Goal: Transaction & Acquisition: Purchase product/service

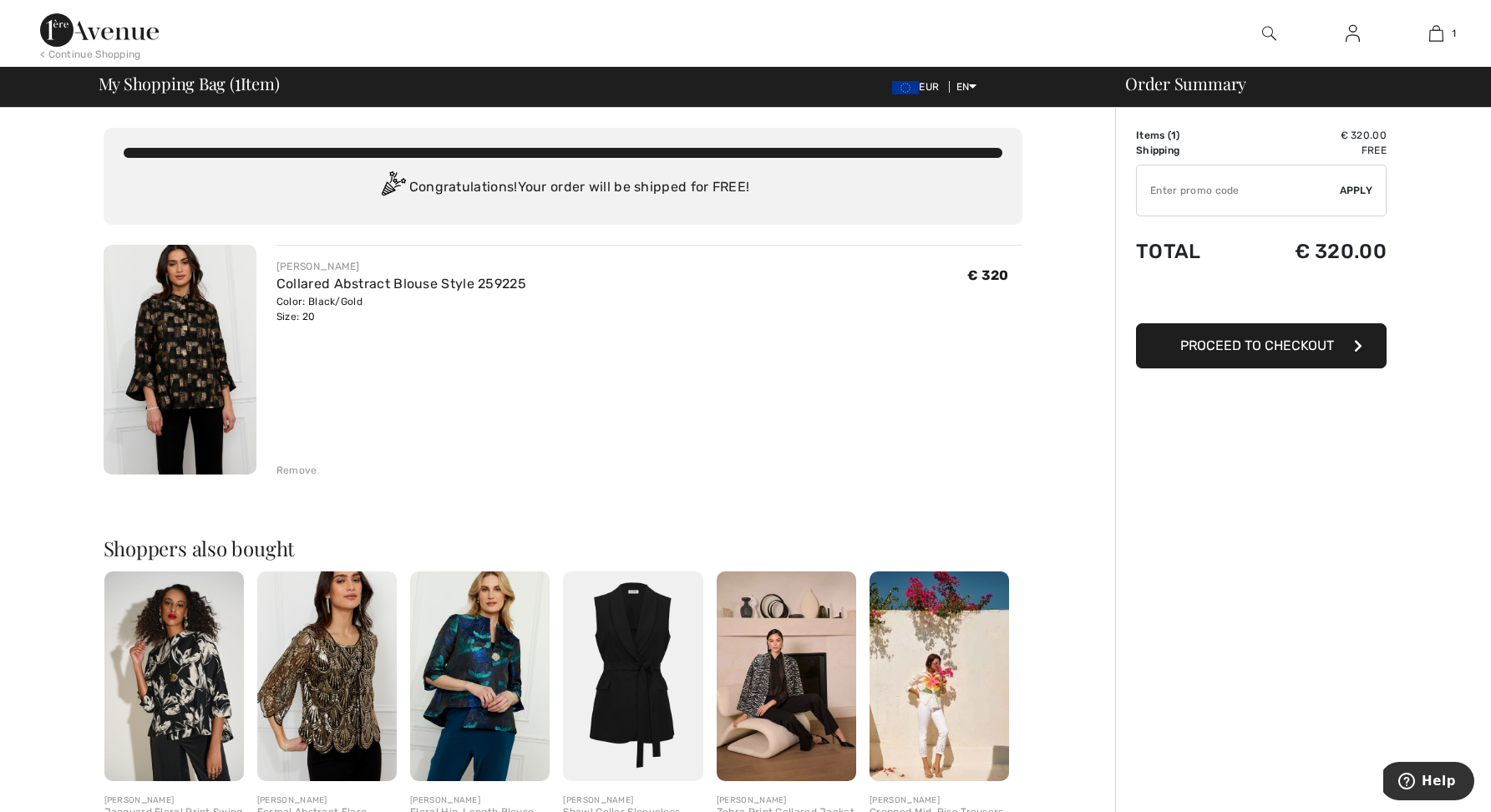
click at [1228, 351] on span "Proceed to Checkout" at bounding box center [1256, 345] width 153 height 16
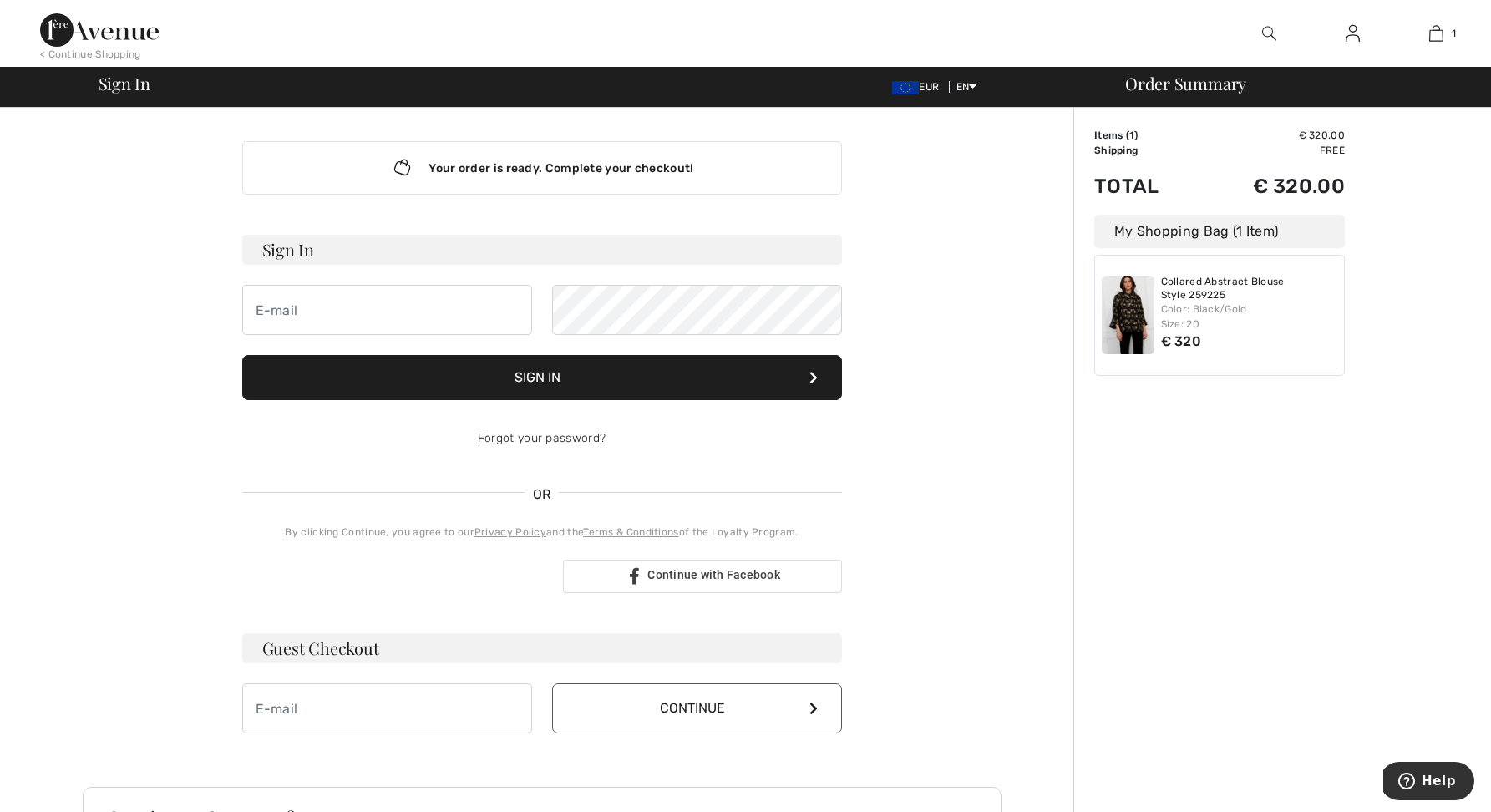
click at [478, 379] on button "Sign In" at bounding box center [542, 377] width 599 height 45
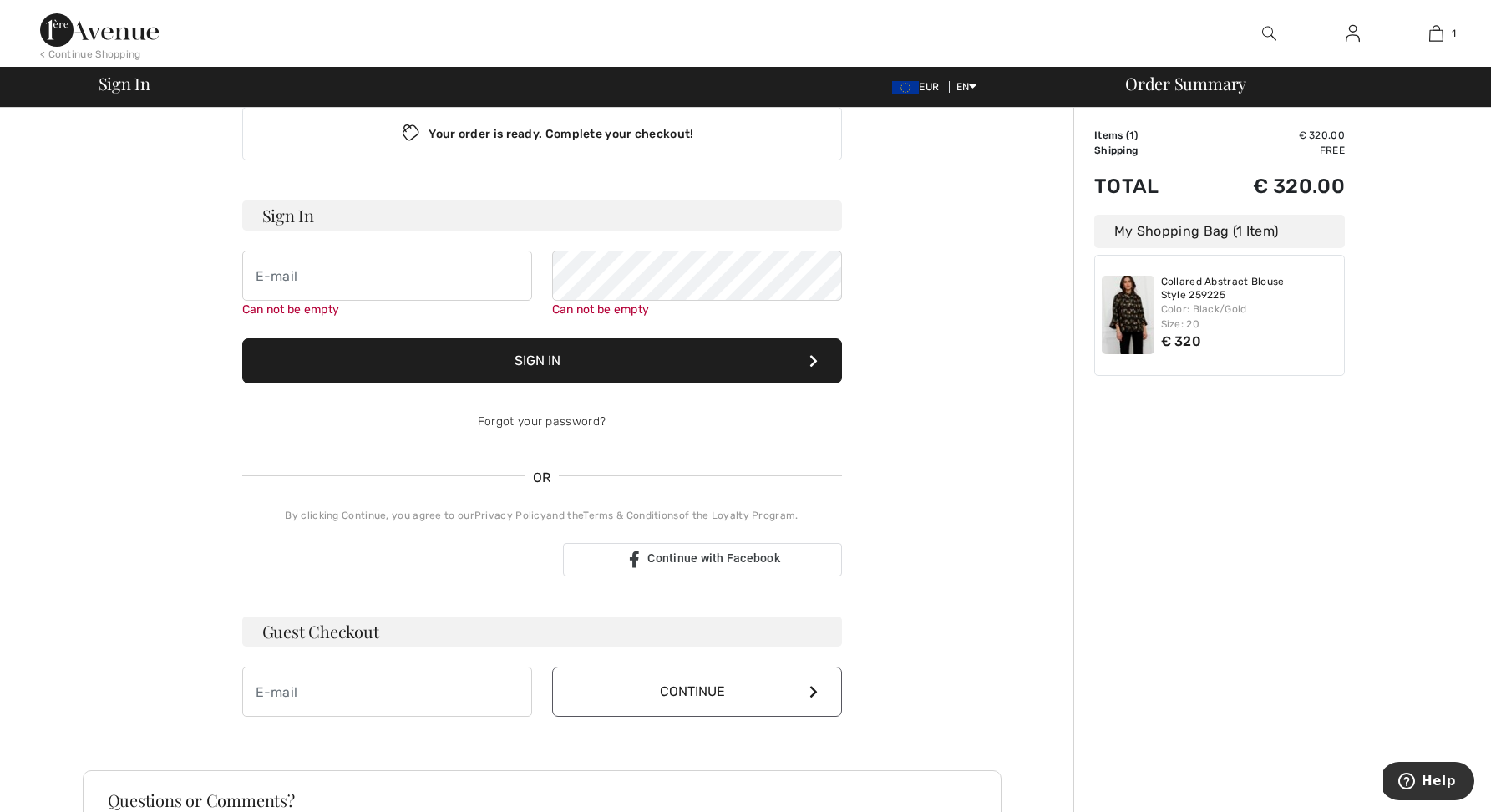
scroll to position [1, 0]
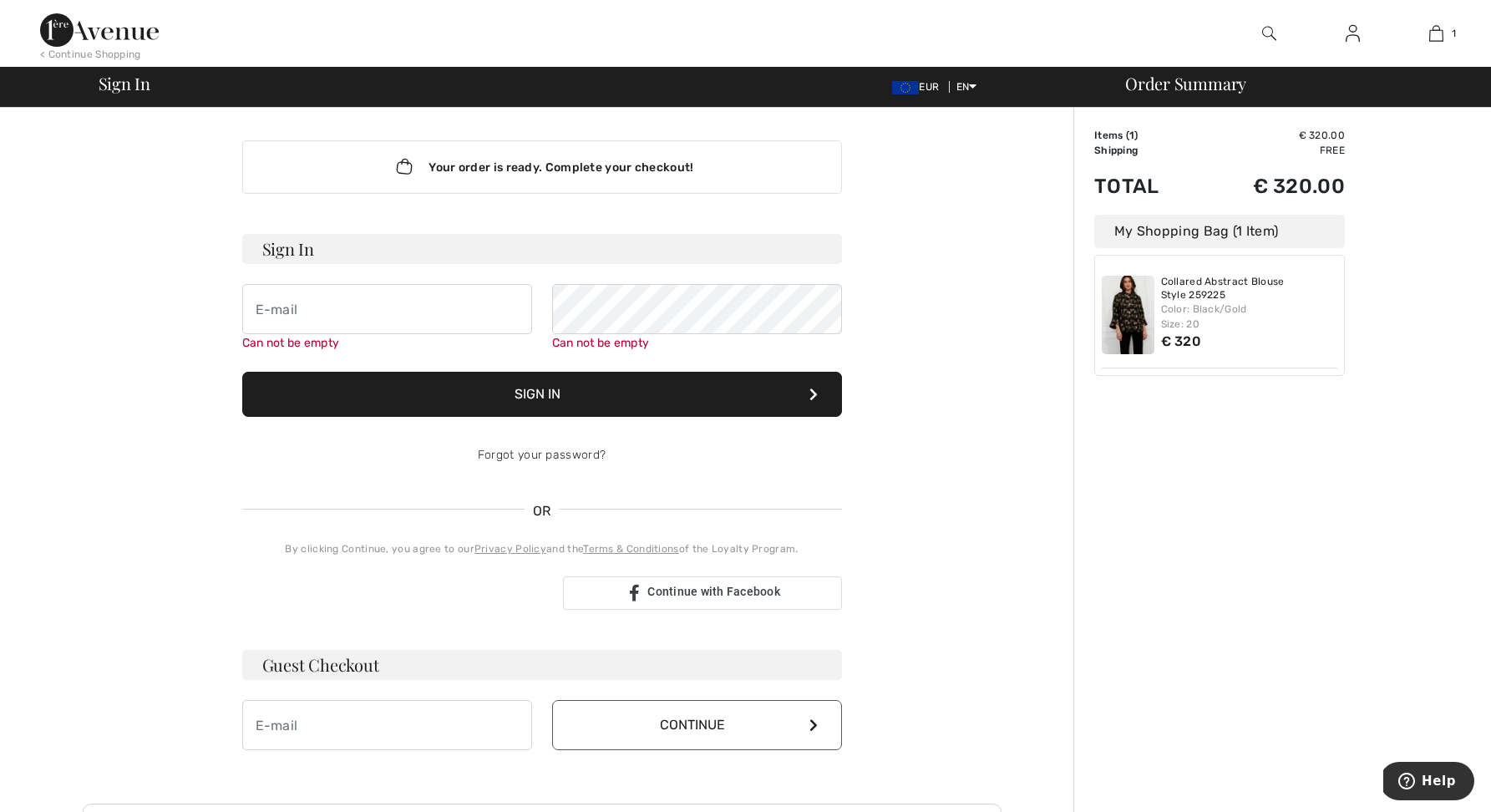
click at [1225, 320] on div "Color: Black/Gold Size: 20" at bounding box center [1249, 317] width 177 height 30
click at [1226, 315] on div "Color: Black/Gold Size: 20" at bounding box center [1249, 317] width 177 height 30
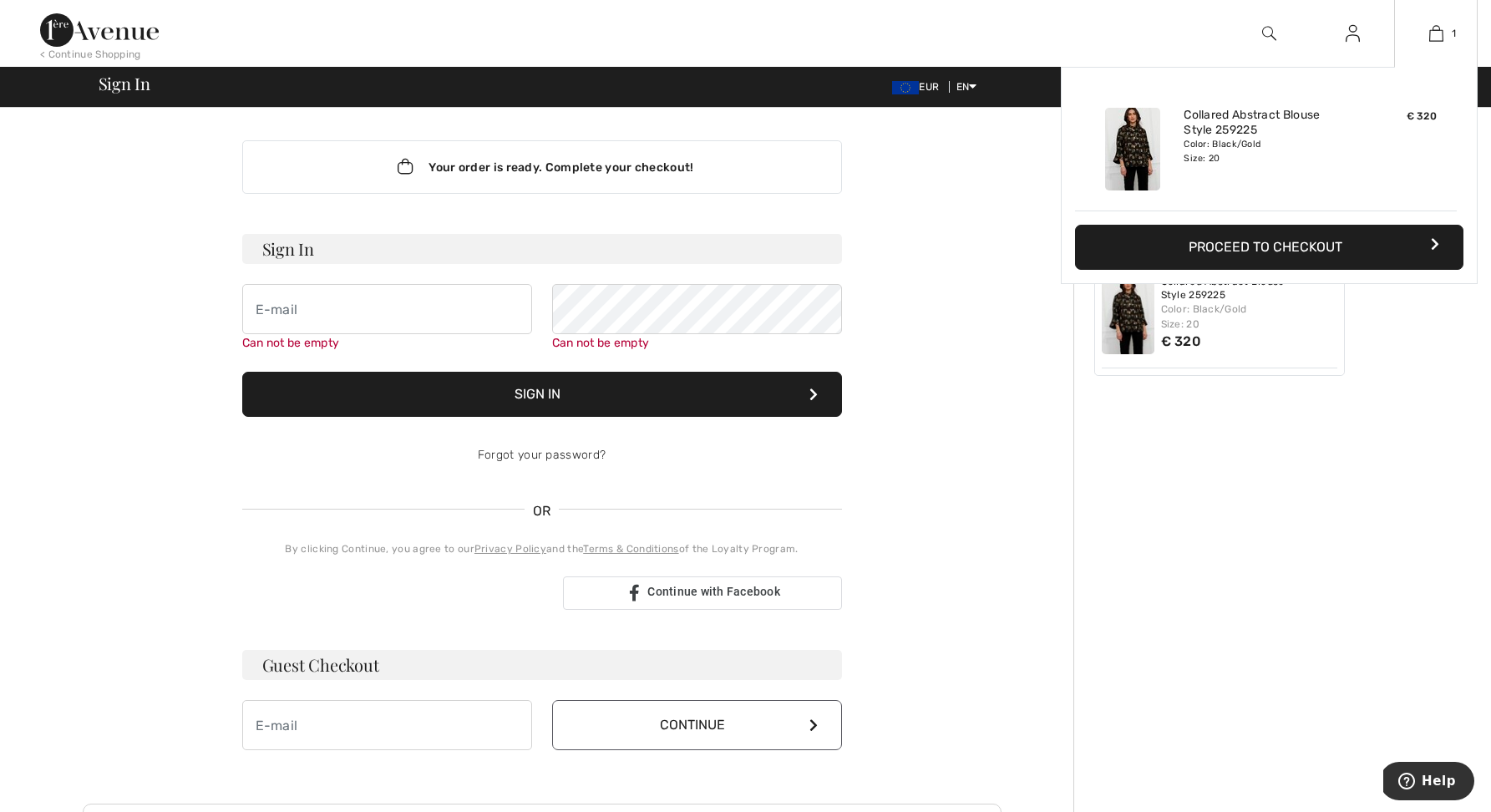
click at [1254, 245] on button "Proceed to Checkout" at bounding box center [1268, 246] width 389 height 45
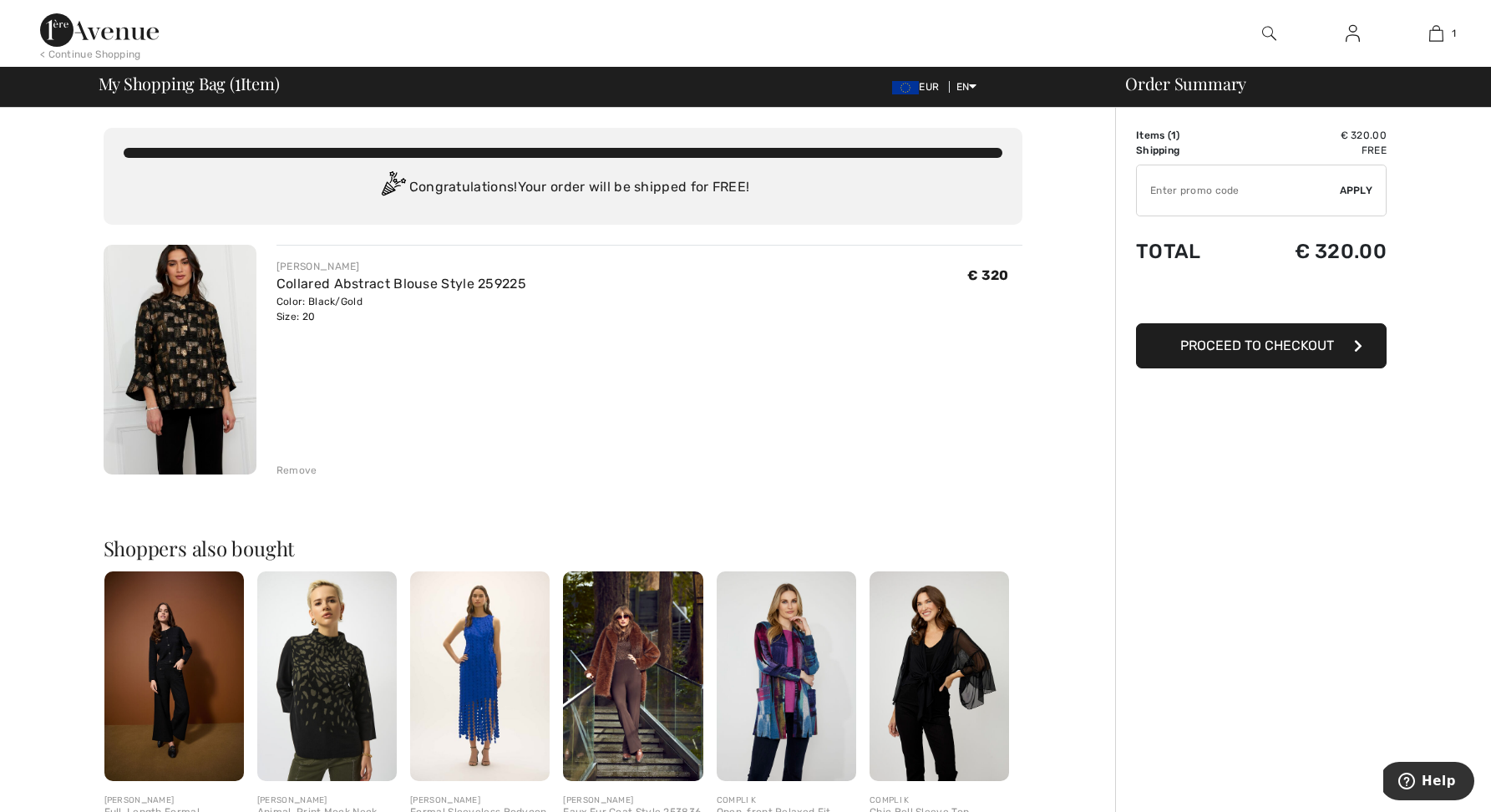
click at [1230, 341] on span "Proceed to Checkout" at bounding box center [1256, 345] width 153 height 16
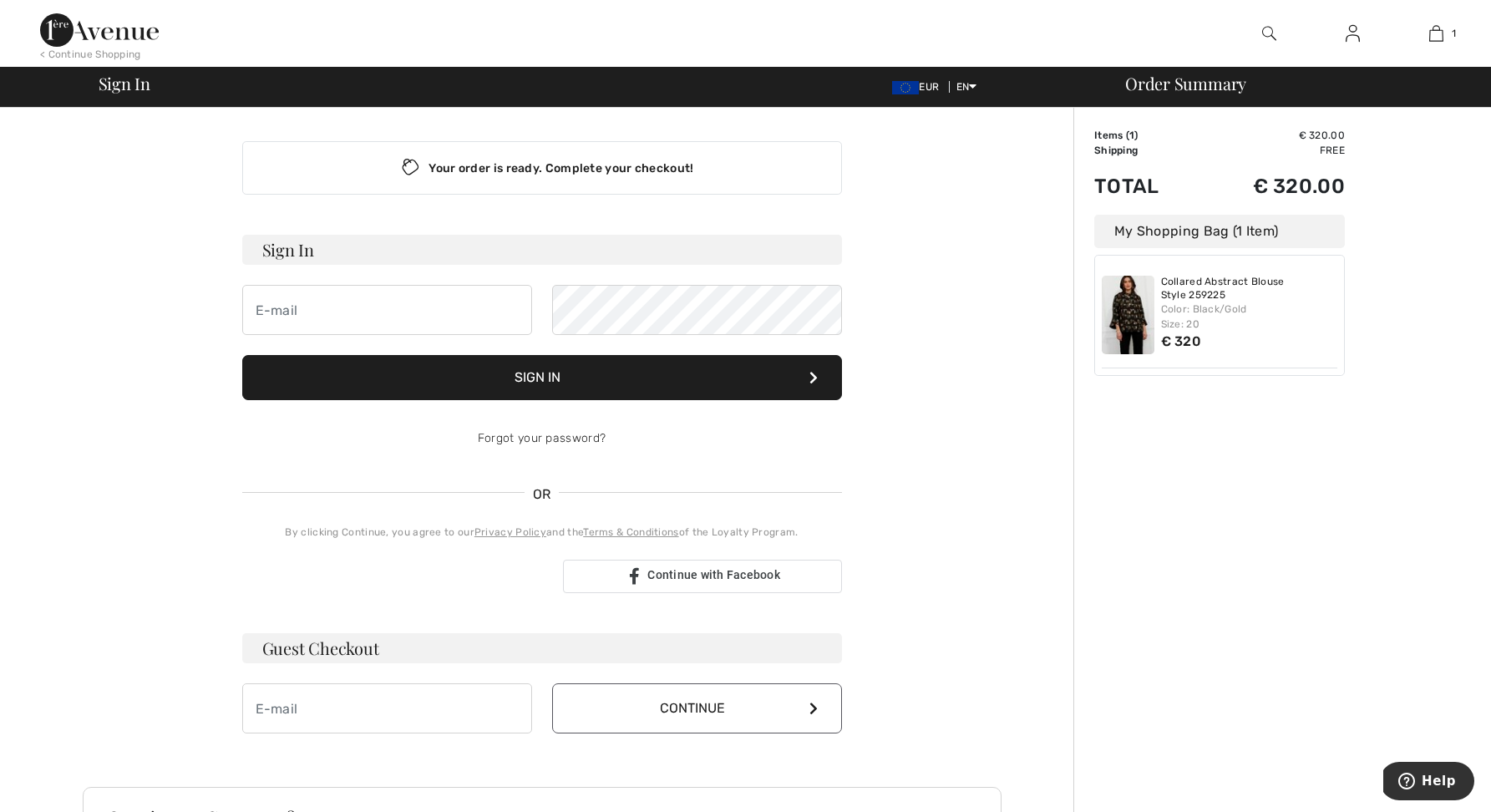
click at [1354, 38] on img at bounding box center [1352, 34] width 14 height 20
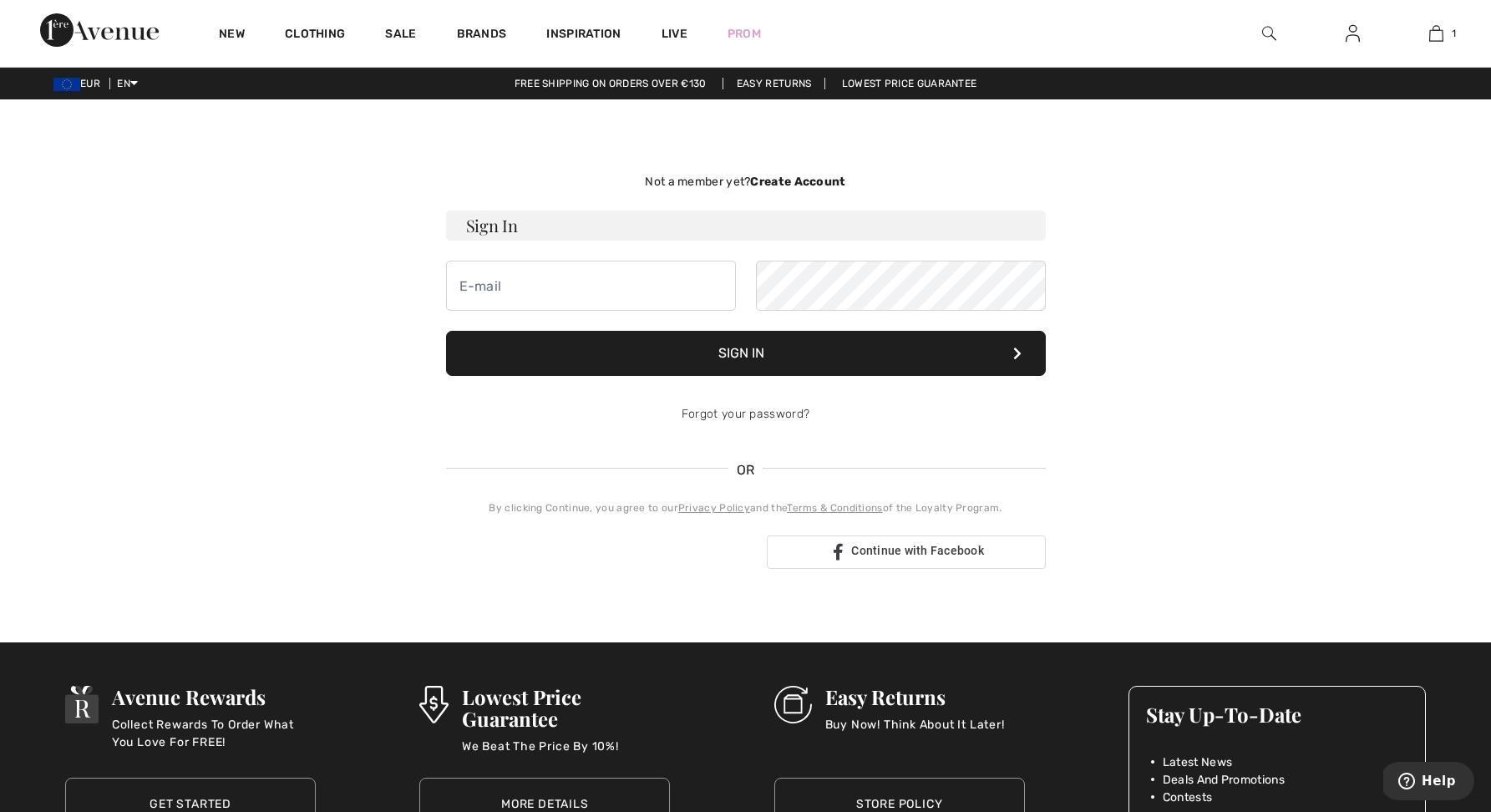
click at [819, 180] on strong "Create Account" at bounding box center [798, 181] width 95 height 14
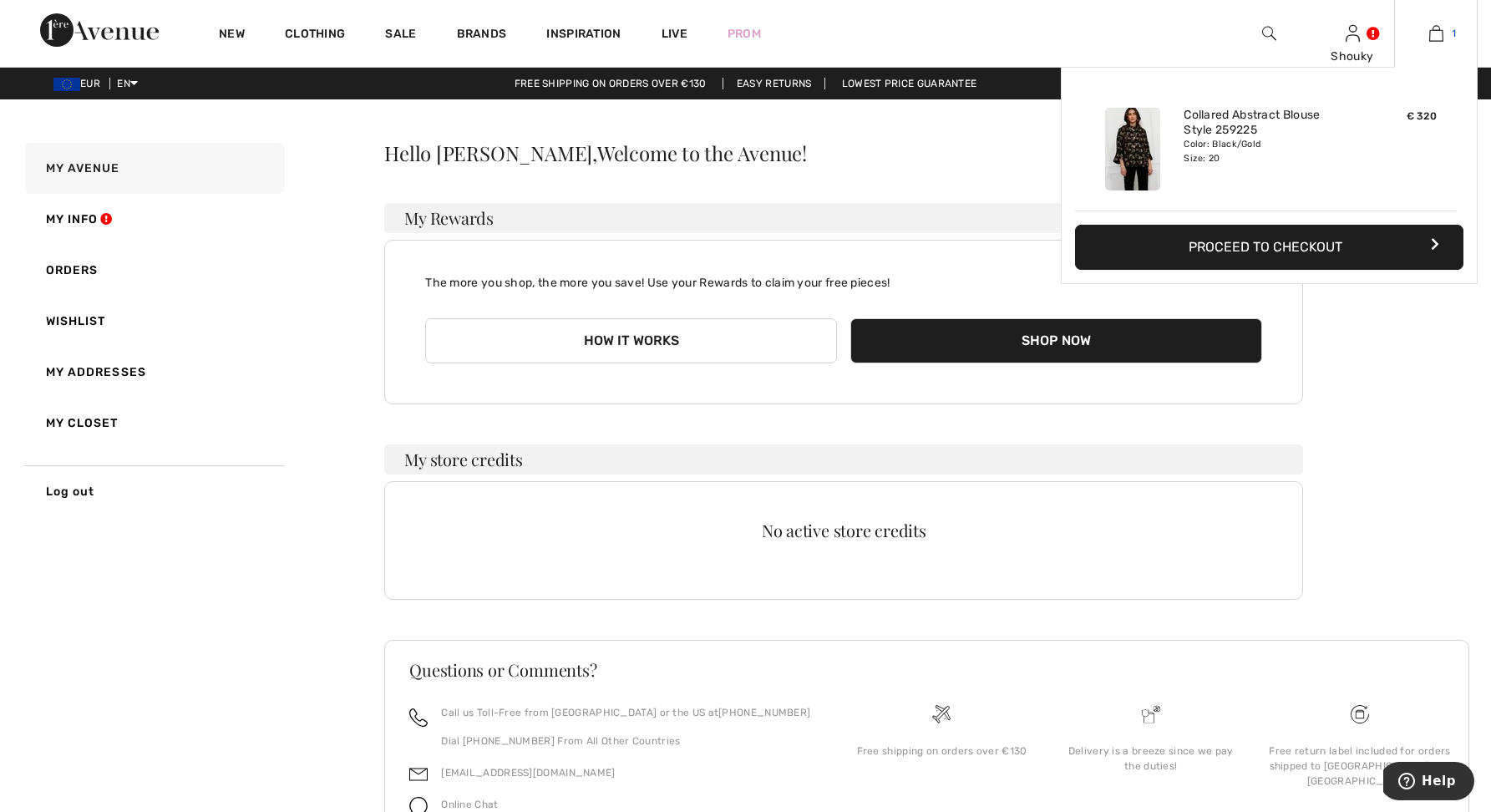
click at [1435, 32] on img at bounding box center [1436, 34] width 14 height 20
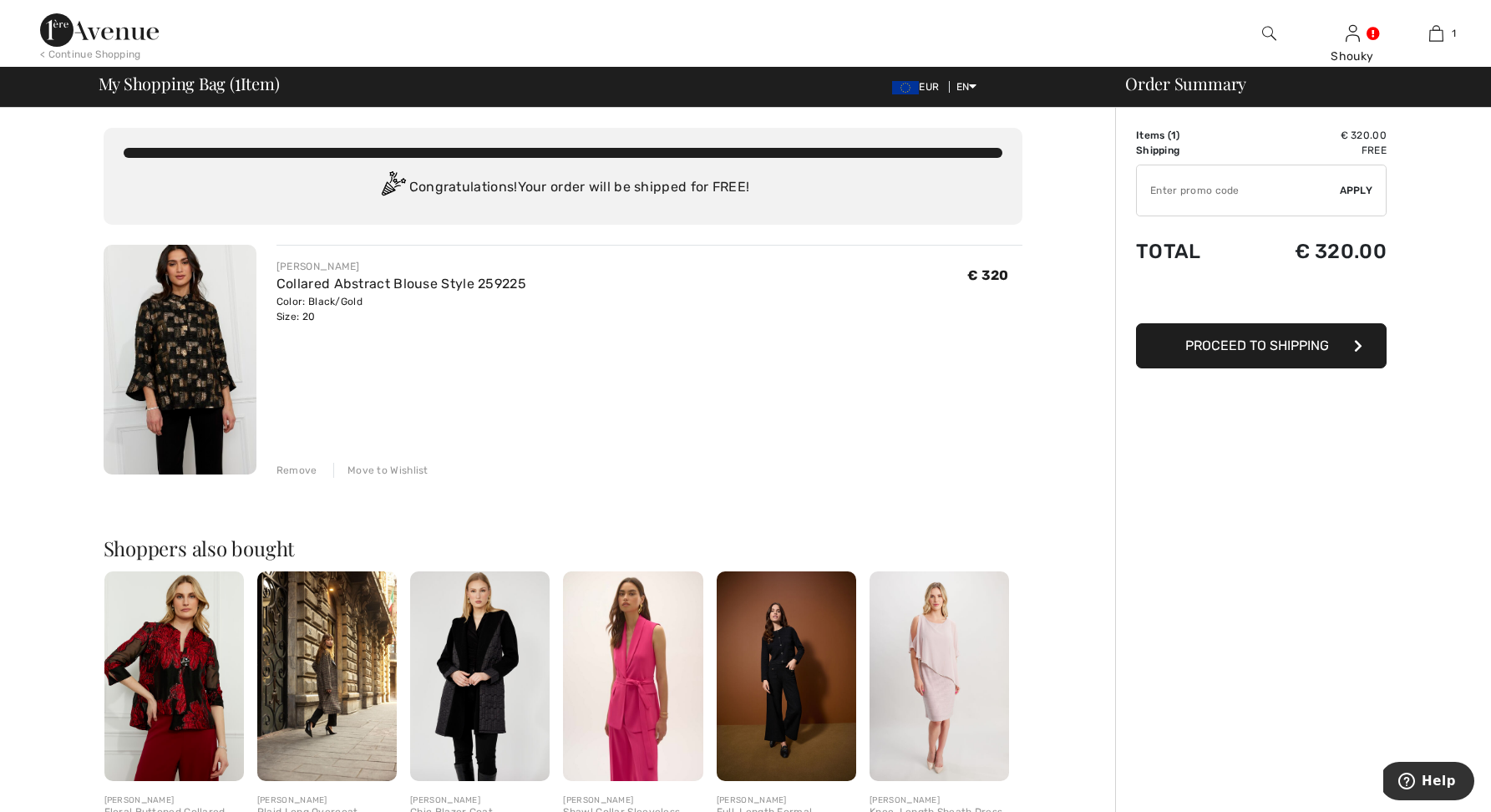
click at [1251, 349] on span "Proceed to Shipping" at bounding box center [1257, 345] width 144 height 16
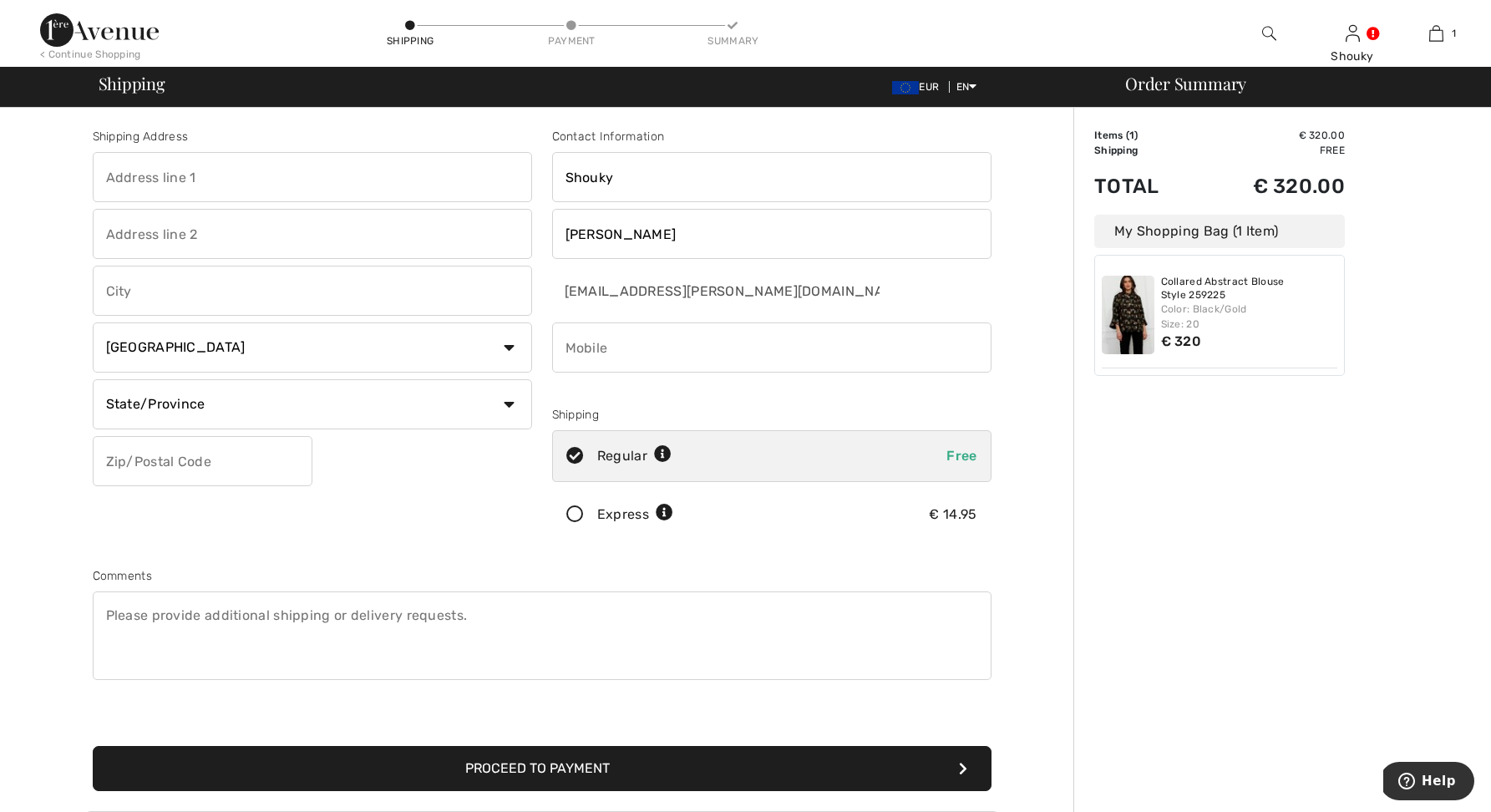
click at [459, 343] on select "Country Canada United States Afghanistan Aland Islands Albania Algeria American…" at bounding box center [312, 347] width 439 height 50
select select "IL"
click at [92, 323] on select "Country Canada United States Afghanistan Aland Islands Albania Algeria American…" at bounding box center [312, 347] width 439 height 50
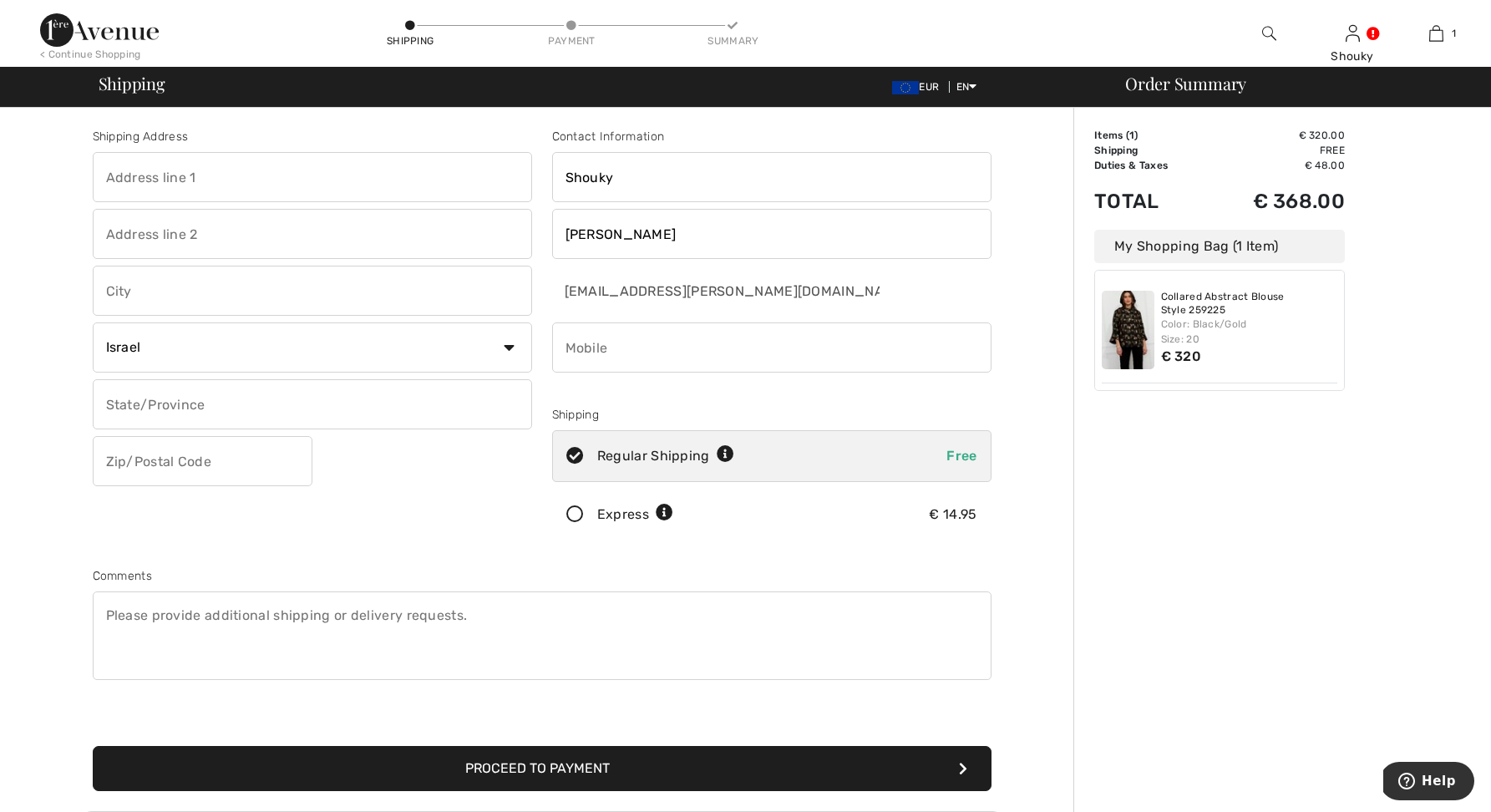
click at [354, 185] on input "text" at bounding box center [312, 177] width 439 height 50
type input "Lea Goldberg"
type input "20"
type input "תל אביב - יפו"
type input "69412"
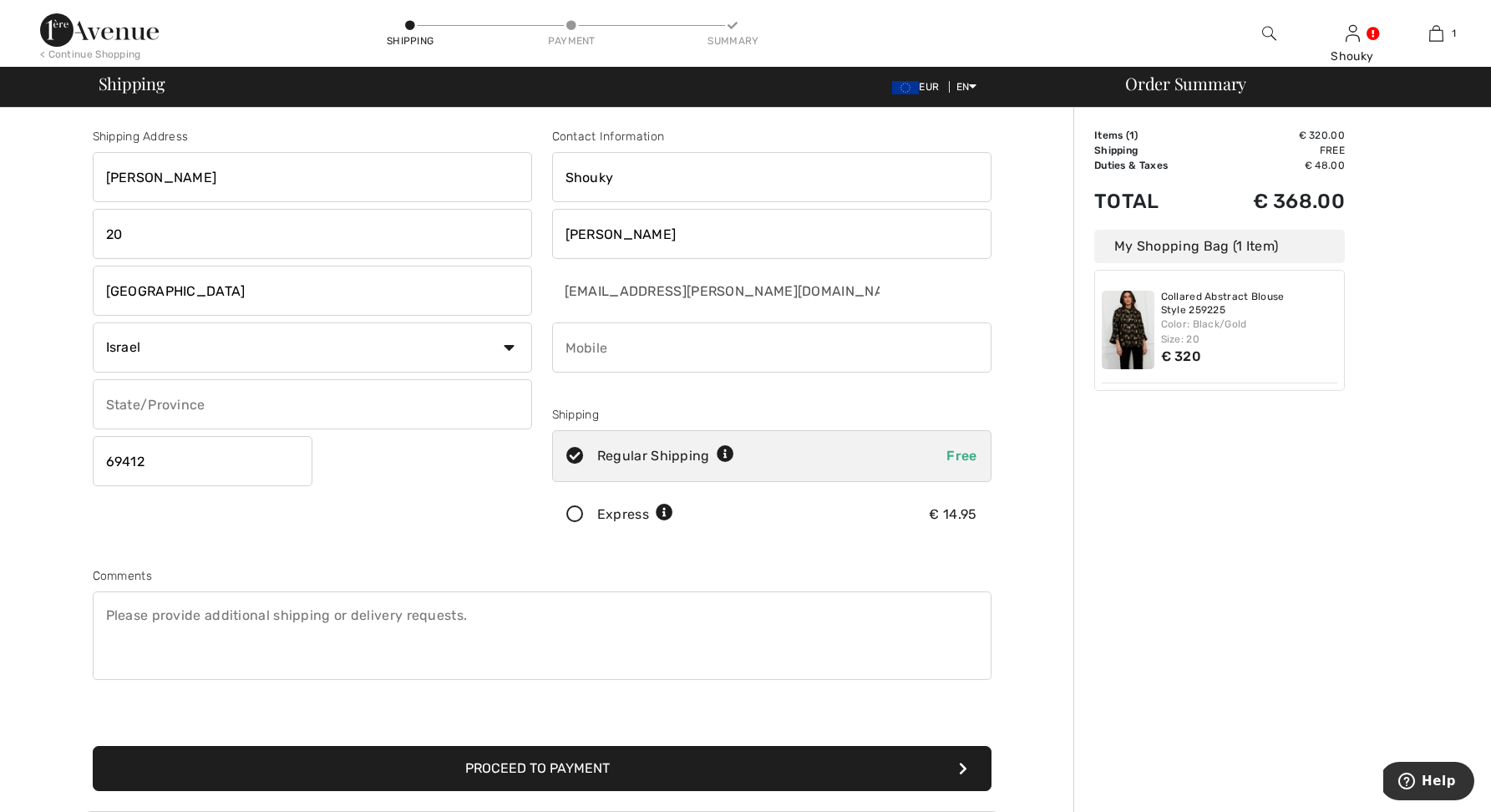
type input "0545422579"
click at [281, 237] on input "20" at bounding box center [312, 234] width 439 height 50
type input "2"
drag, startPoint x: 277, startPoint y: 177, endPoint x: 301, endPoint y: 180, distance: 24.2
click at [277, 177] on input "Lea Goldberg" at bounding box center [312, 177] width 439 height 50
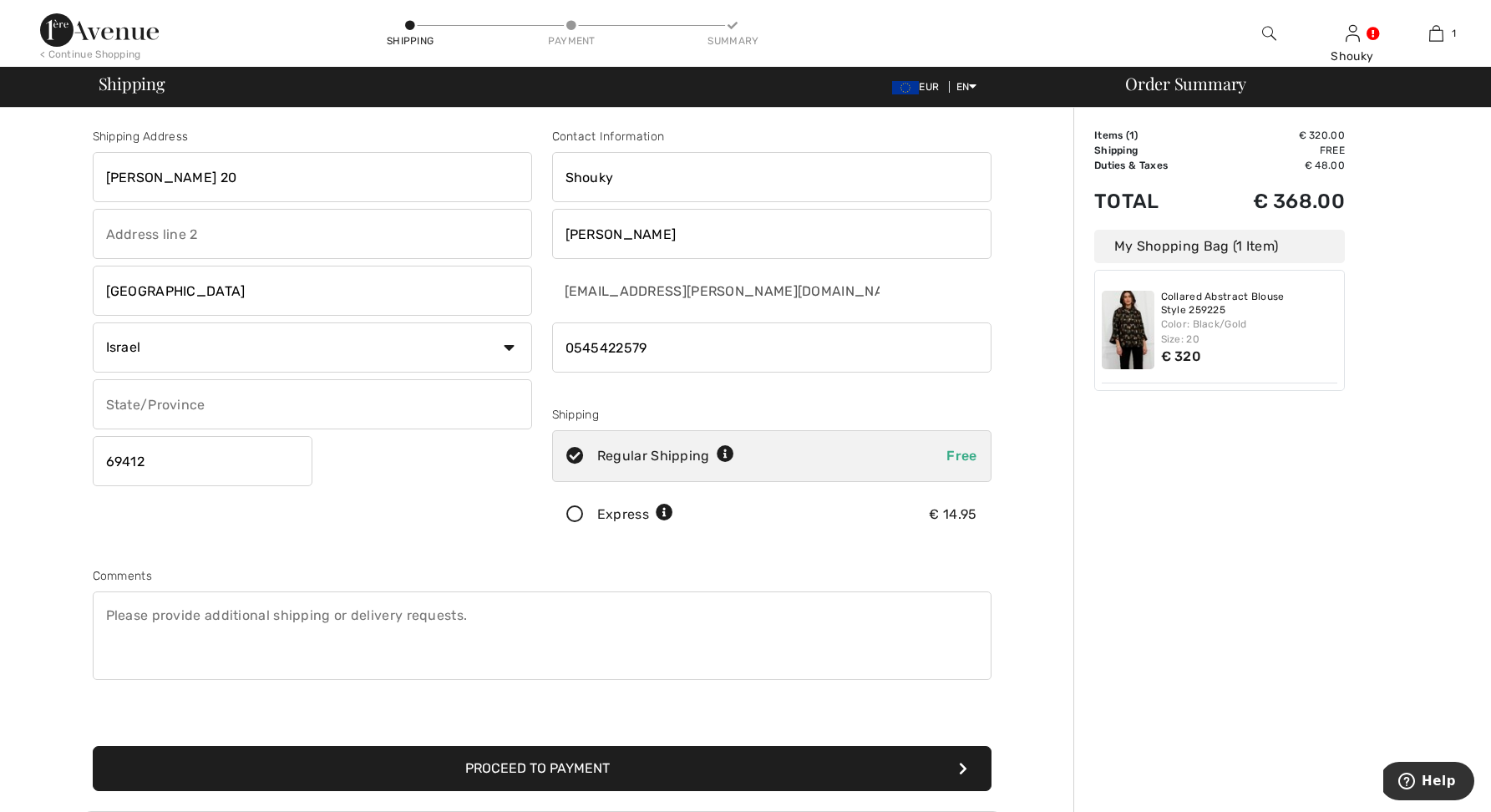
type input "Lea Goldberg 20"
click at [38, 275] on div "Shipping Address Lea Goldberg 20 תל אביב - יפו Country Canada United States Afg…" at bounding box center [542, 598] width 1063 height 980
click at [157, 459] on input "69412" at bounding box center [202, 461] width 219 height 50
click at [397, 489] on div "Shipping Address Lea Goldberg 20 תל אביב - יפו Country Canada United States Afg…" at bounding box center [312, 337] width 459 height 419
click at [728, 456] on icon at bounding box center [725, 455] width 18 height 18
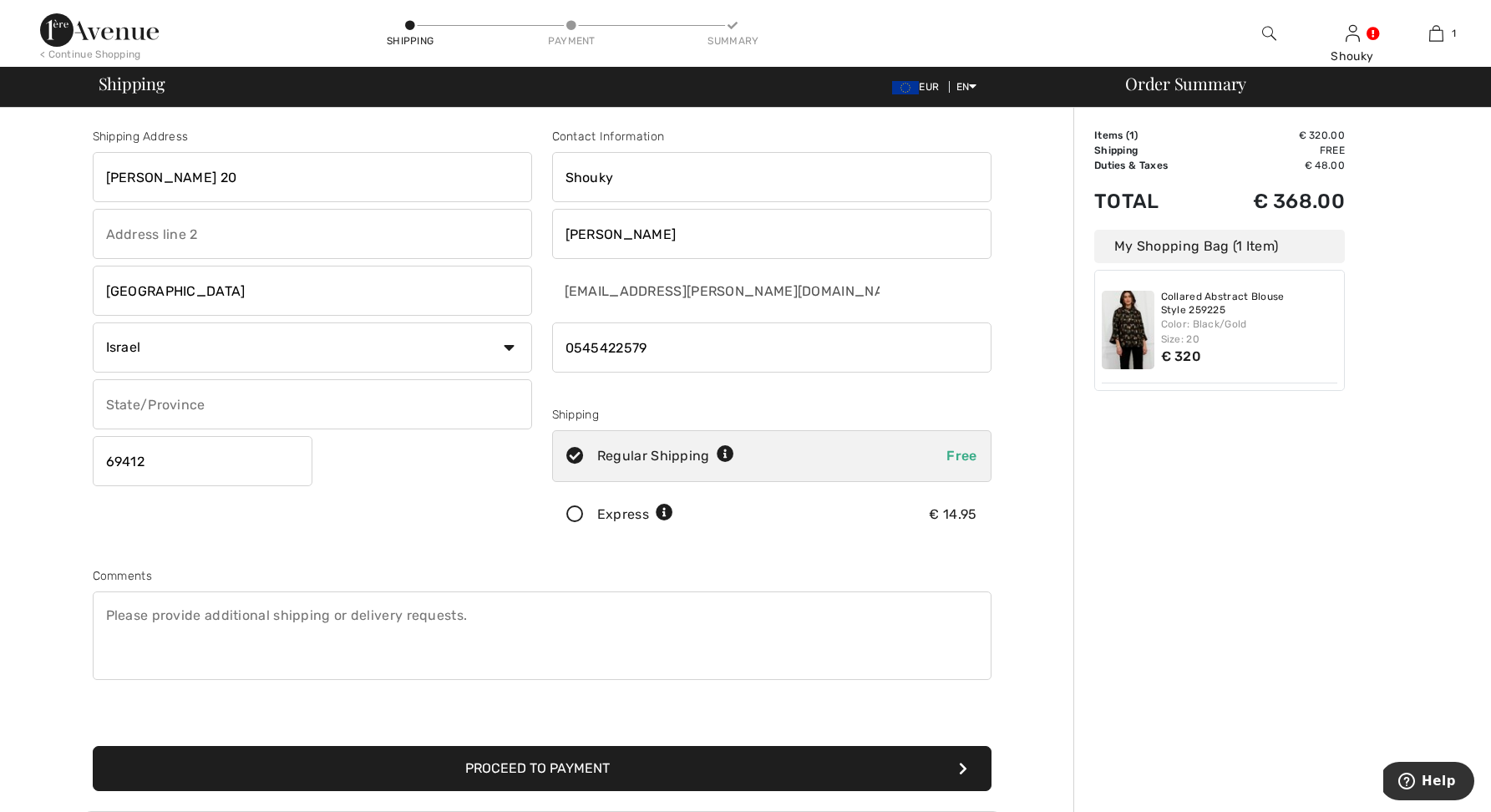
click at [728, 456] on icon at bounding box center [725, 455] width 18 height 18
radio input "true"
click at [574, 515] on icon at bounding box center [575, 515] width 44 height 18
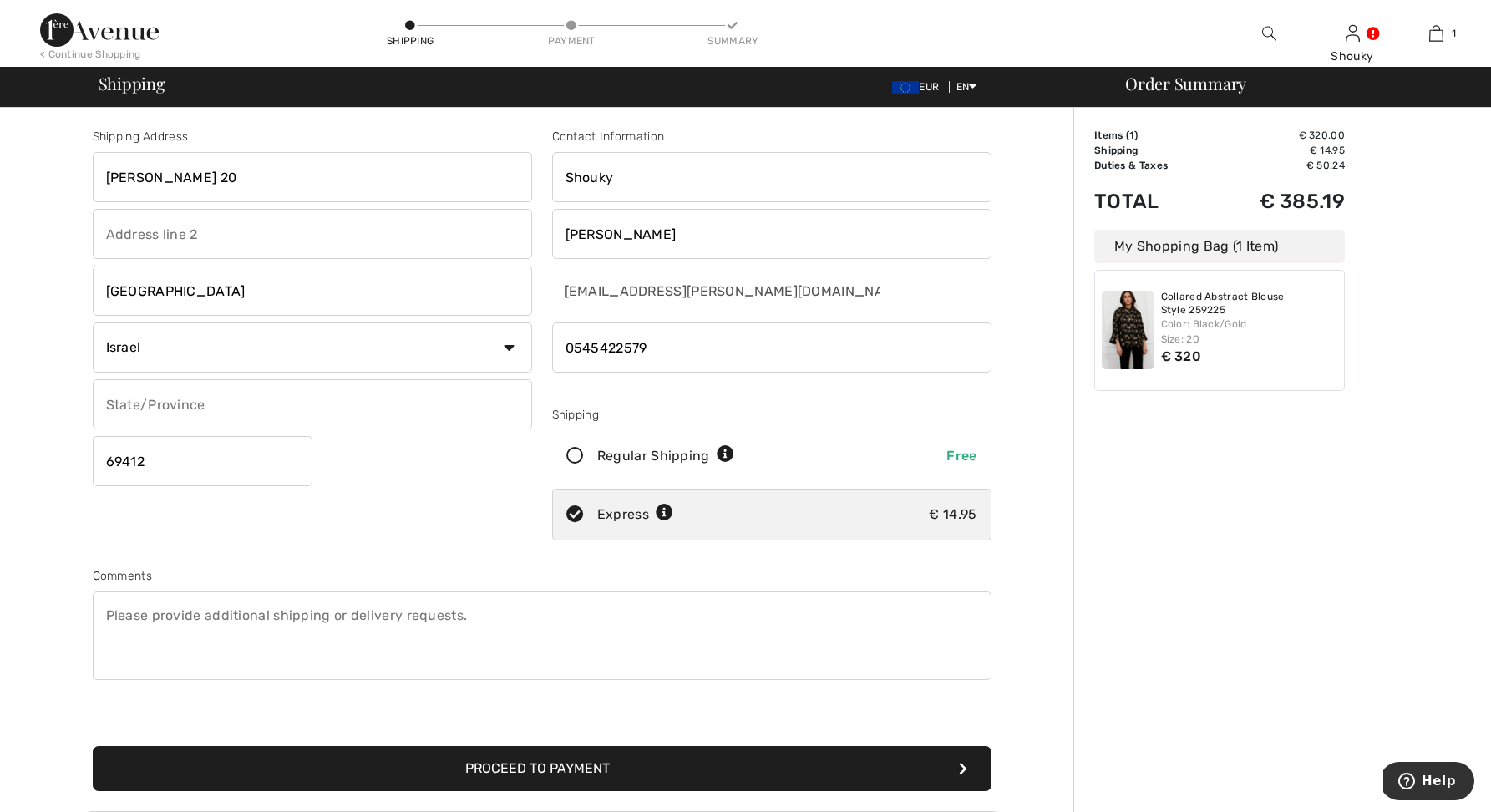
click at [663, 512] on icon at bounding box center [664, 513] width 18 height 18
drag, startPoint x: 1342, startPoint y: 199, endPoint x: 1256, endPoint y: 202, distance: 86.1
click at [1256, 202] on td "€ 385.19" at bounding box center [1277, 201] width 135 height 57
click at [1288, 553] on div "Order Summary Details Items ( 1 ) € 320.00 Promo code € 0.00 Shipping € 14.95 T…" at bounding box center [1281, 598] width 417 height 980
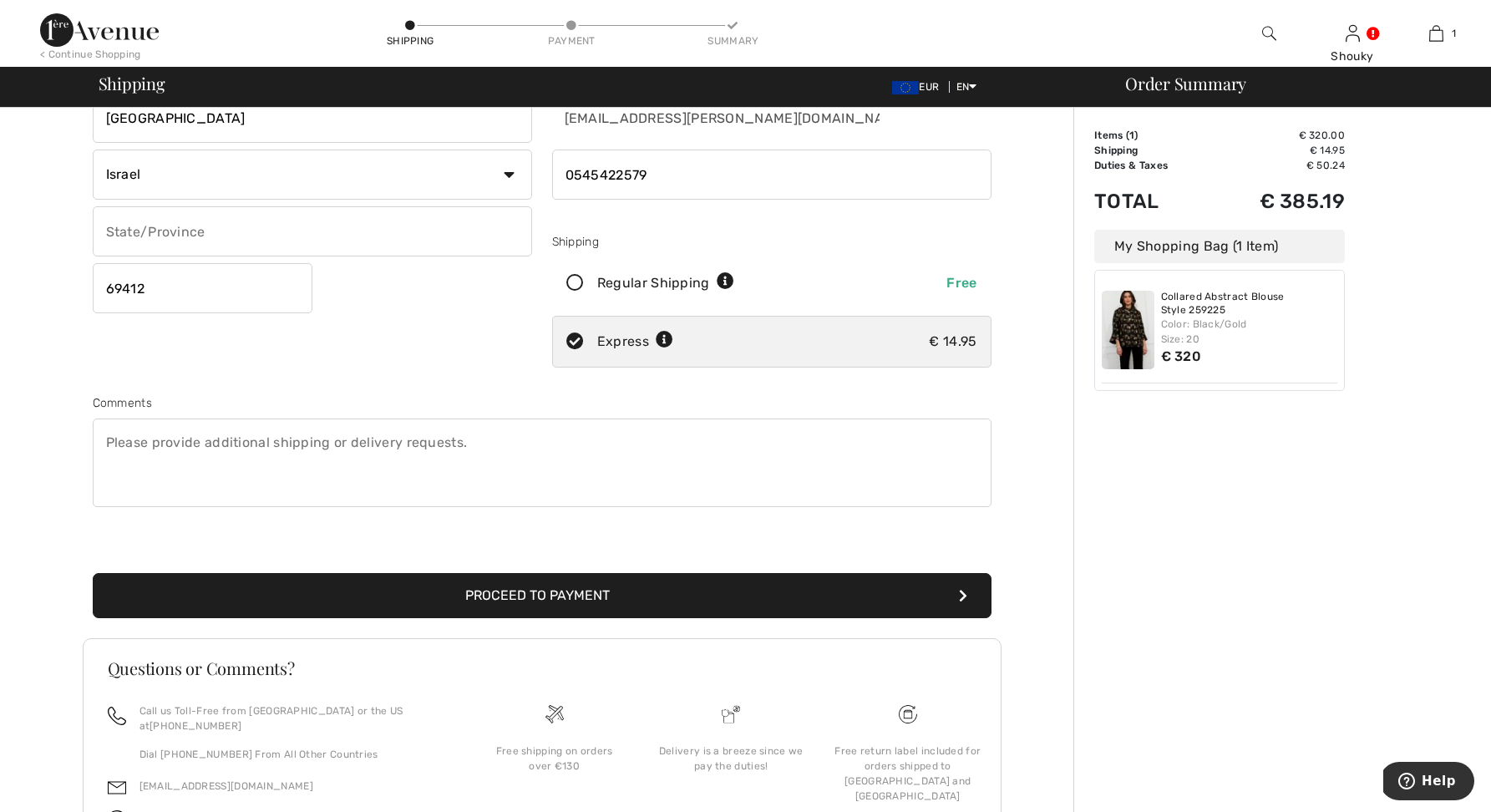
scroll to position [261, 0]
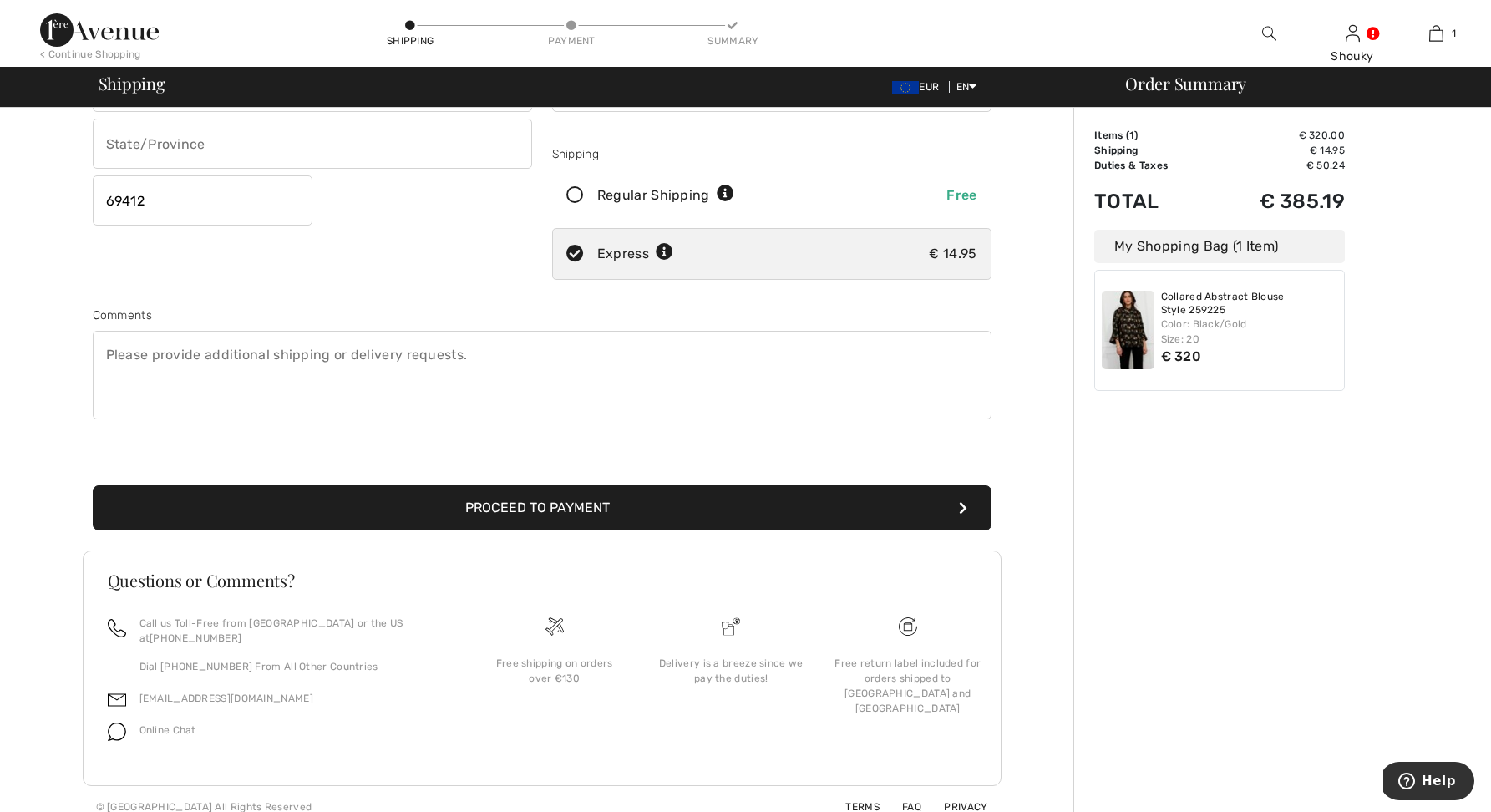
click at [592, 503] on button "Proceed to Payment" at bounding box center [541, 507] width 898 height 45
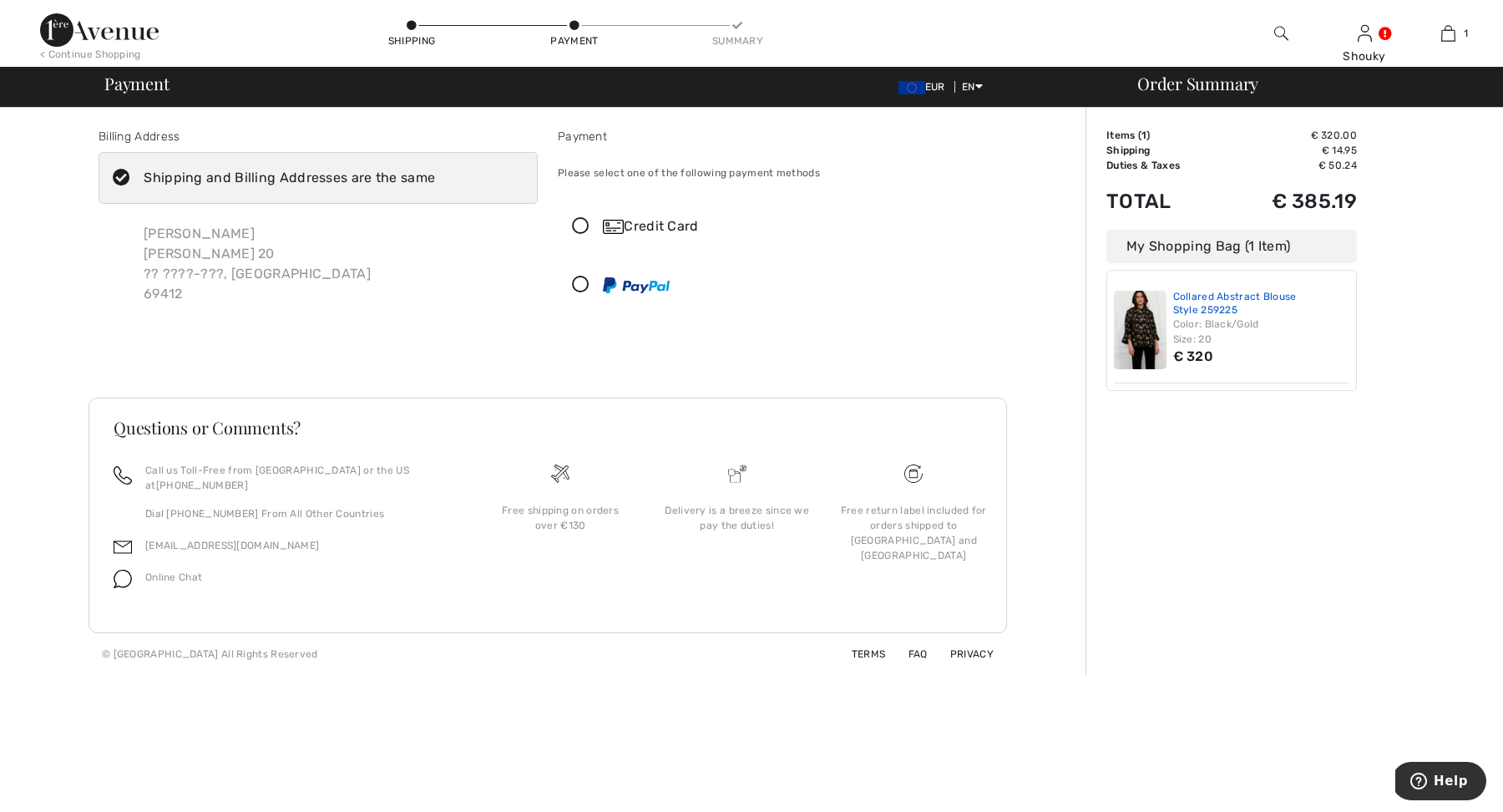
click at [1225, 301] on link "Collared Abstract Blouse Style 259225" at bounding box center [1262, 303] width 177 height 26
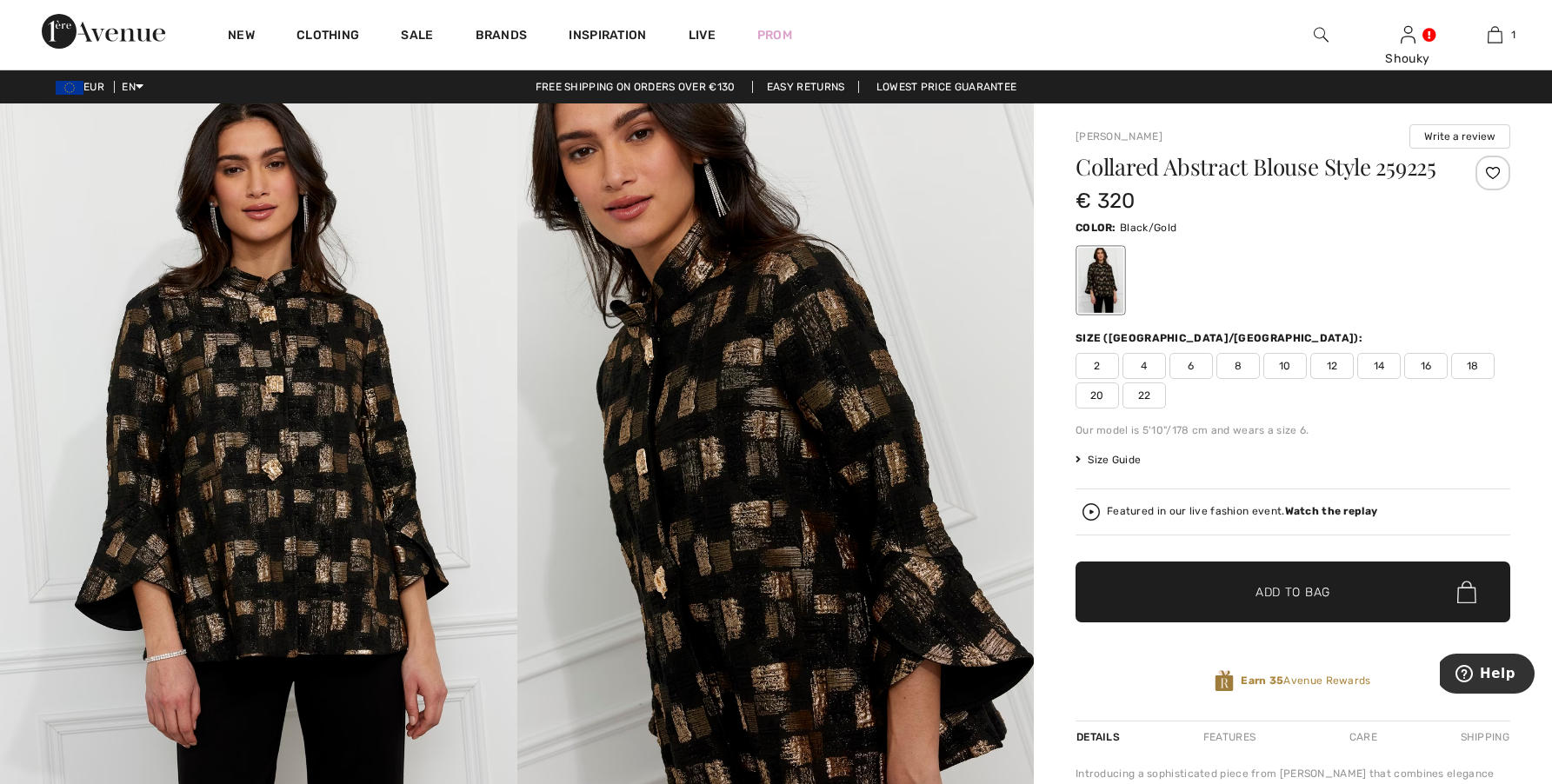
click at [1223, 34] on div "New Clothing Sale Brands Inspiration Live Prom Shouky Hi, Shouky! My Info Order…" at bounding box center [776, 34] width 1552 height 70
click at [1111, 468] on span "Size Guide" at bounding box center [1108, 460] width 65 height 16
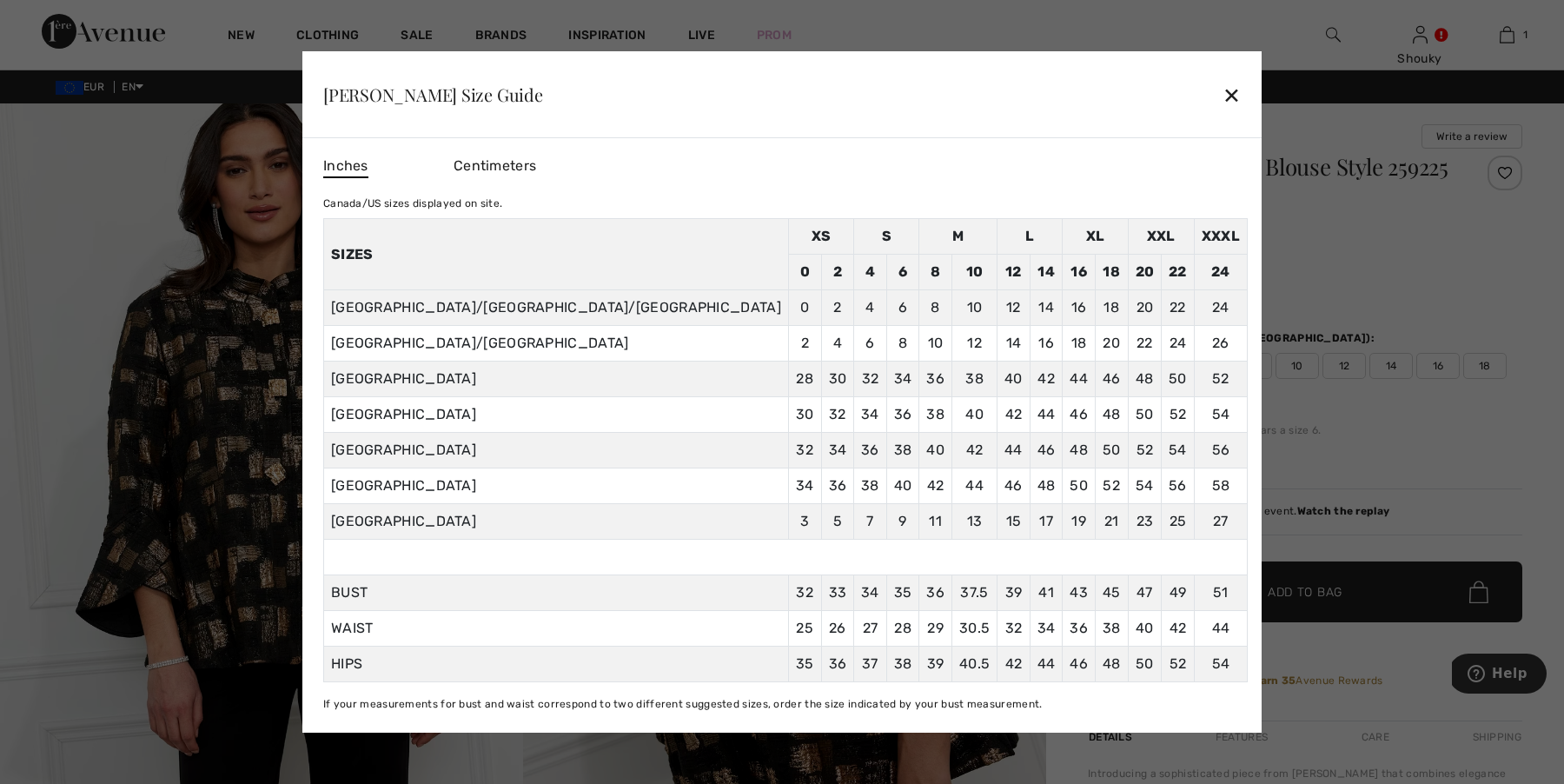
click at [537, 169] on span "Centimeters" at bounding box center [495, 166] width 83 height 17
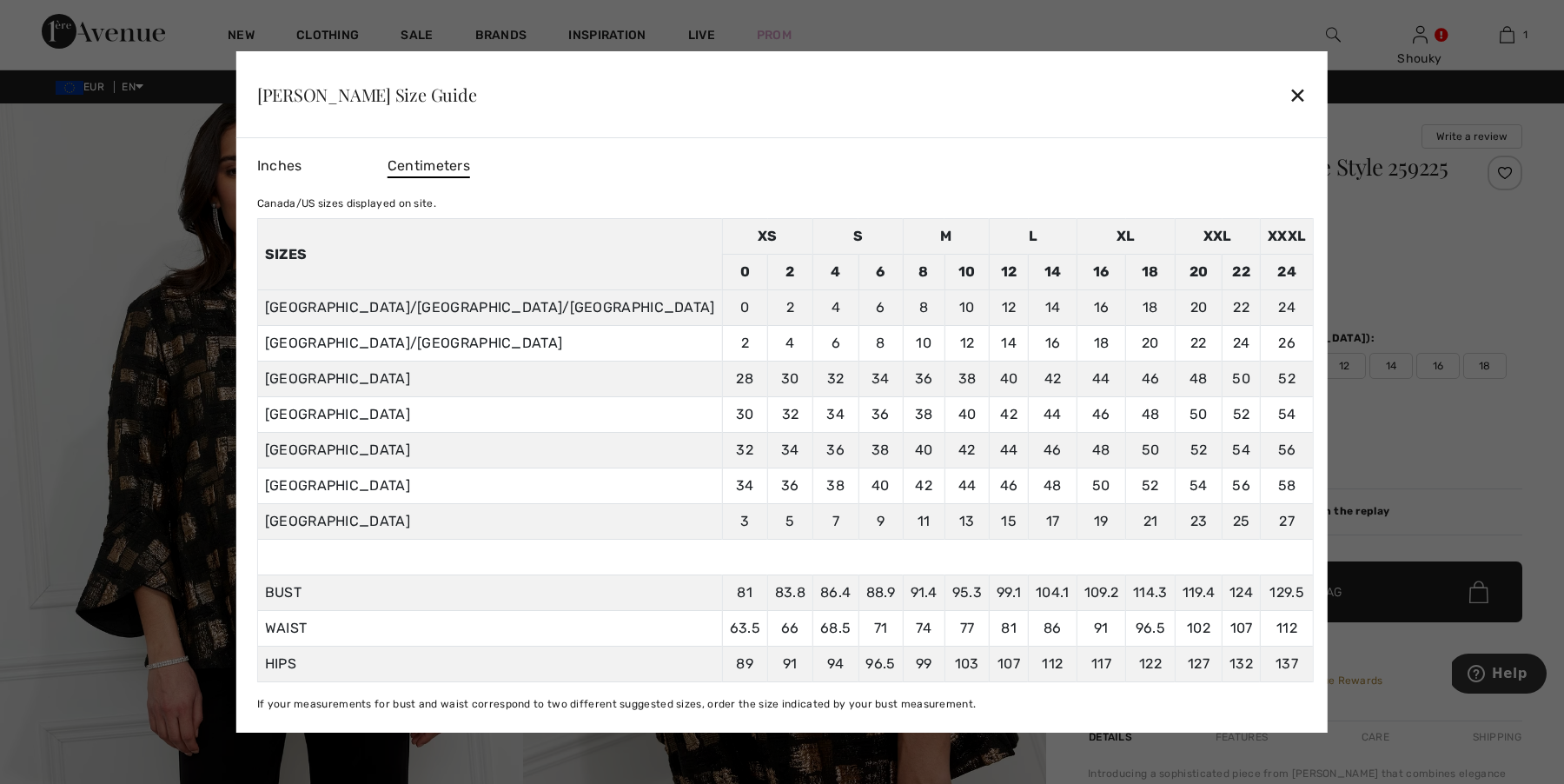
click at [1289, 96] on div "✕" at bounding box center [1298, 94] width 19 height 36
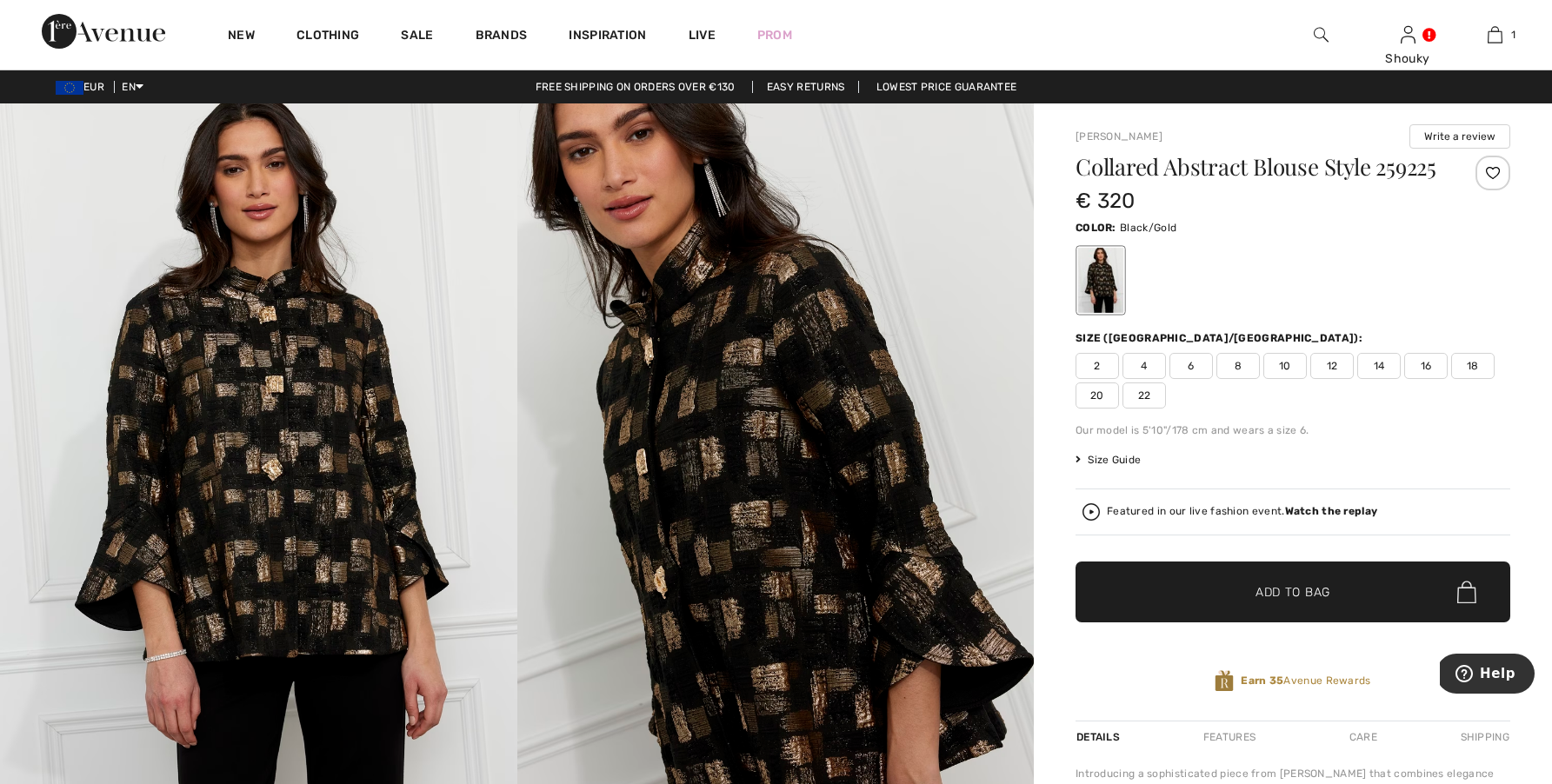
click at [1116, 468] on span "Size Guide" at bounding box center [1108, 460] width 65 height 16
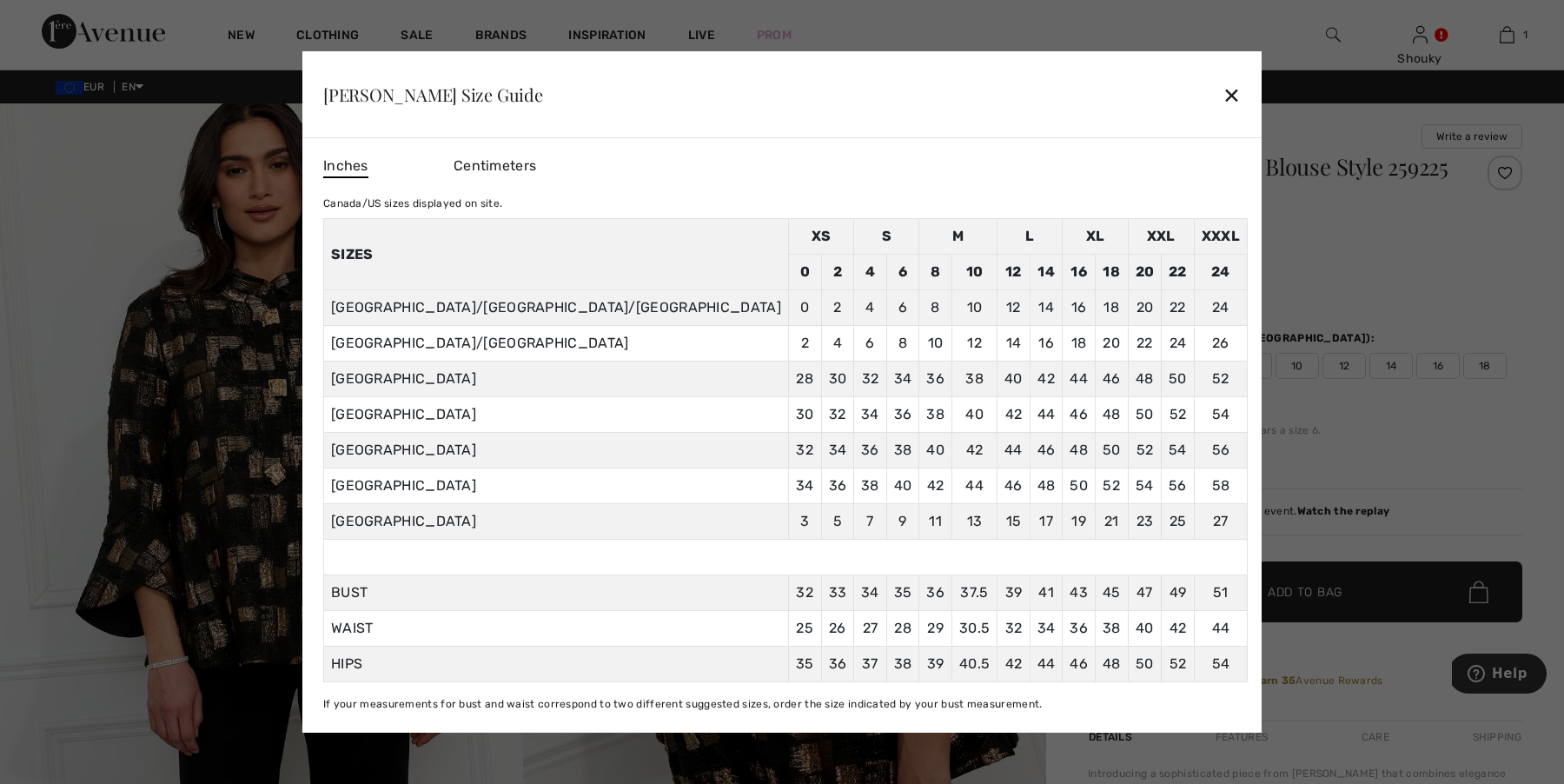
click at [537, 167] on span "Centimeters" at bounding box center [495, 166] width 83 height 17
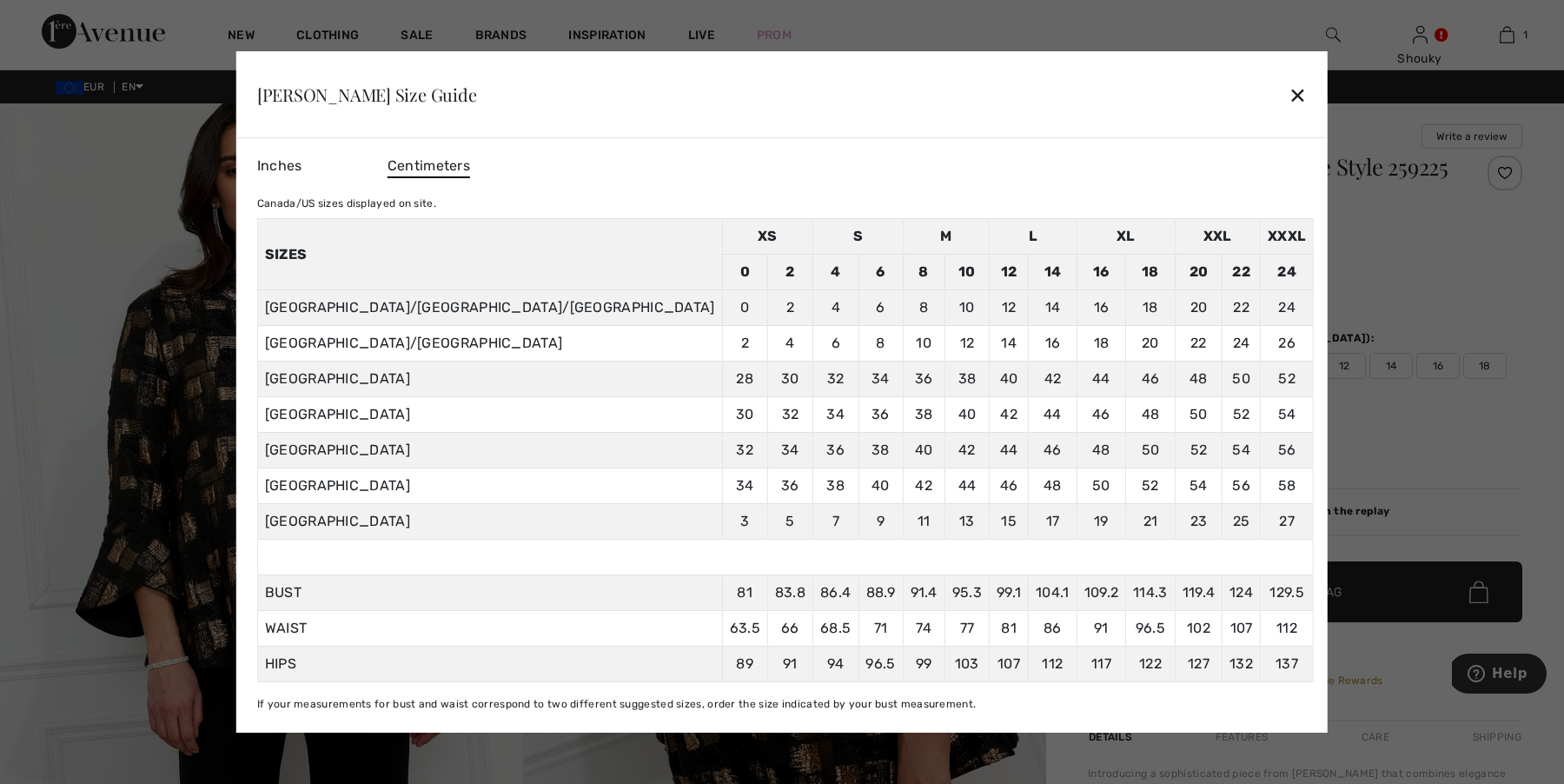
click at [1289, 98] on div "✕" at bounding box center [1298, 94] width 19 height 36
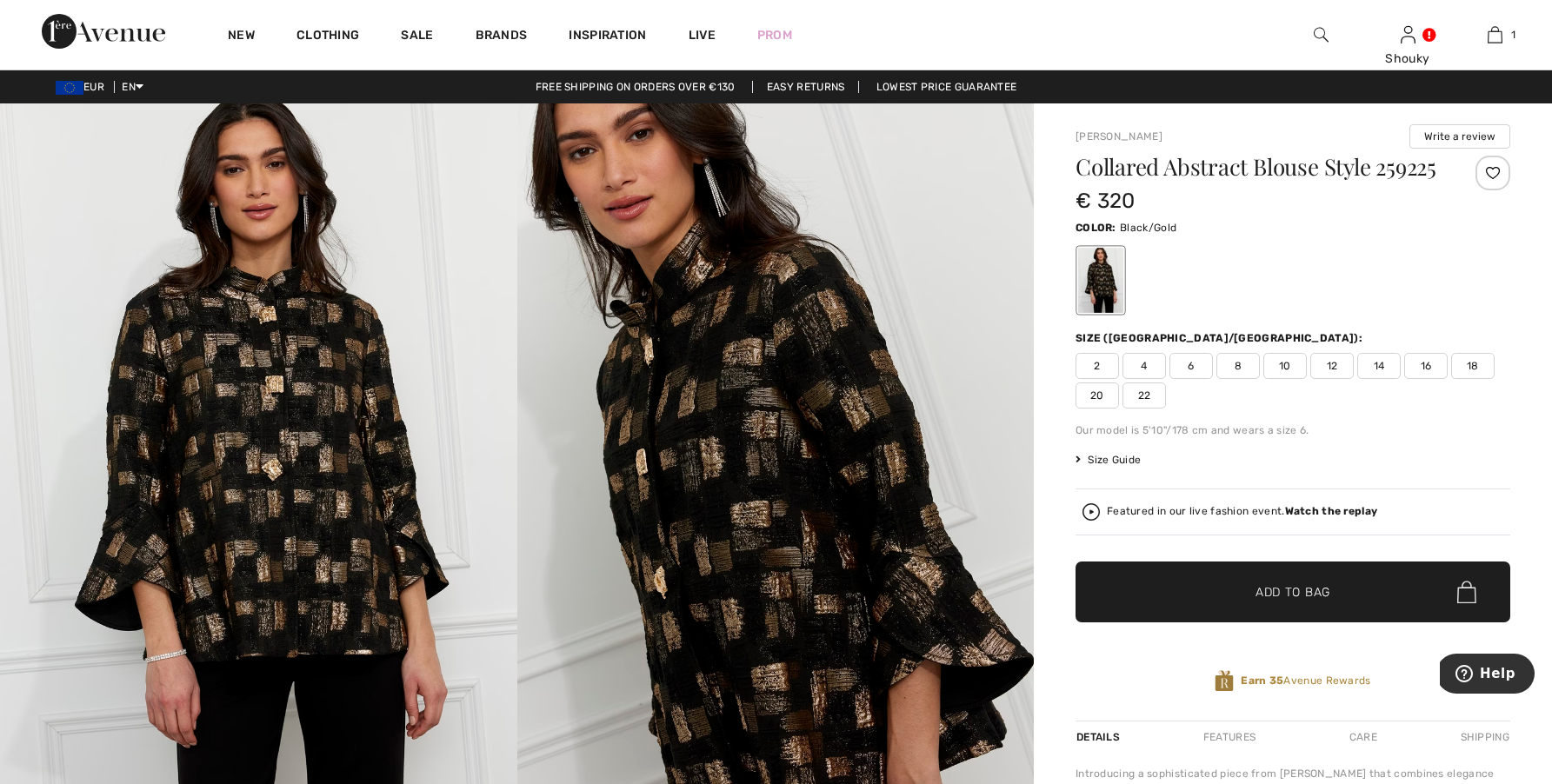
click at [1110, 468] on span "Size Guide" at bounding box center [1108, 460] width 65 height 16
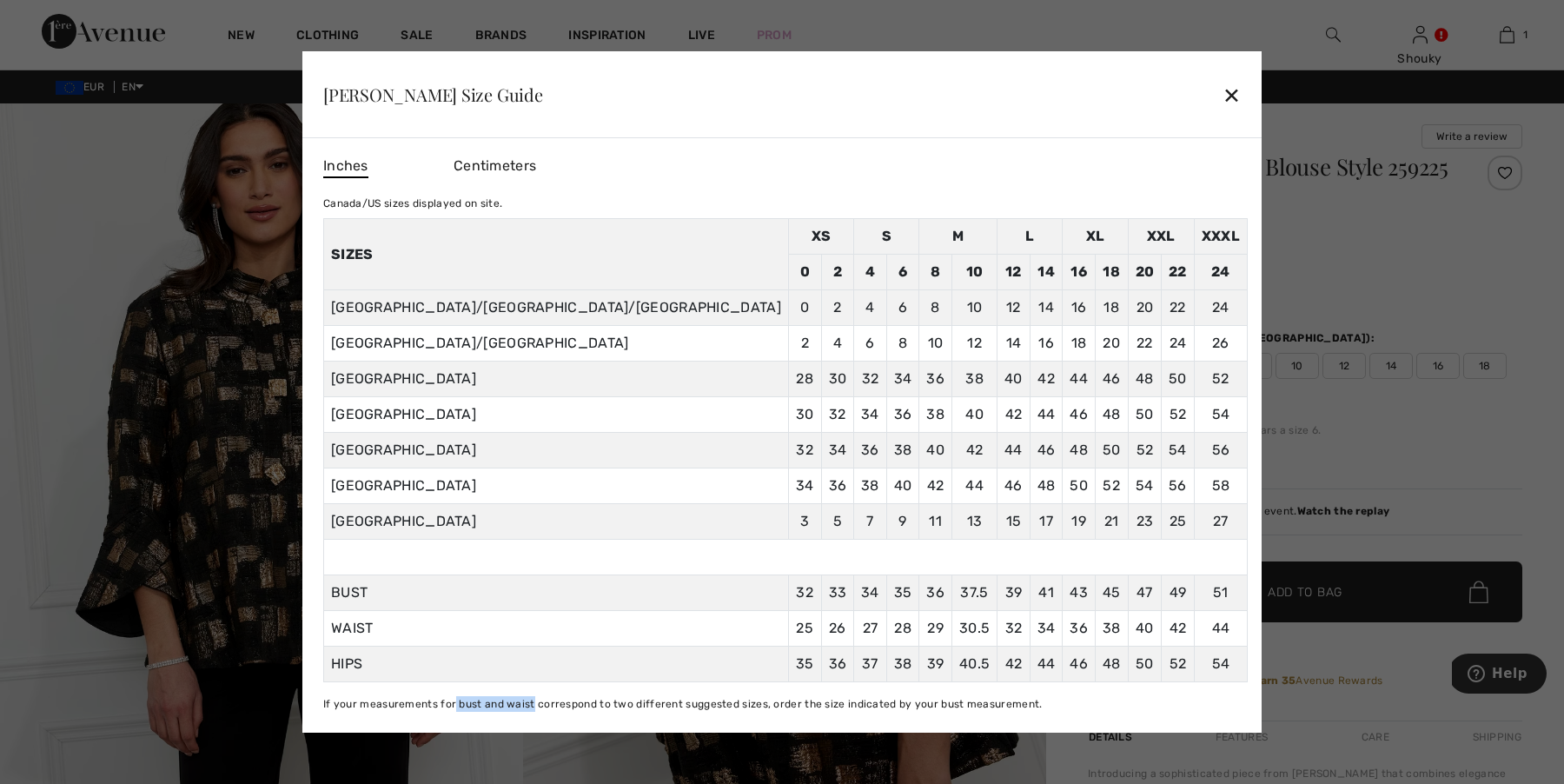
drag, startPoint x: 563, startPoint y: 704, endPoint x: 641, endPoint y: 701, distance: 78.1
click at [641, 701] on div "If your measurements for bust and waist correspond to two different suggested s…" at bounding box center [785, 704] width 924 height 16
click at [1223, 97] on div "✕" at bounding box center [1232, 94] width 19 height 36
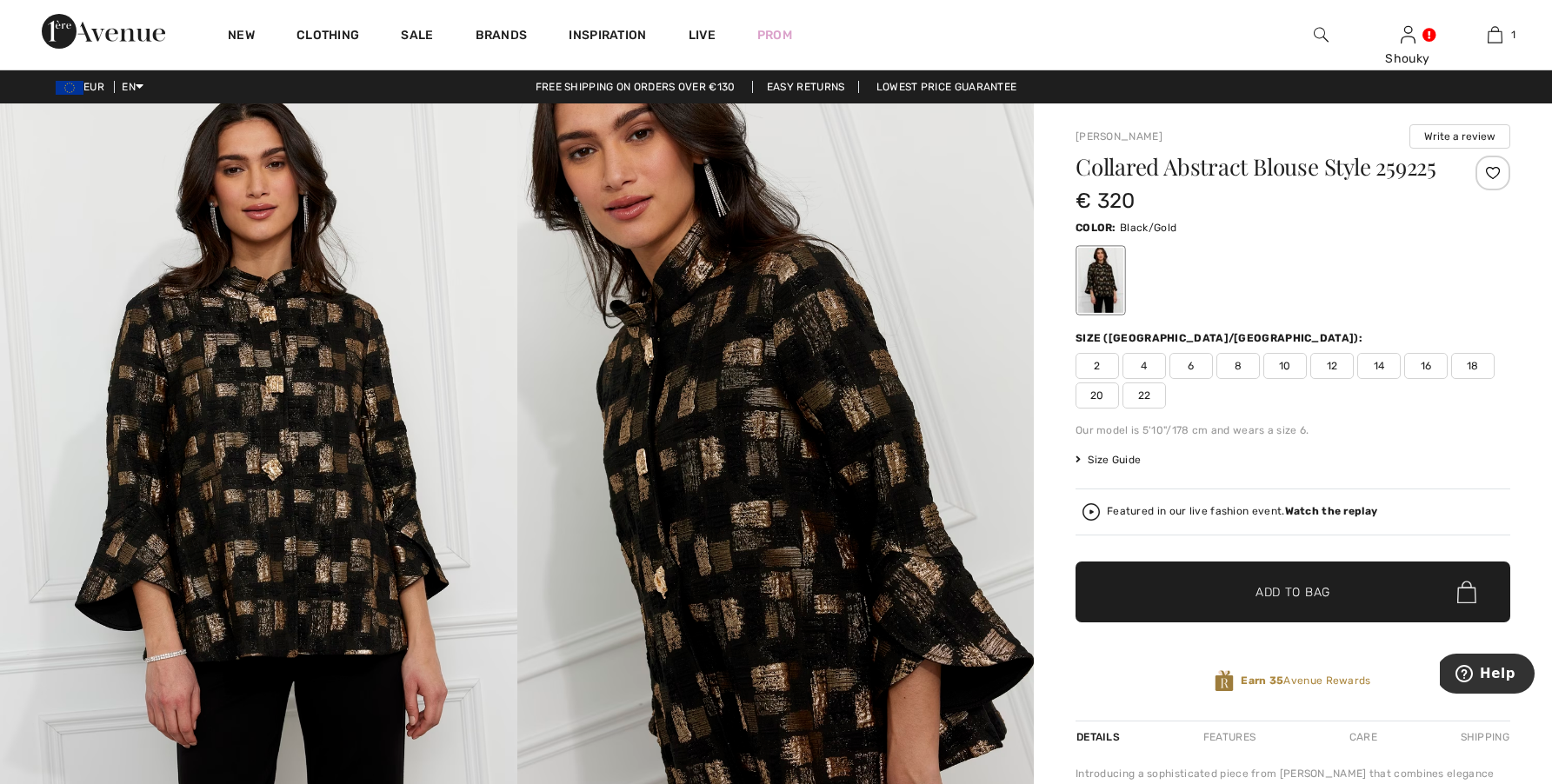
click at [1311, 36] on div at bounding box center [1320, 34] width 87 height 70
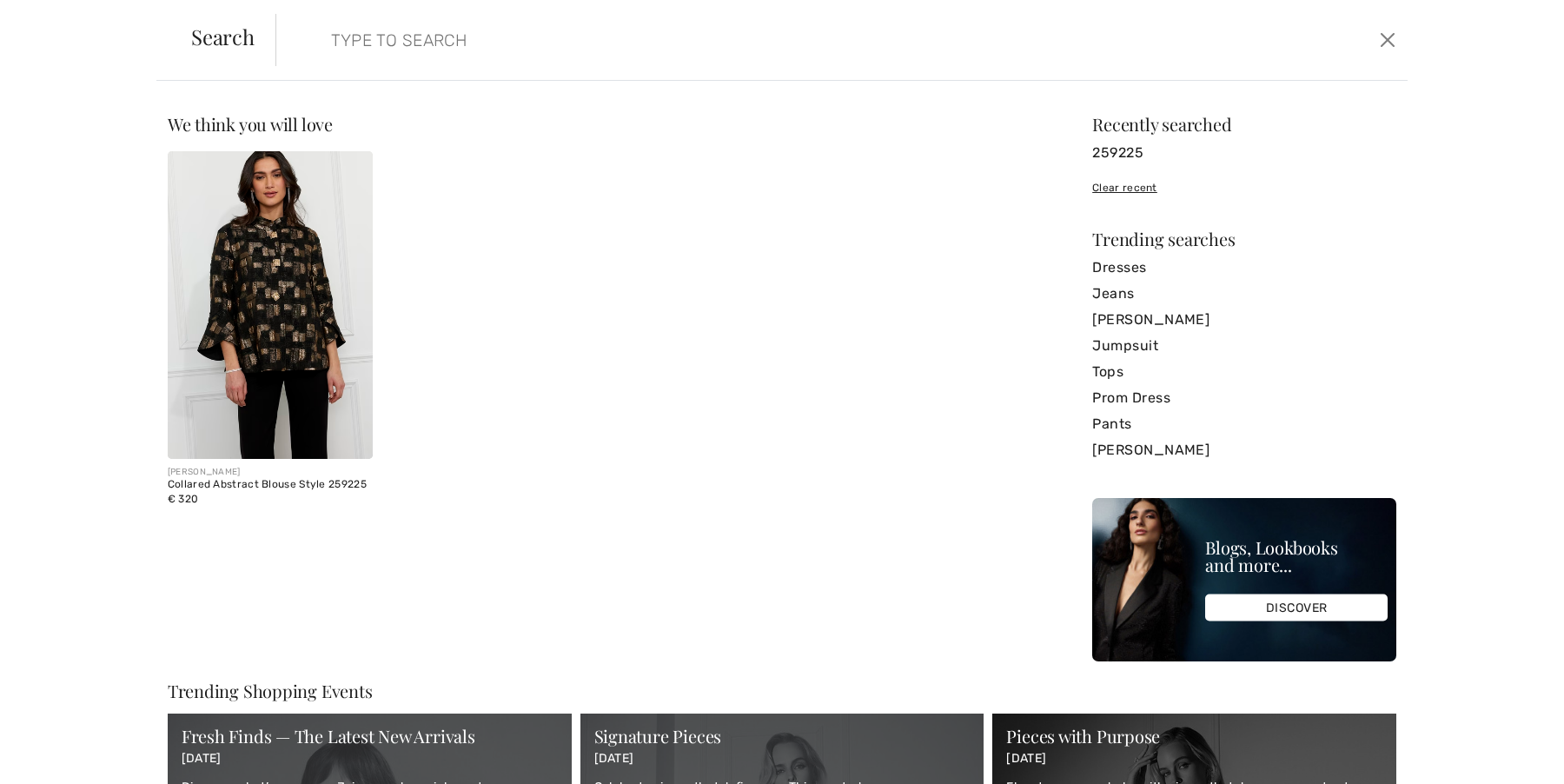
click at [541, 44] on input "search" at bounding box center [715, 40] width 793 height 52
type input "coverall"
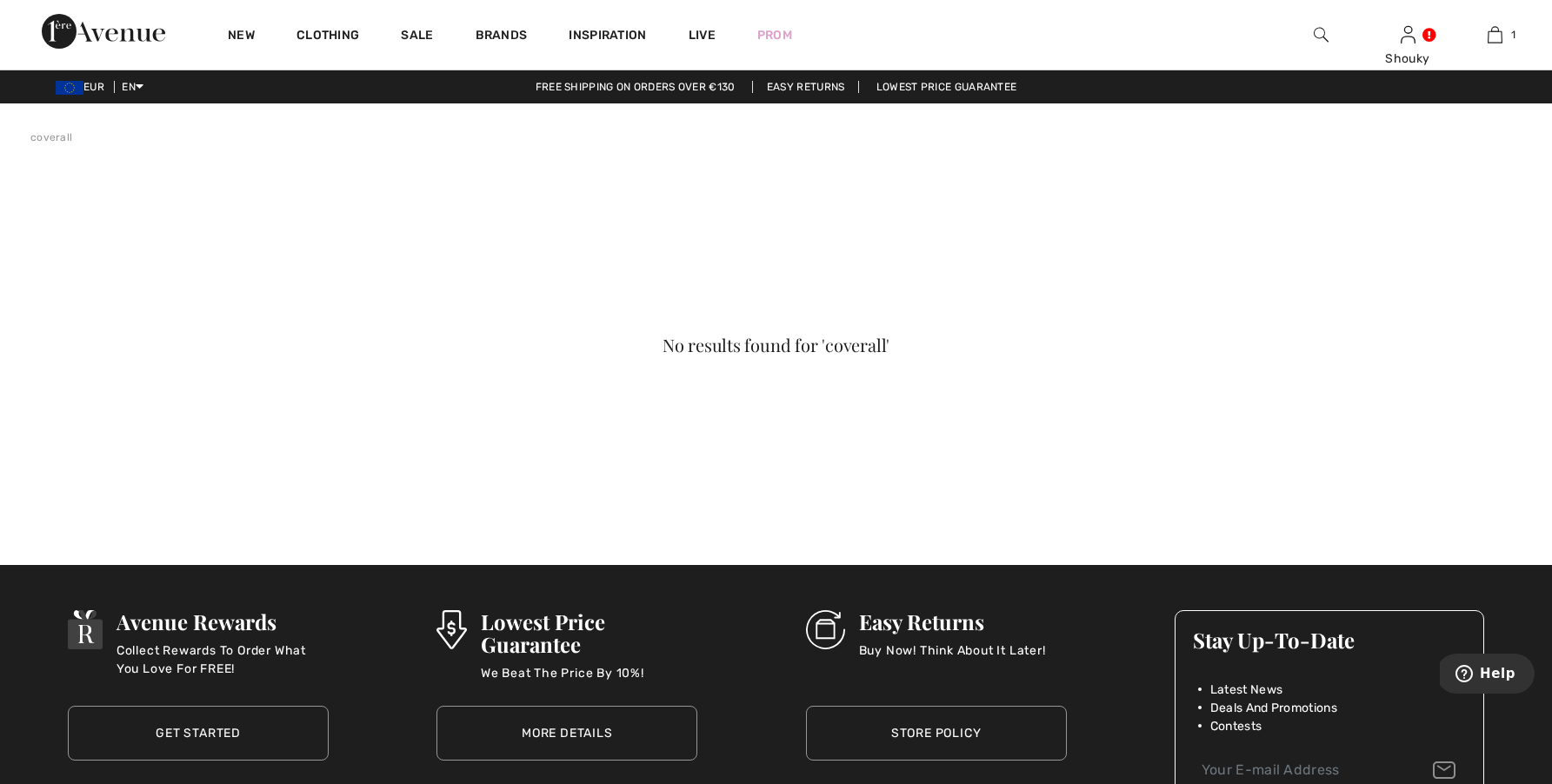
click at [1314, 38] on img at bounding box center [1320, 35] width 15 height 21
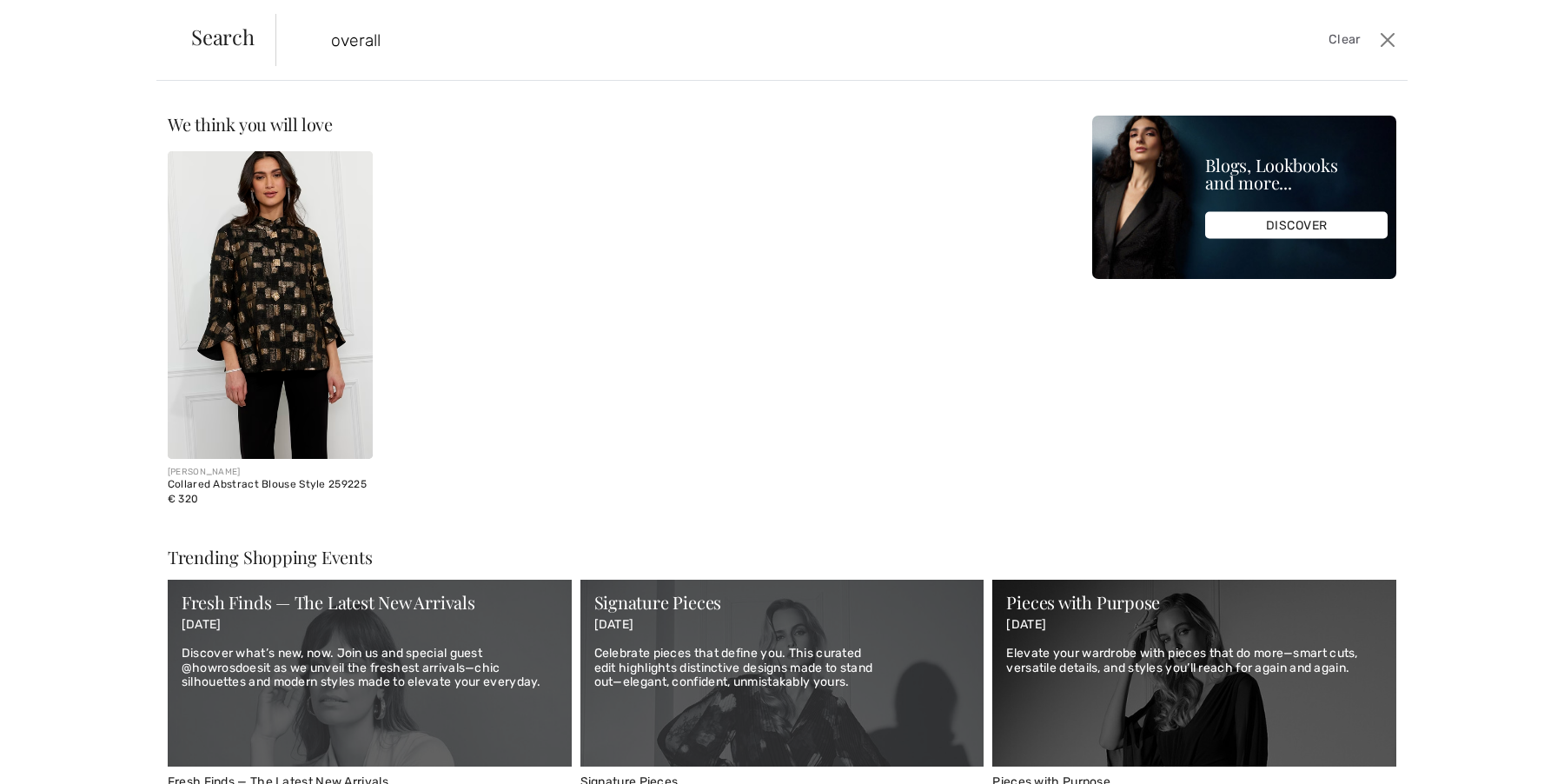
type input "overall"
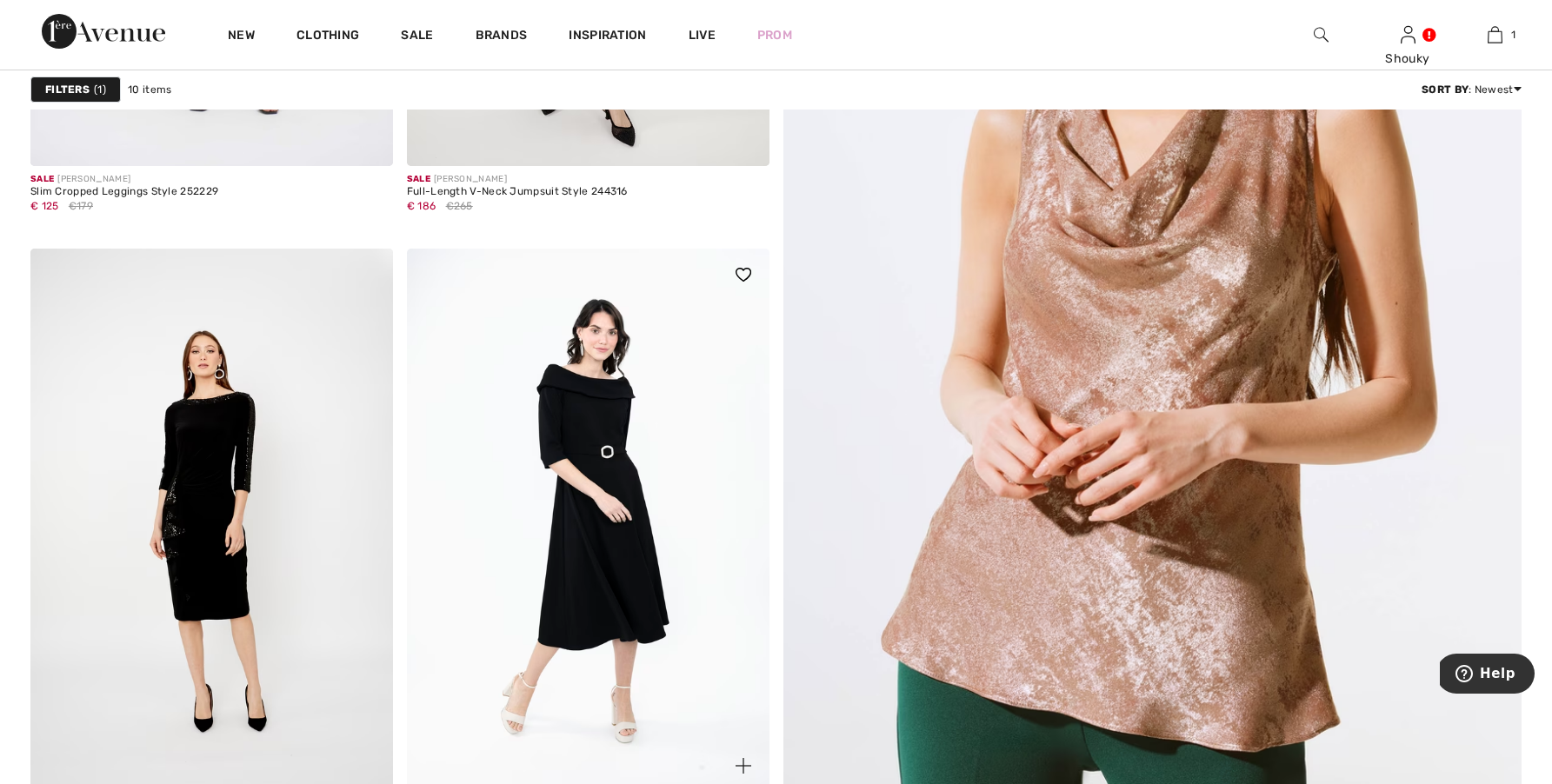
scroll to position [582, 0]
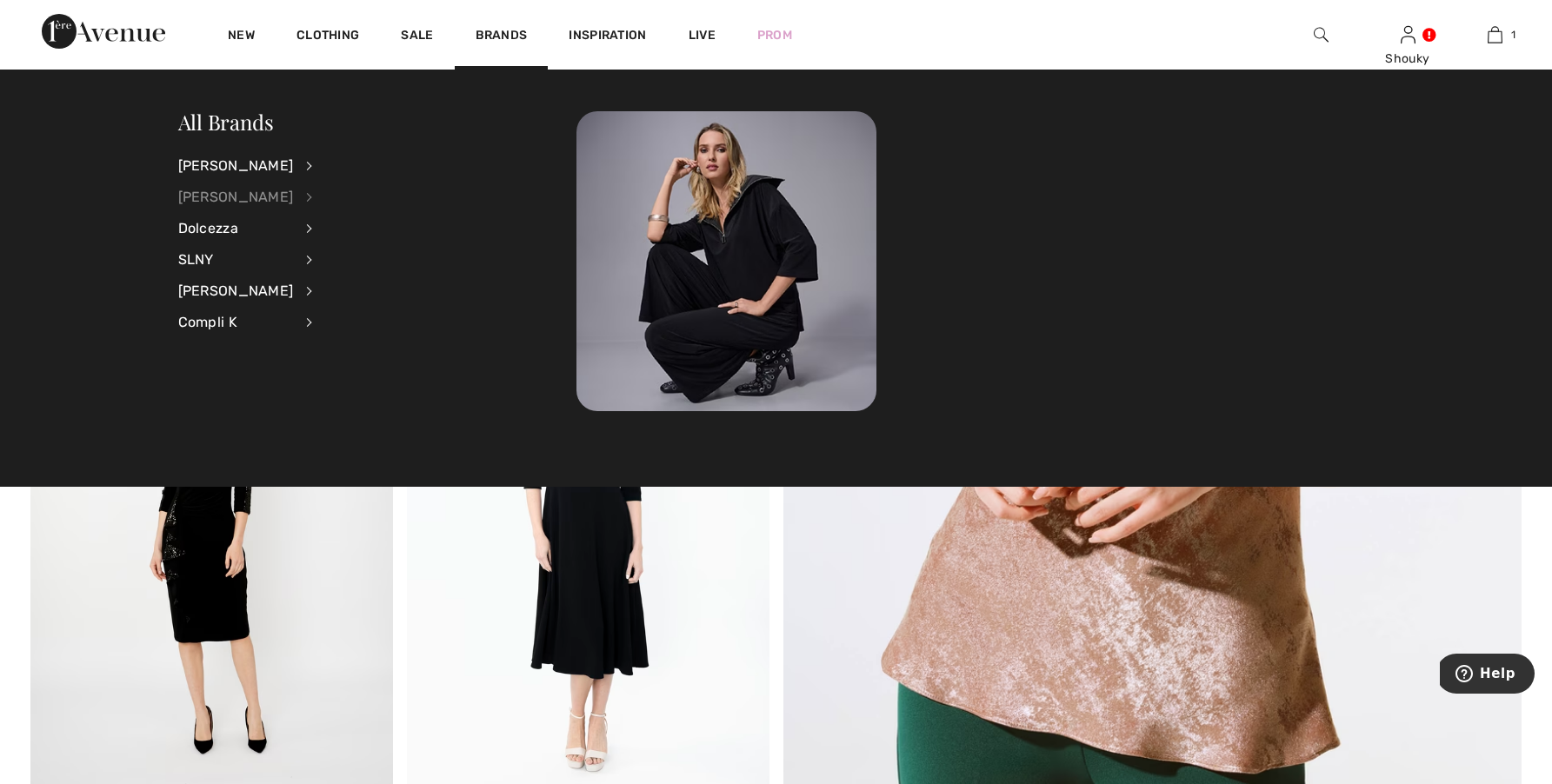
click at [273, 191] on div "[PERSON_NAME]" at bounding box center [235, 197] width 115 height 32
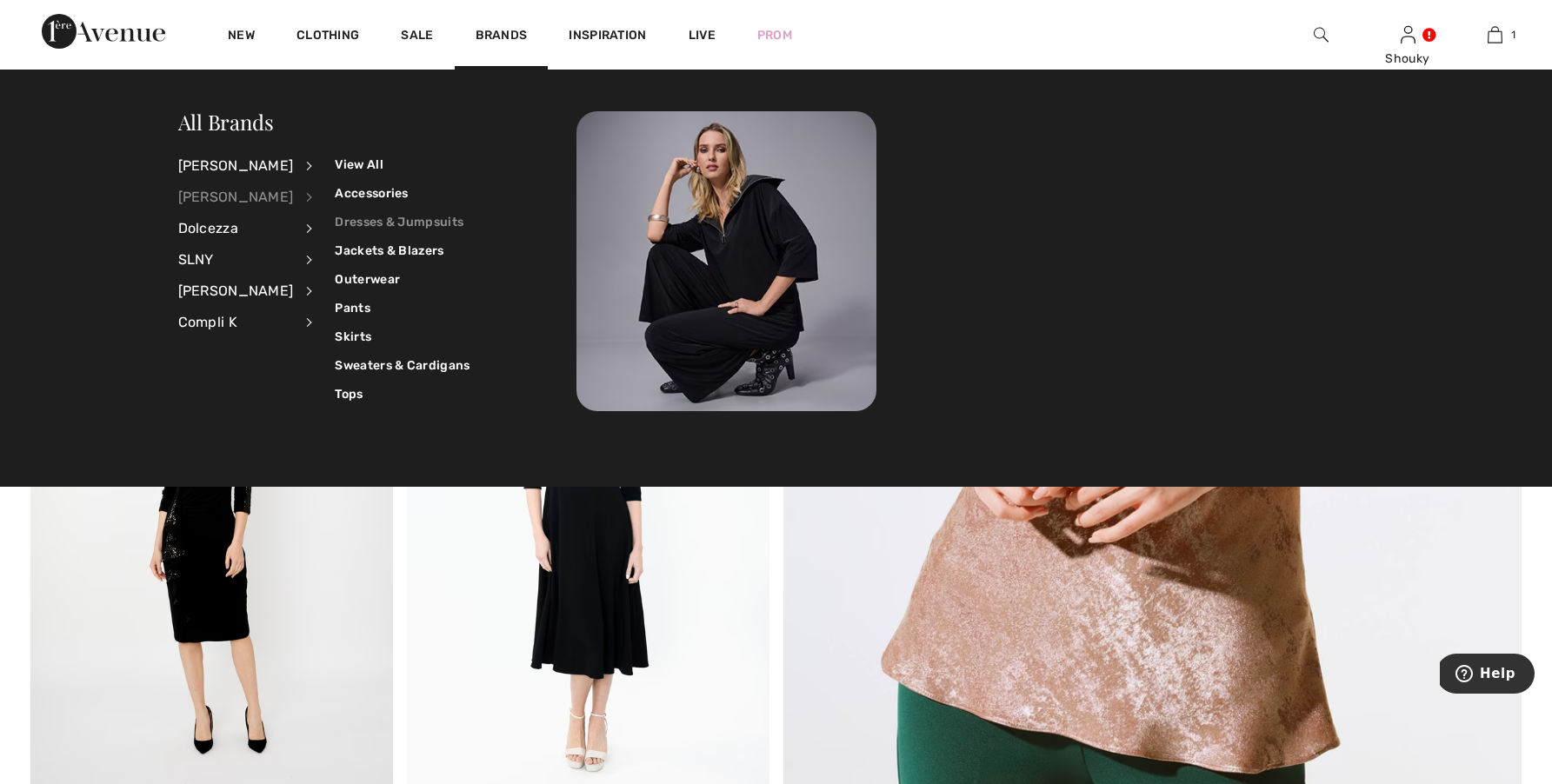
click at [363, 220] on link "Dresses & Jumpsuits" at bounding box center [402, 222] width 135 height 29
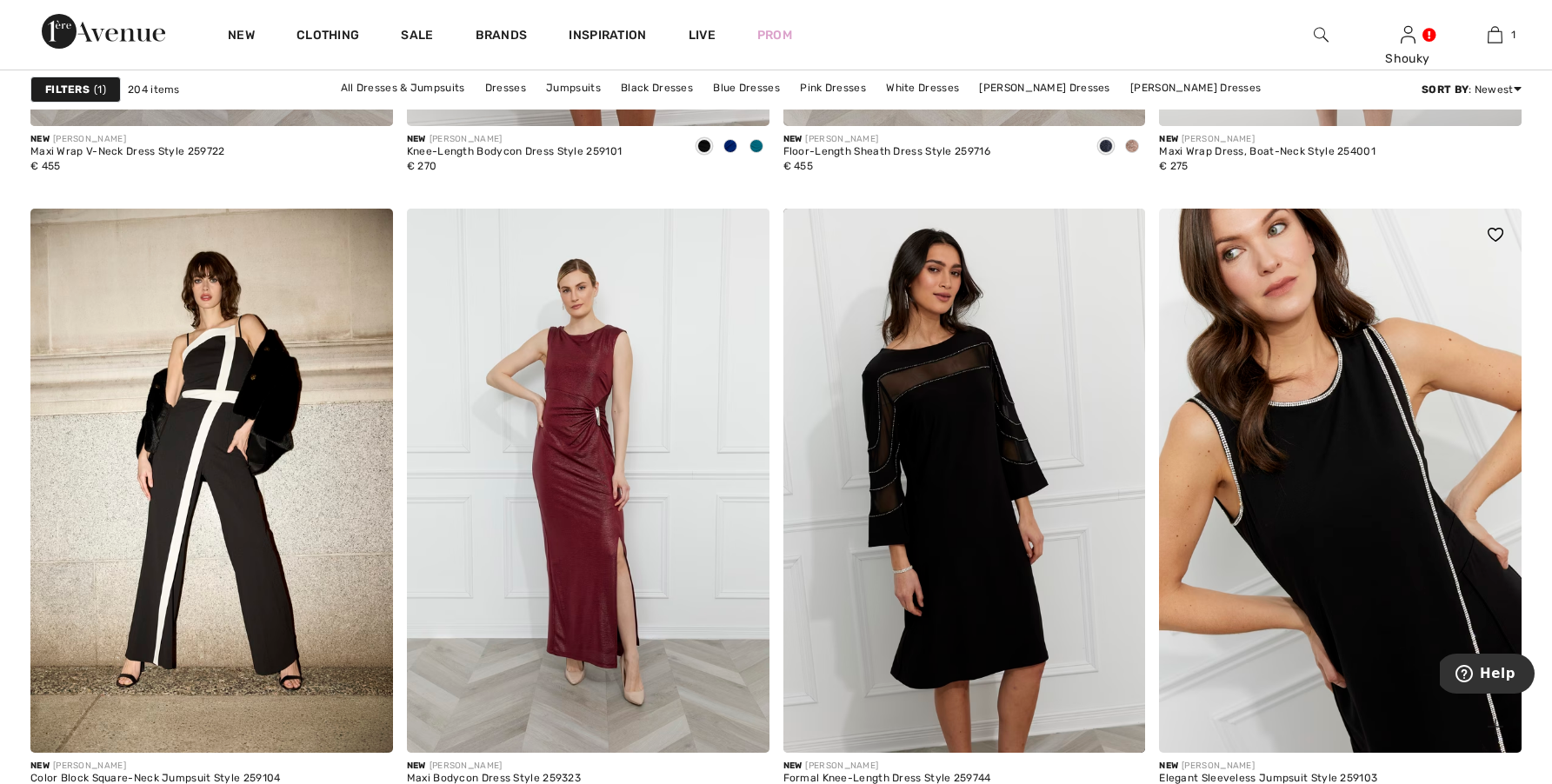
scroll to position [2013, 0]
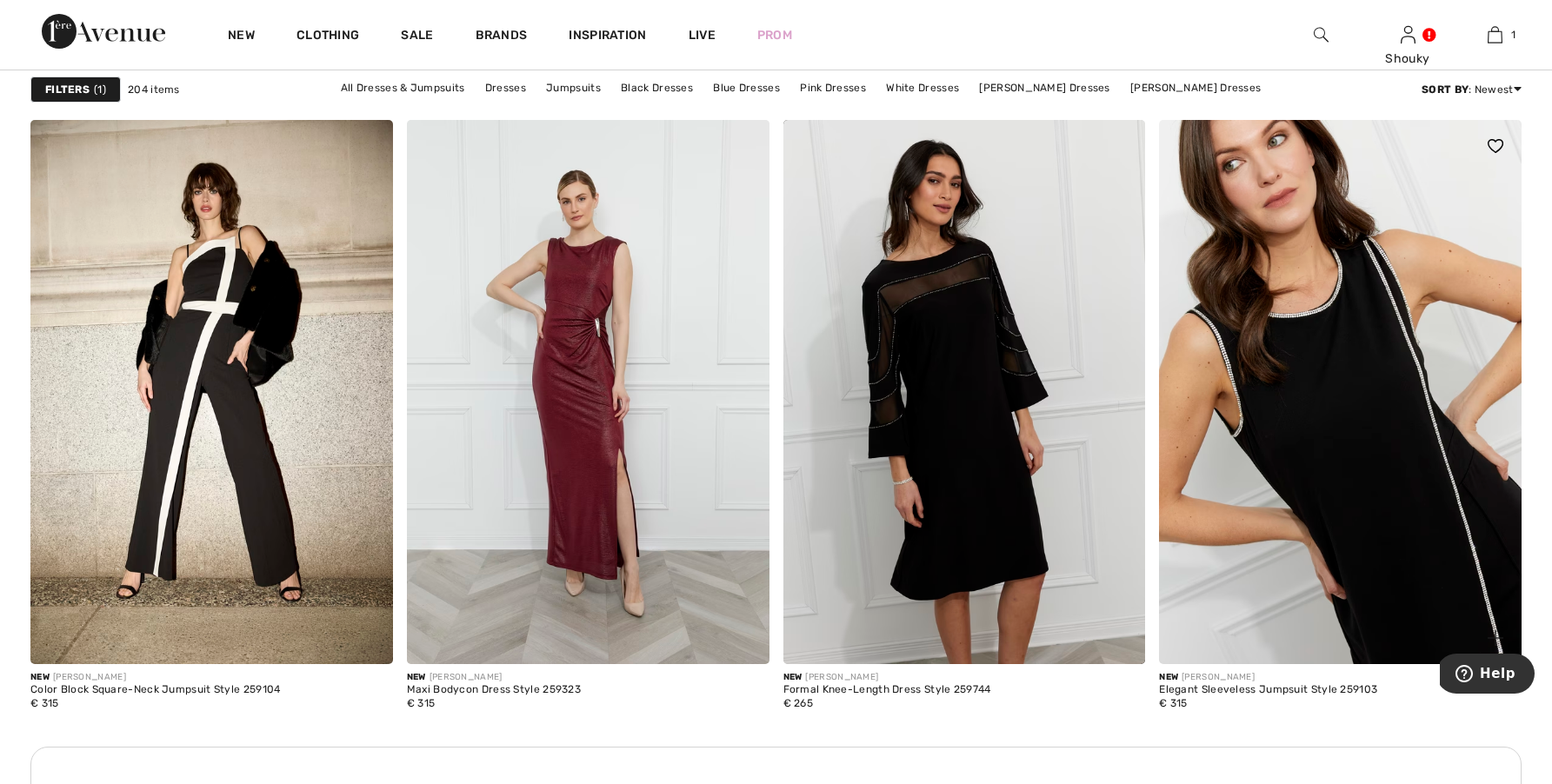
click at [1295, 411] on img at bounding box center [1340, 391] width 362 height 543
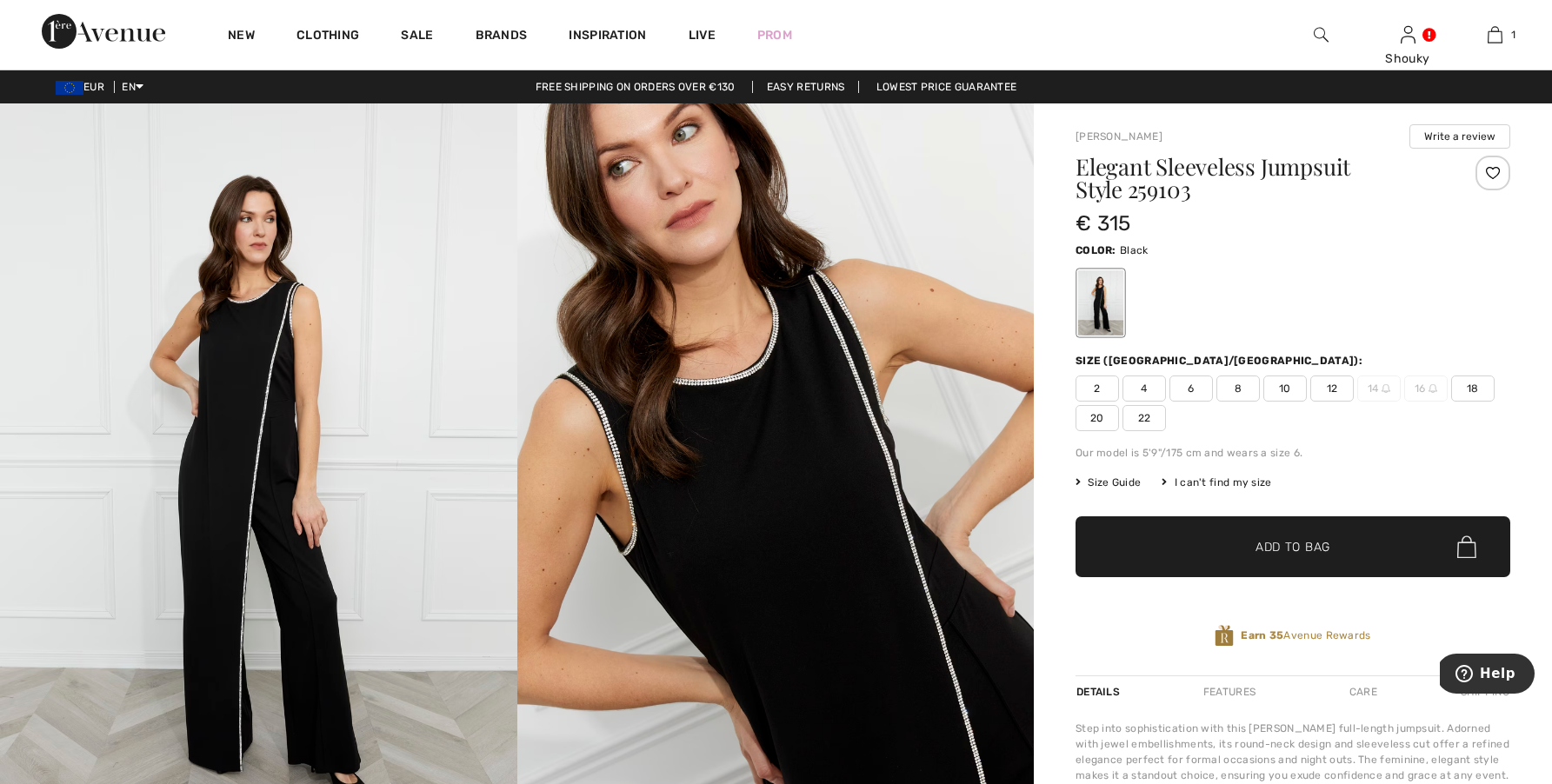
click at [1092, 419] on span "20" at bounding box center [1096, 418] width 43 height 26
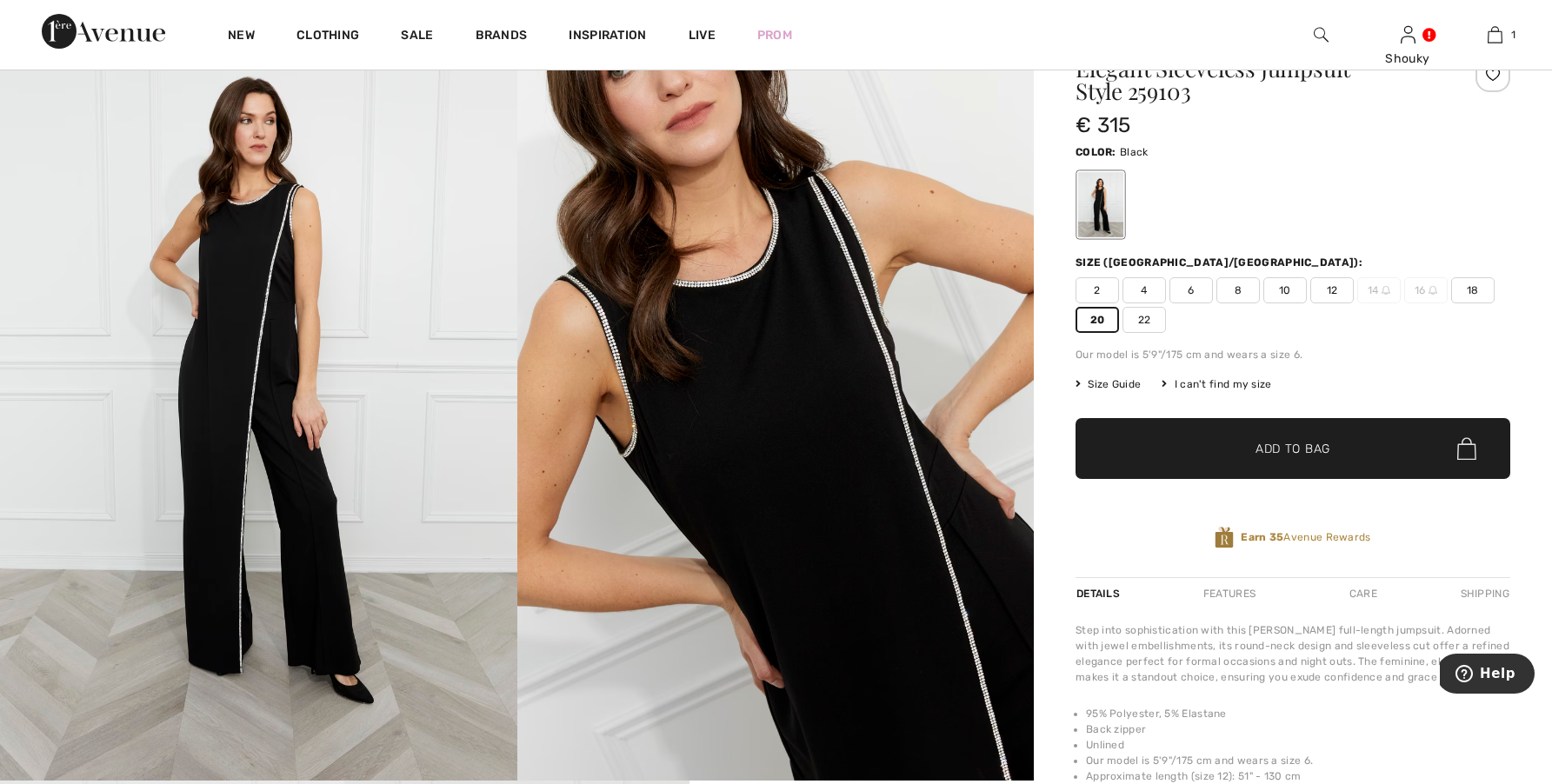
scroll to position [121, 0]
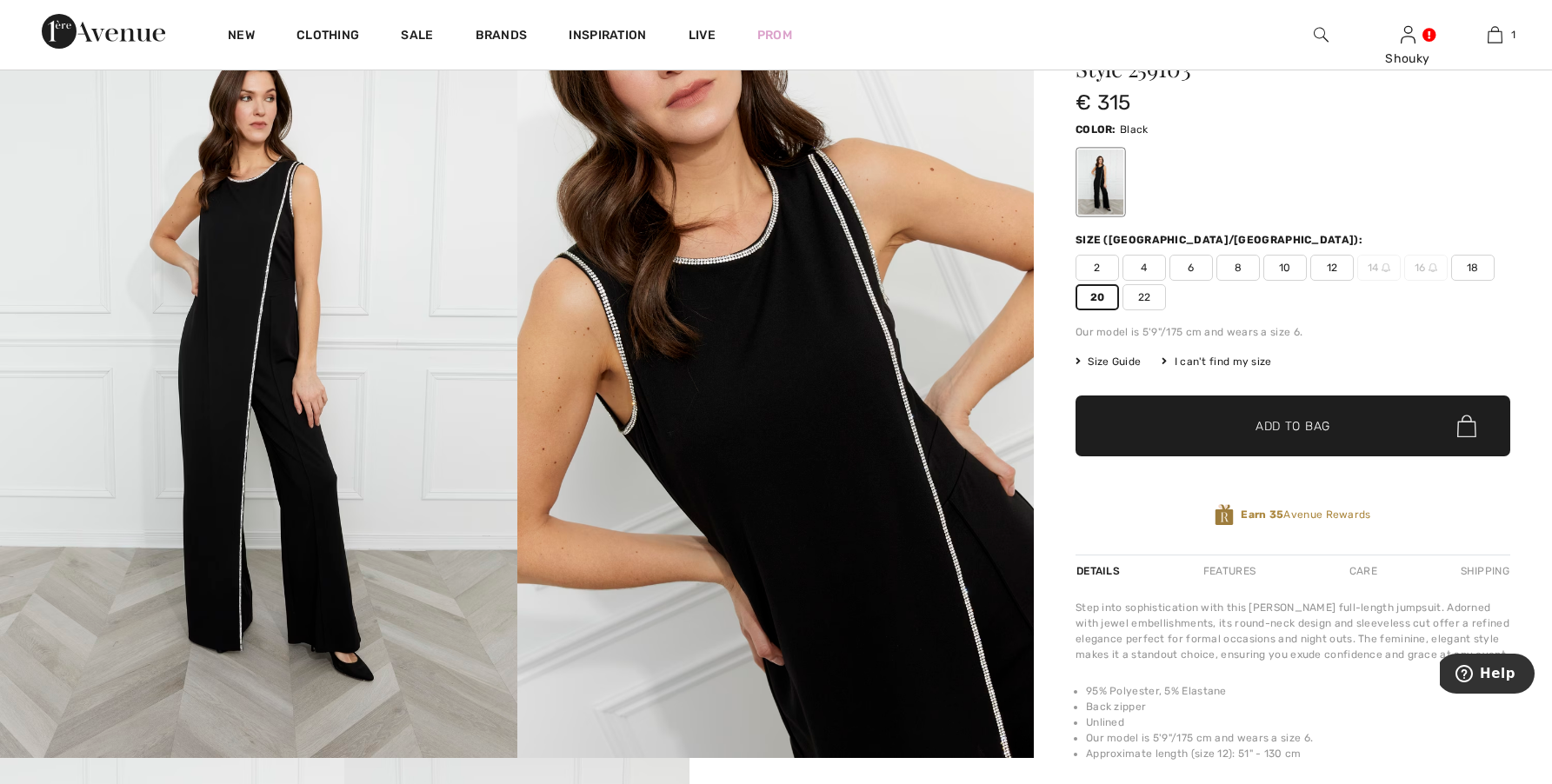
click at [1261, 427] on span "Add to Bag" at bounding box center [1292, 425] width 75 height 18
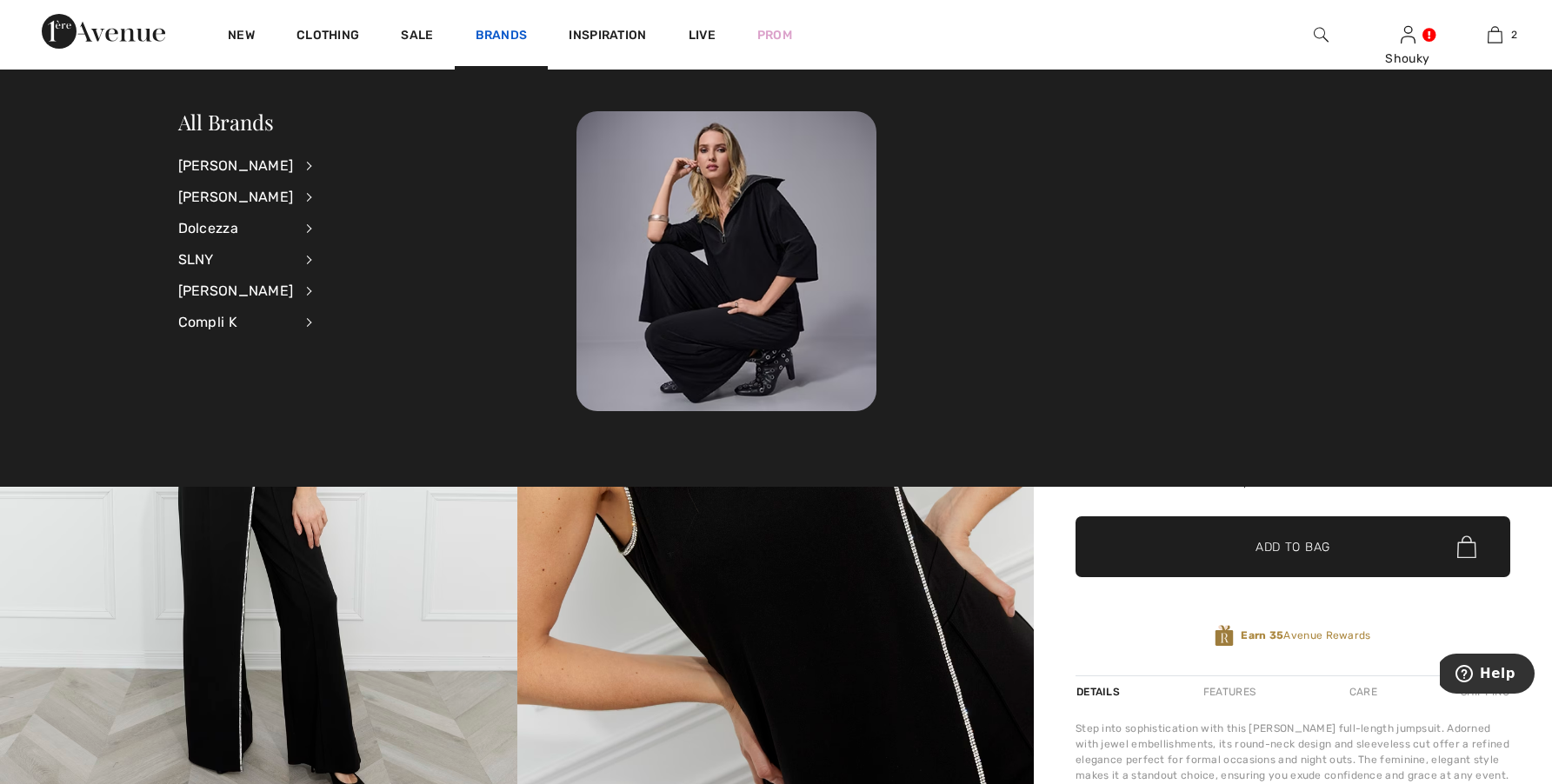
click at [504, 40] on link "Brands" at bounding box center [501, 37] width 52 height 18
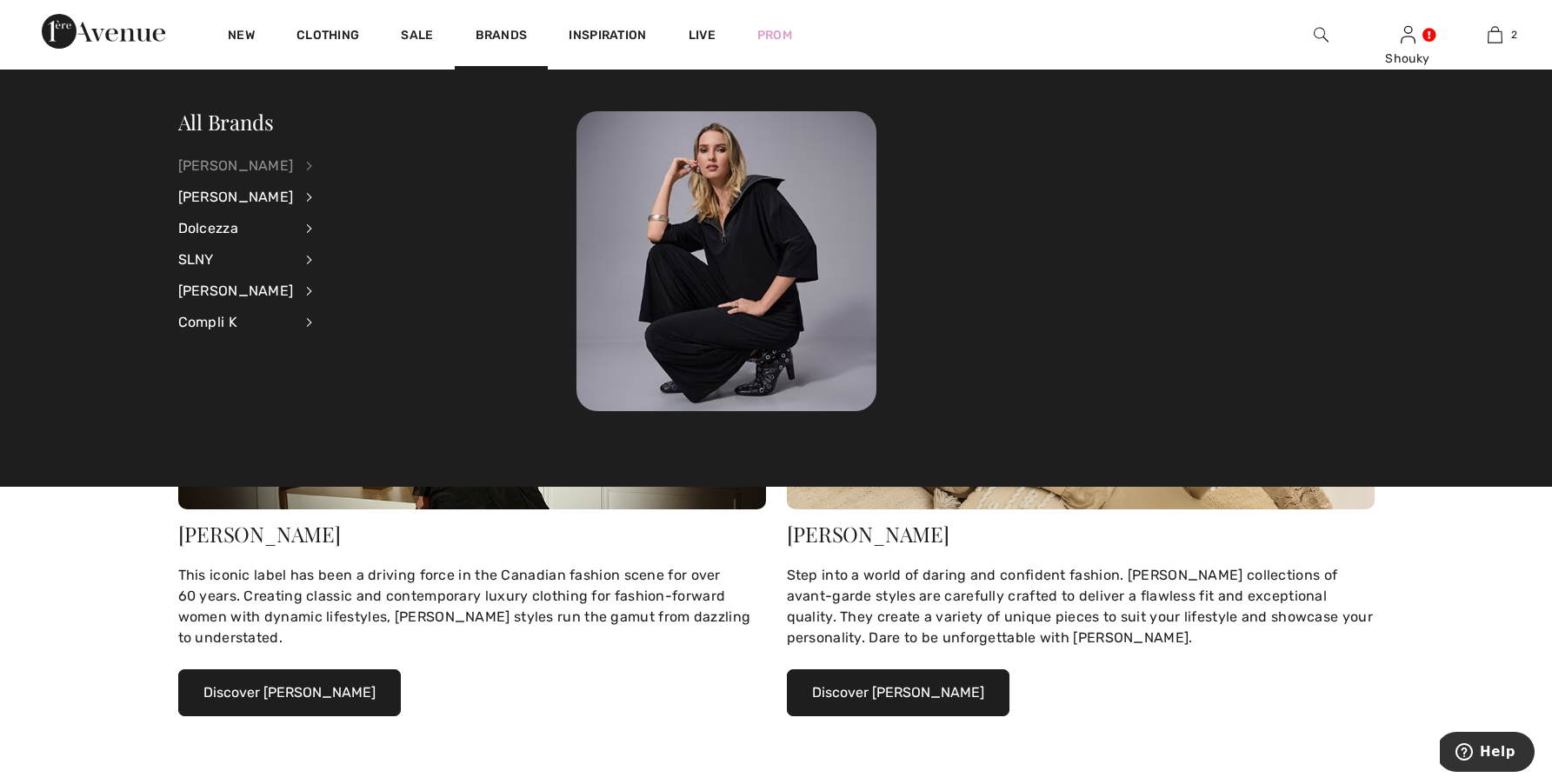
click at [271, 173] on div "[PERSON_NAME]" at bounding box center [235, 166] width 115 height 32
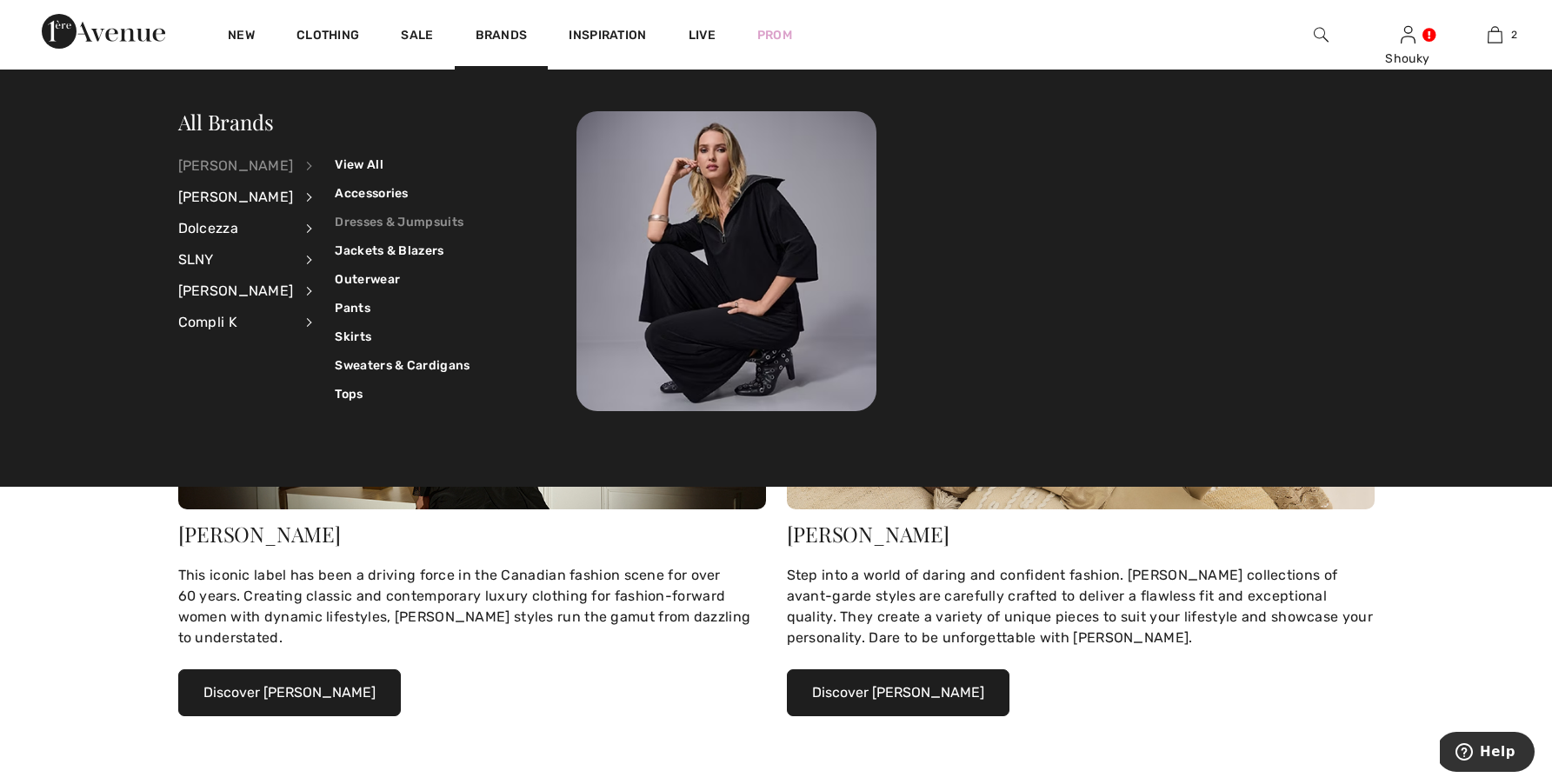
click at [381, 218] on link "Dresses & Jumpsuits" at bounding box center [402, 222] width 135 height 29
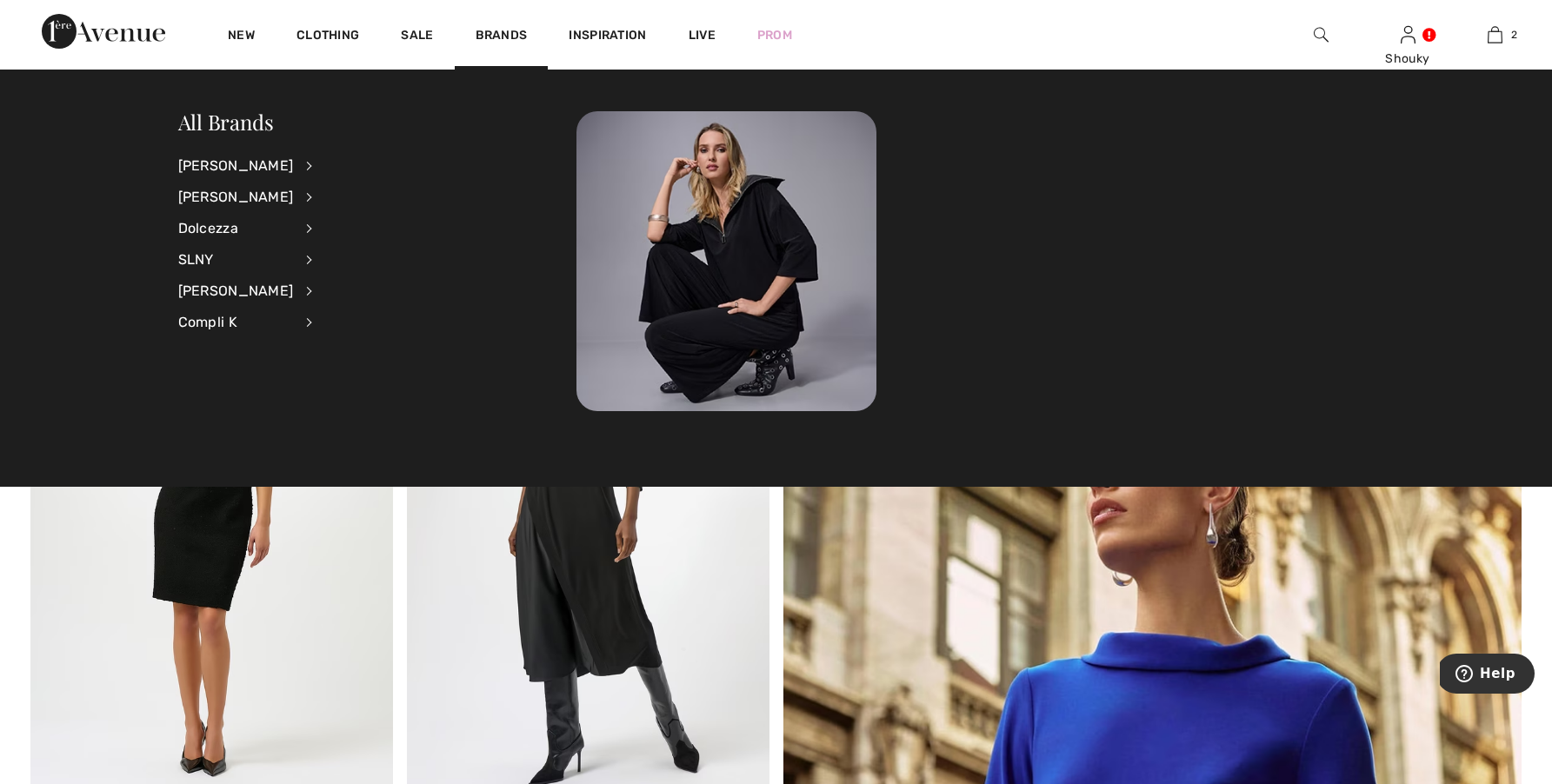
click at [280, 169] on li "Joseph Ribkoff View All Accessories Dresses & Jumpsuits Jackets & Blazers Outer…" at bounding box center [256, 166] width 158 height 32
click at [302, 168] on li "Joseph Ribkoff View All Accessories Dresses & Jumpsuits Jackets & Blazers Outer…" at bounding box center [256, 166] width 158 height 32
click at [299, 168] on li "Joseph Ribkoff View All Accessories Dresses & Jumpsuits Jackets & Blazers Outer…" at bounding box center [256, 166] width 158 height 32
click at [253, 167] on div "[PERSON_NAME]" at bounding box center [235, 166] width 115 height 32
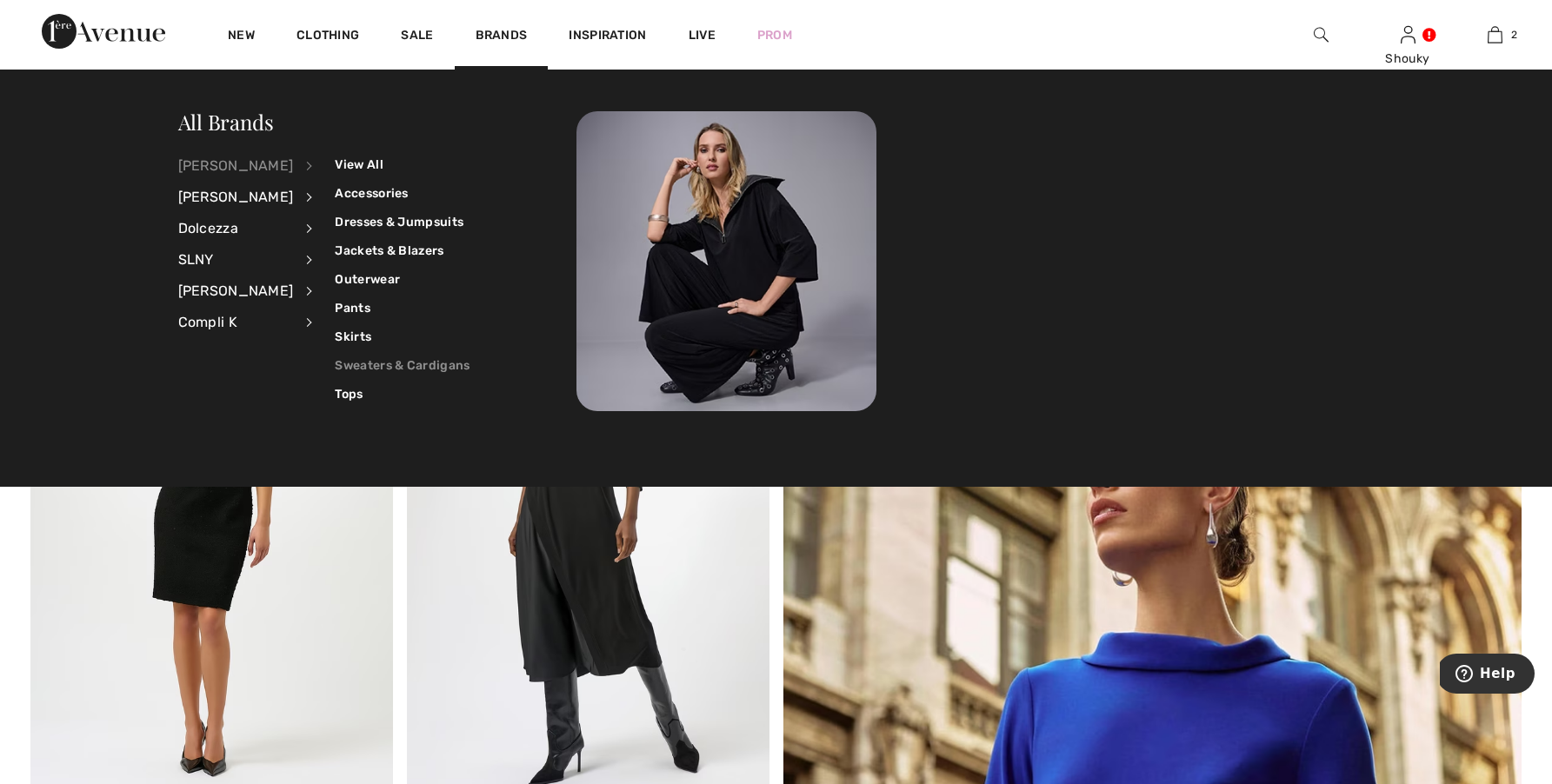
click at [415, 357] on link "Sweaters & Cardigans" at bounding box center [402, 365] width 135 height 29
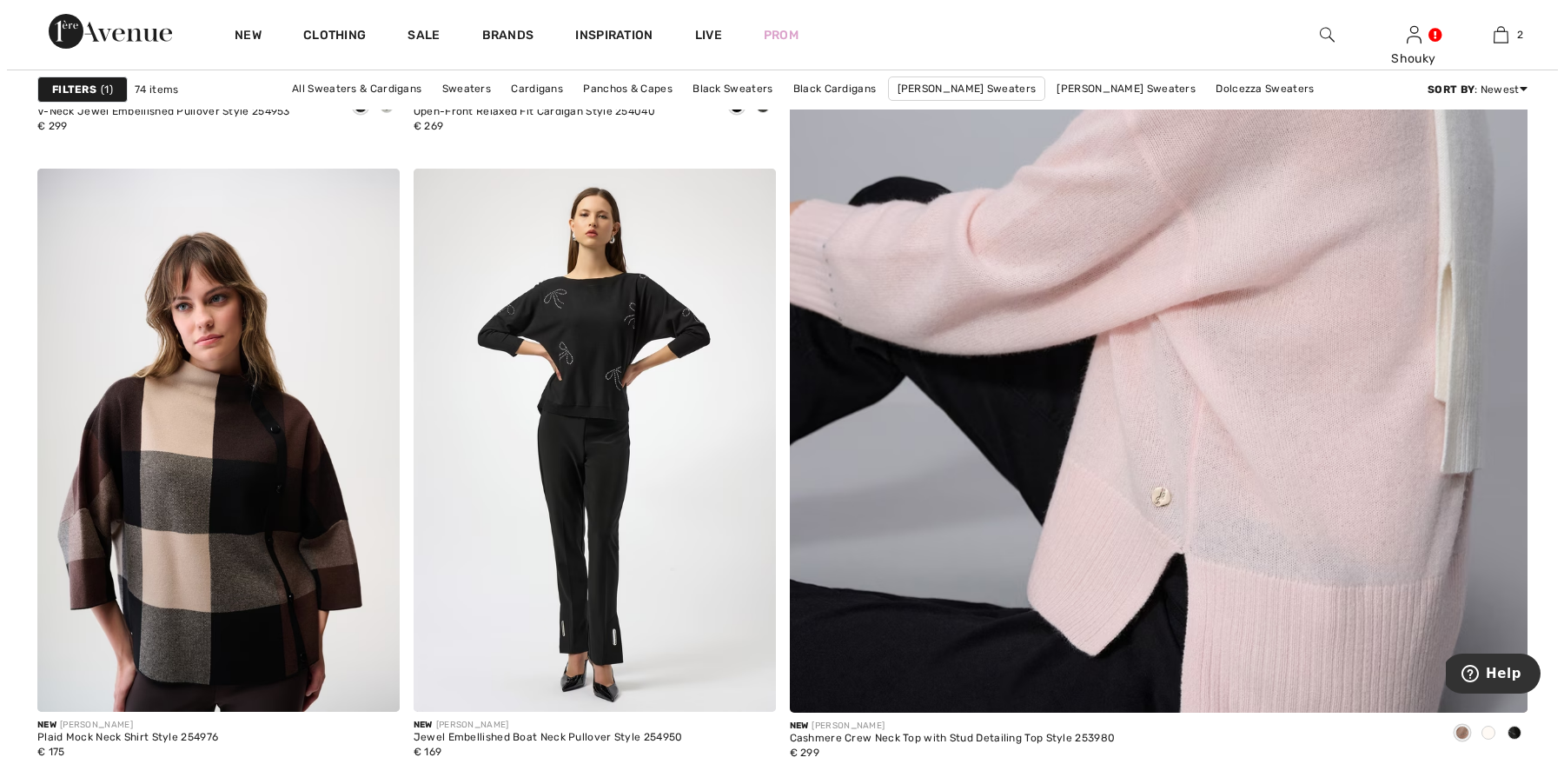
scroll to position [256, 0]
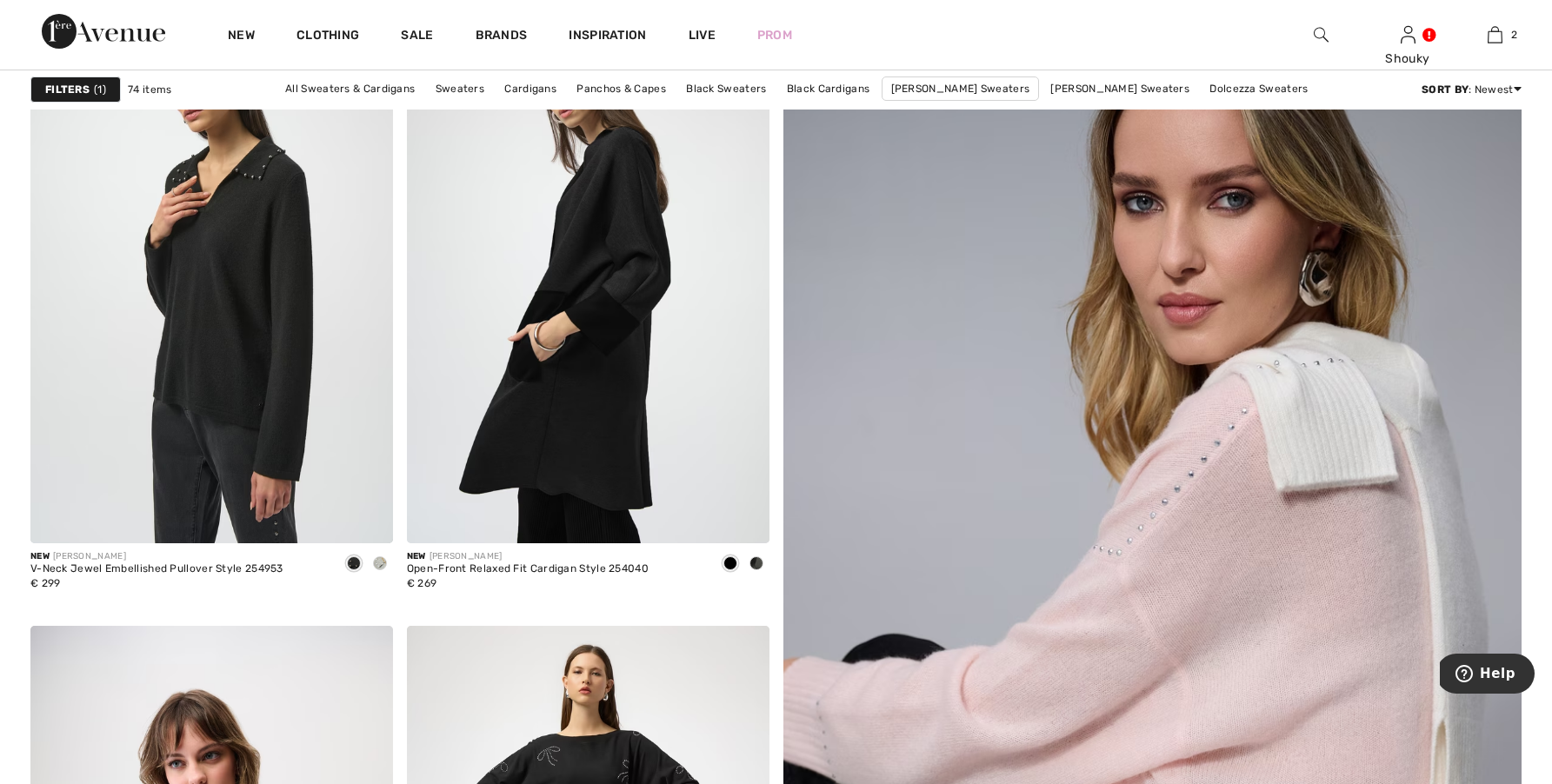
click at [1318, 43] on img at bounding box center [1320, 35] width 15 height 21
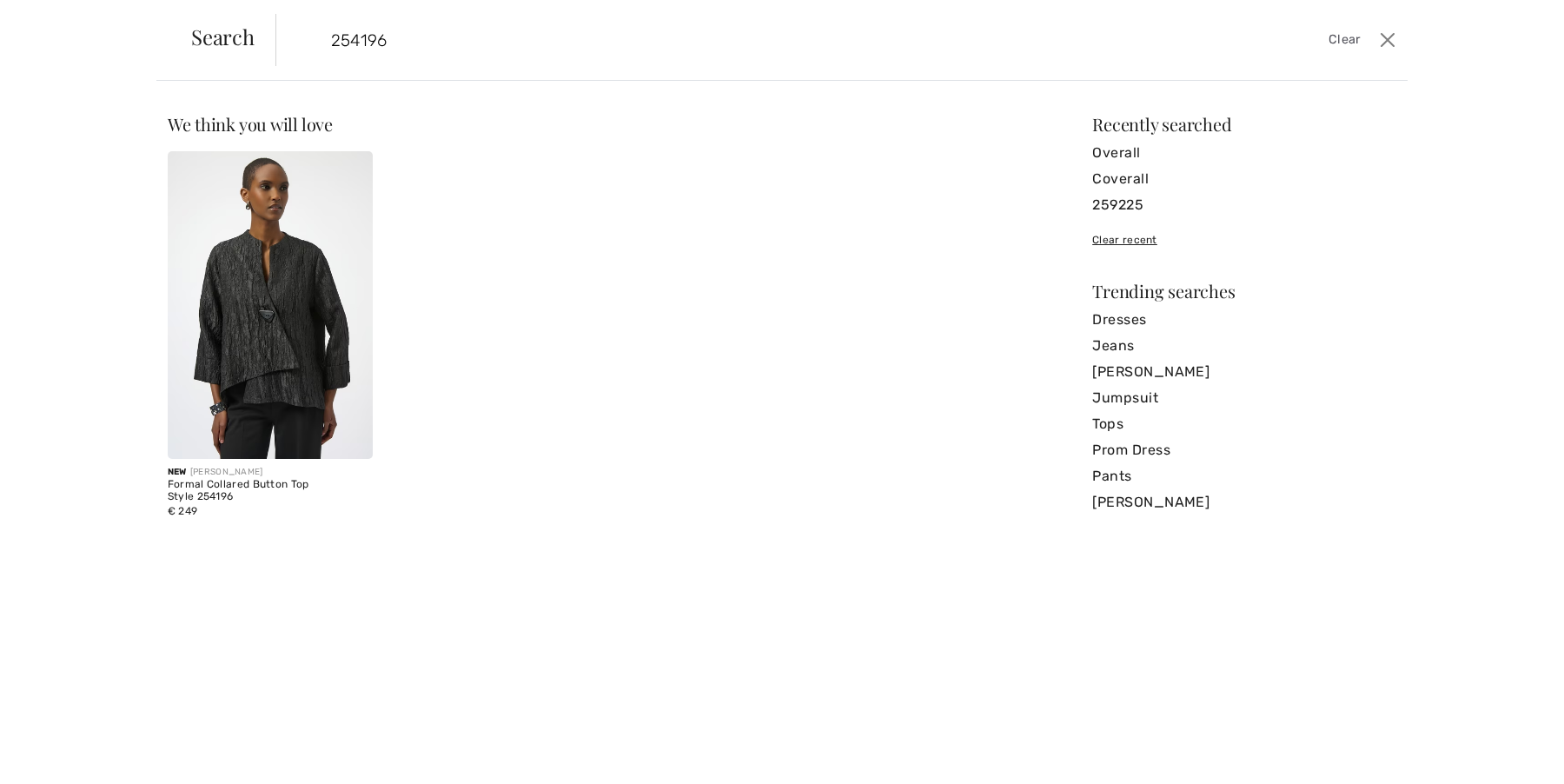
type input "254196"
click at [304, 233] on img at bounding box center [270, 305] width 205 height 307
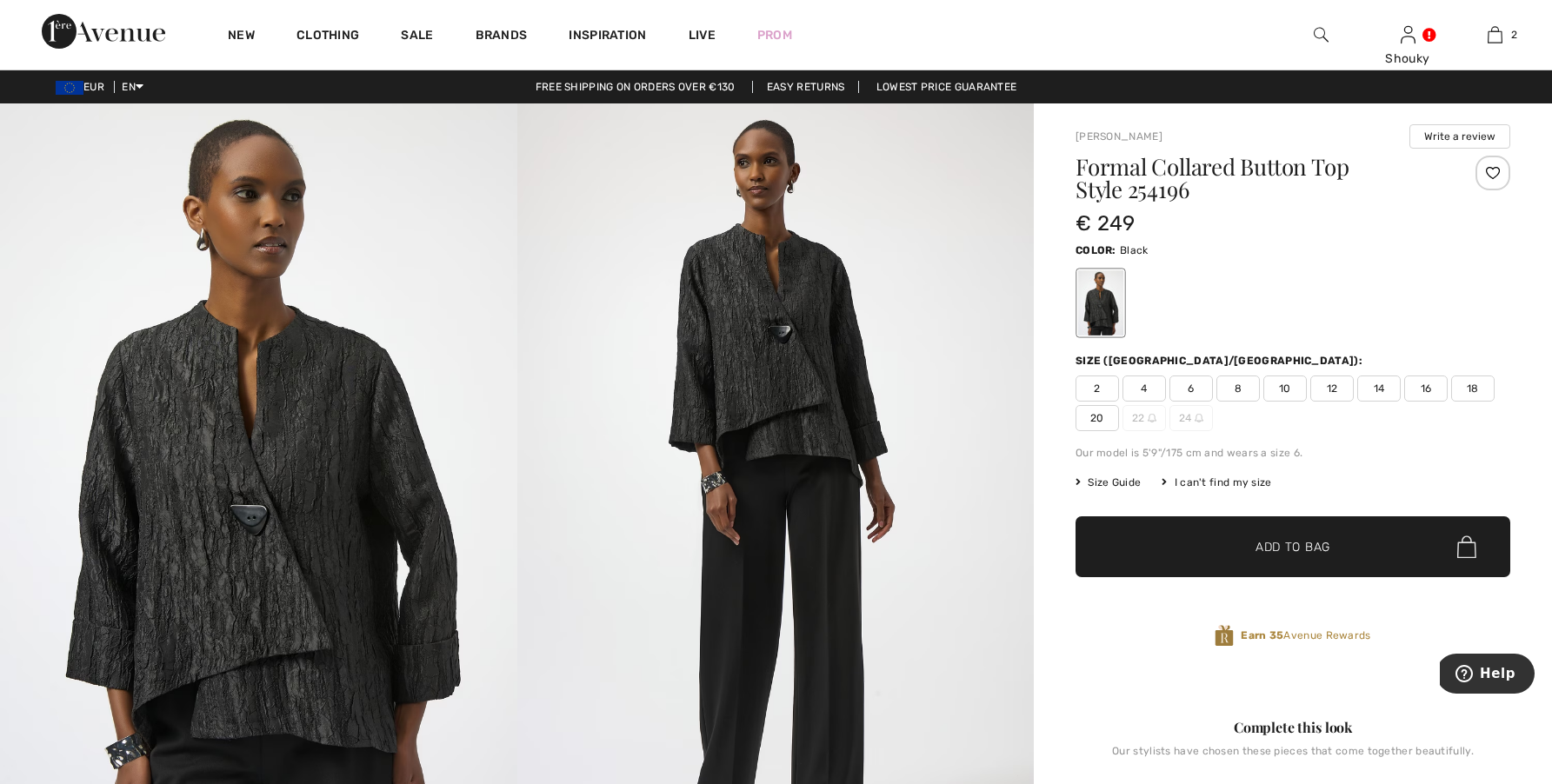
click at [1103, 417] on span "20" at bounding box center [1096, 418] width 43 height 26
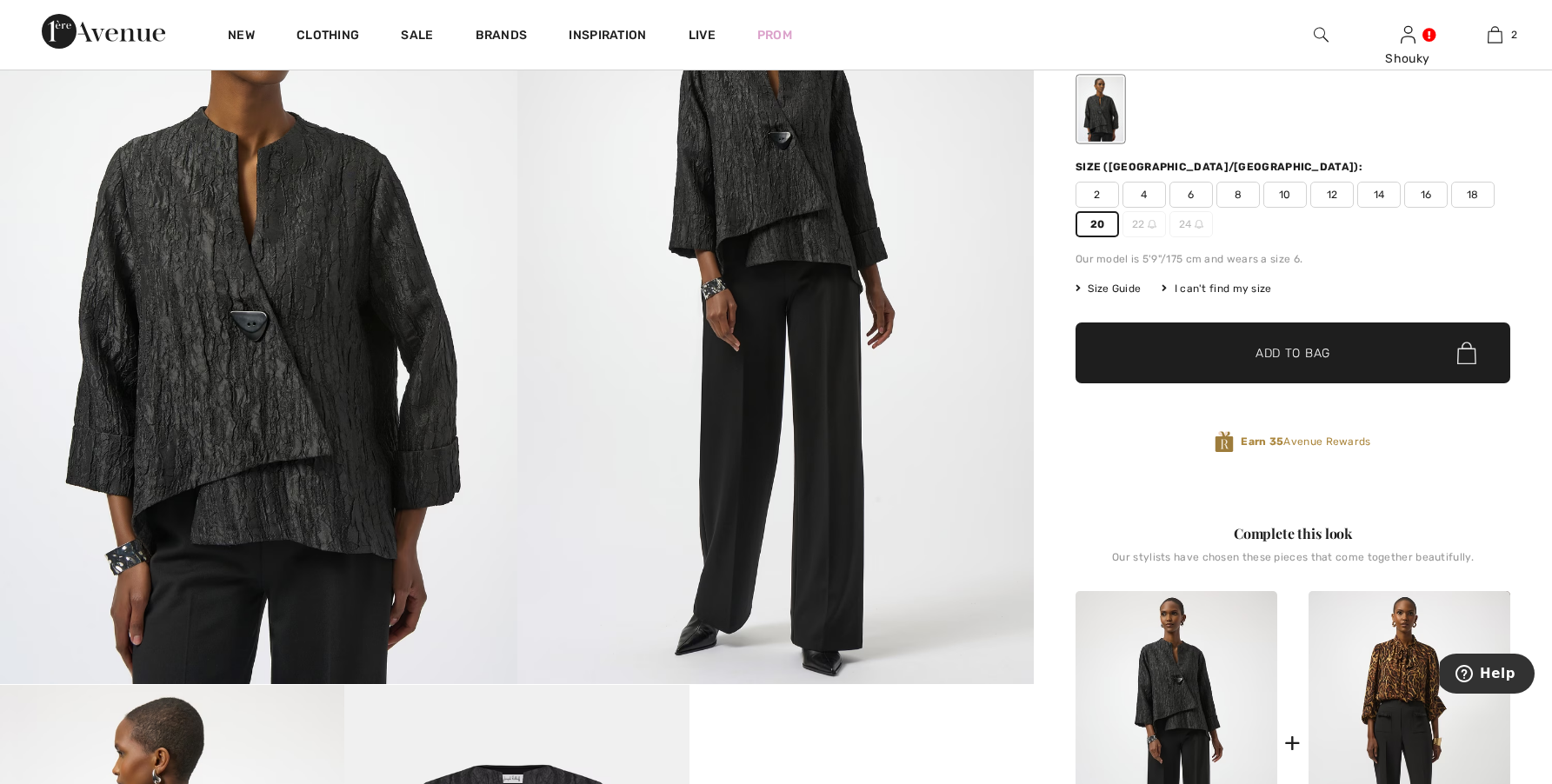
scroll to position [217, 0]
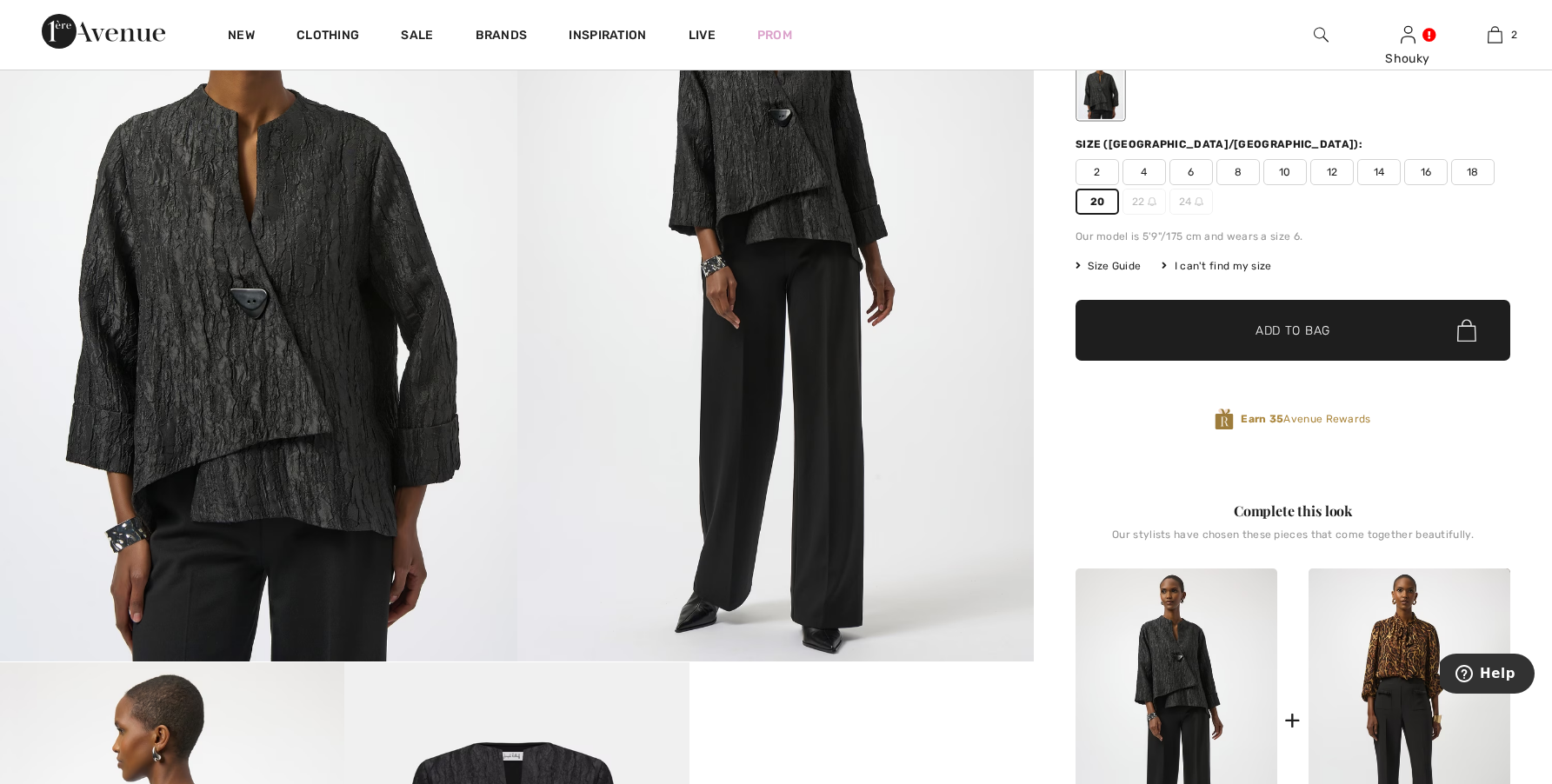
click at [1280, 325] on span "Add to Bag" at bounding box center [1292, 330] width 75 height 18
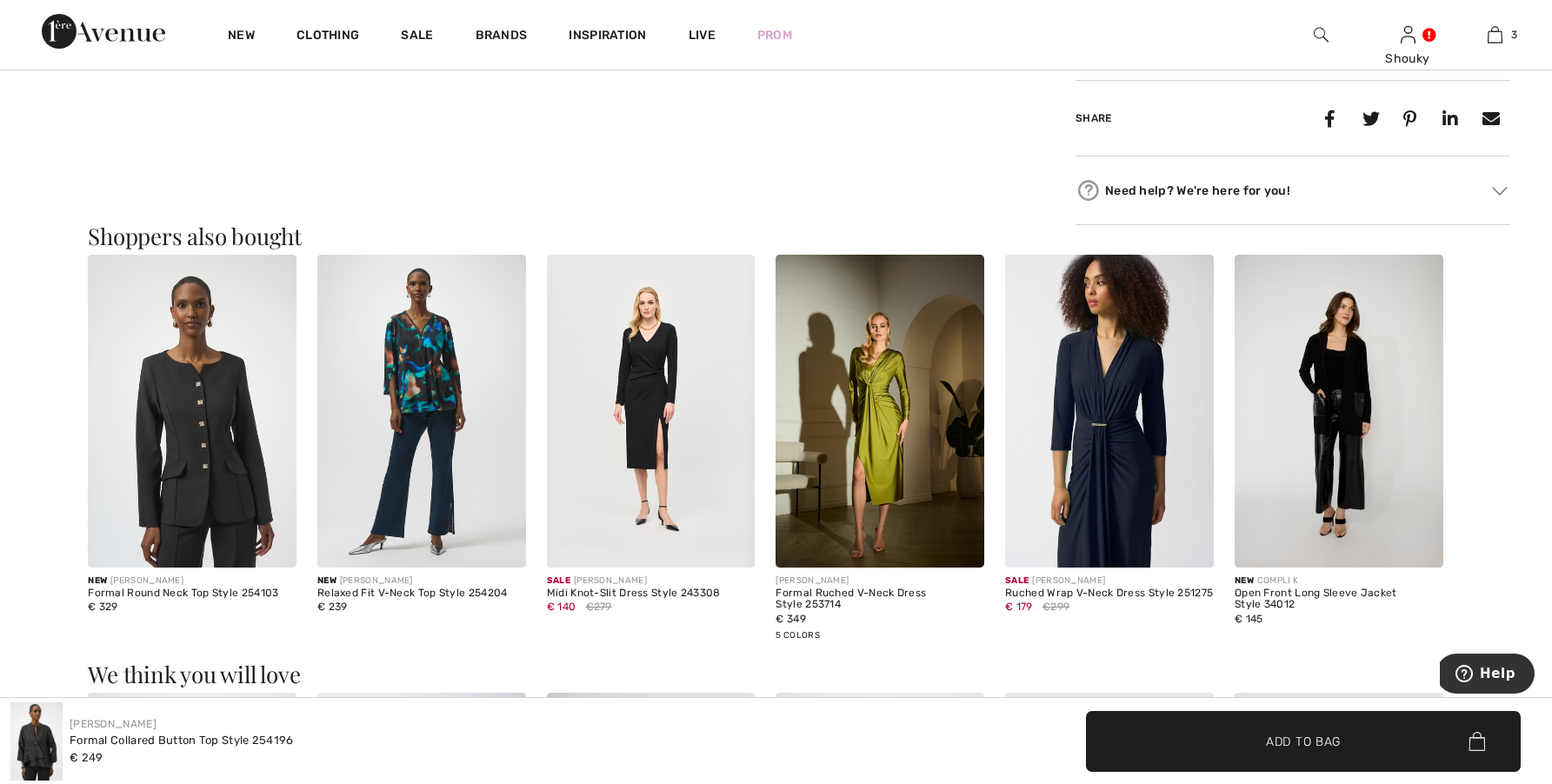
scroll to position [734, 0]
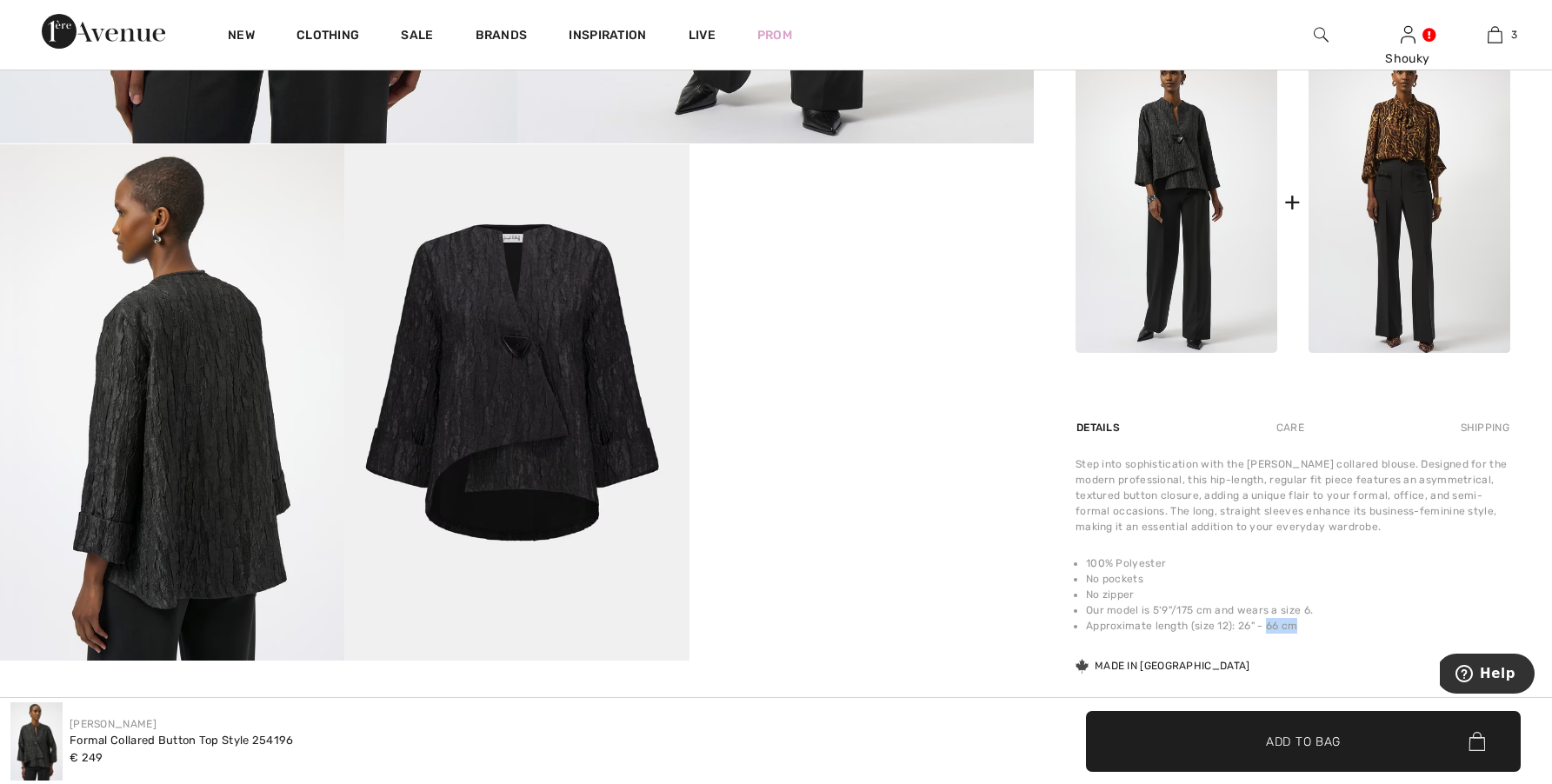
drag, startPoint x: 1293, startPoint y: 625, endPoint x: 1264, endPoint y: 625, distance: 29.0
click at [1264, 625] on li "Approximate length (size 12): 26" - 66 cm" at bounding box center [1297, 625] width 424 height 16
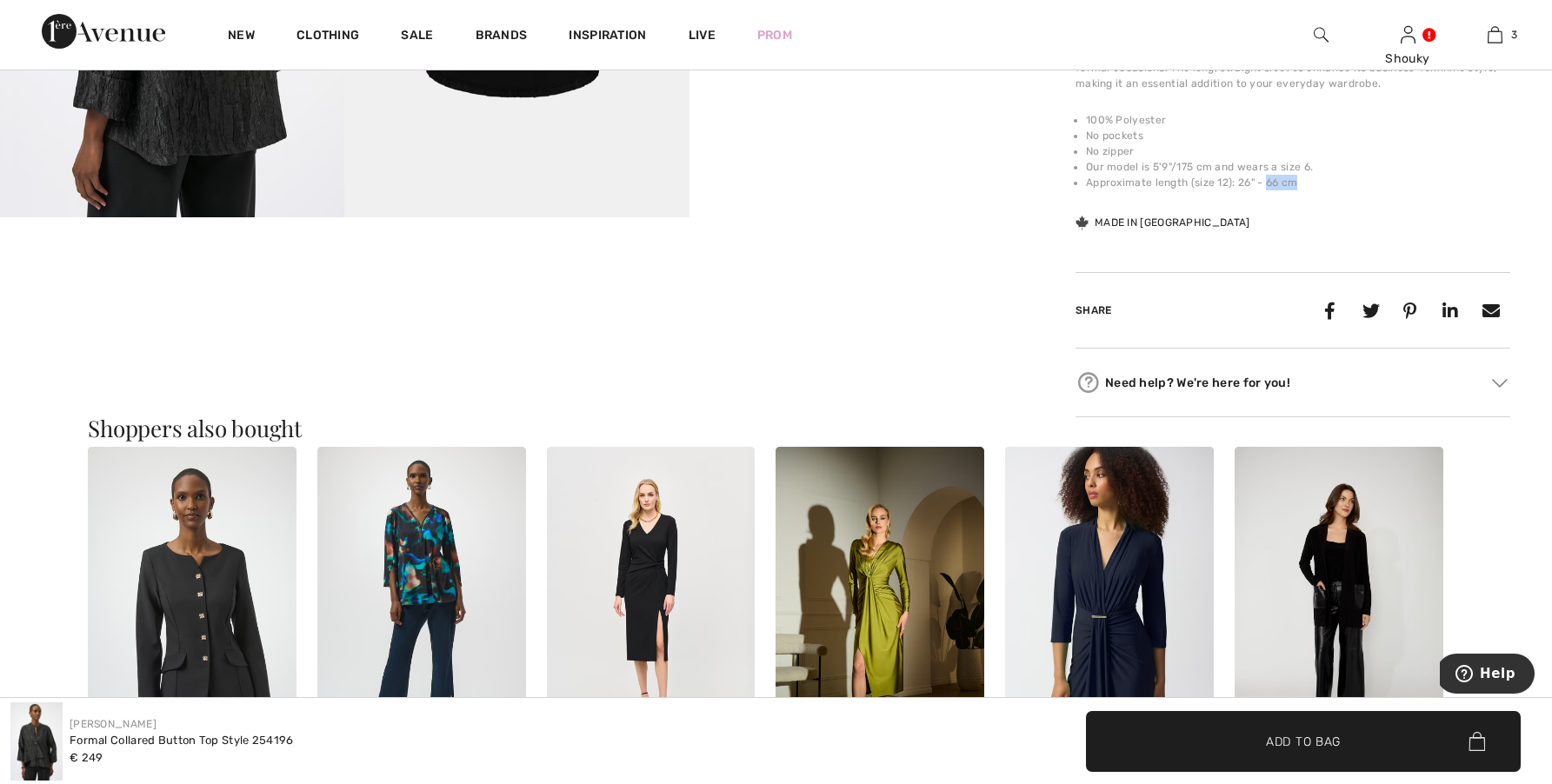
scroll to position [0, 0]
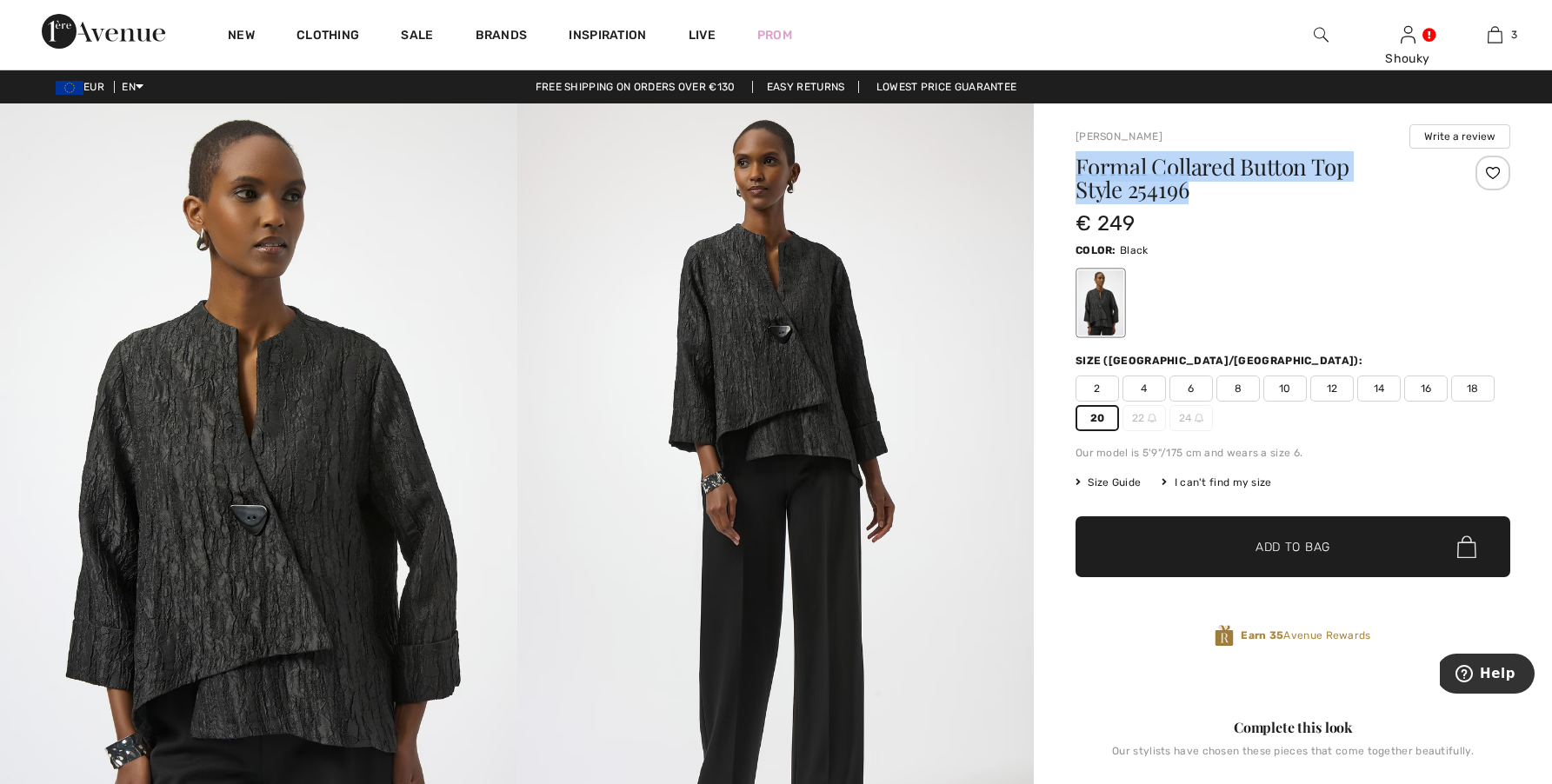
drag, startPoint x: 1199, startPoint y: 189, endPoint x: 1076, endPoint y: 172, distance: 124.2
click at [1076, 172] on h1 "Formal Collared Button Top Style 254196" at bounding box center [1256, 178] width 362 height 45
click at [1197, 212] on div "€ 249" at bounding box center [1256, 224] width 362 height 32
drag, startPoint x: 1174, startPoint y: 137, endPoint x: 1066, endPoint y: 130, distance: 108.2
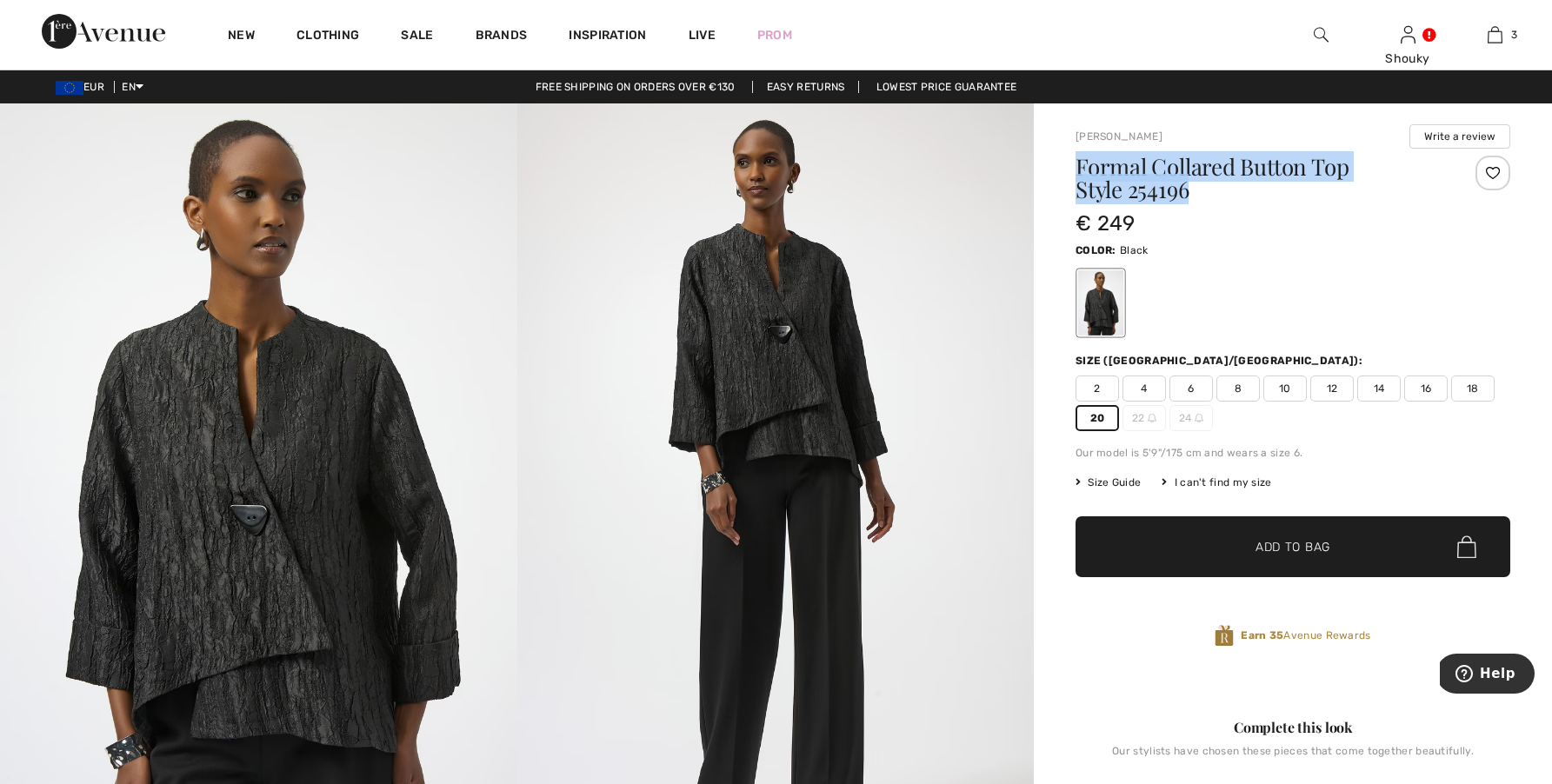
drag, startPoint x: 1211, startPoint y: 195, endPoint x: 1077, endPoint y: 175, distance: 135.5
copy h1 "Formal Collared Button Top Style 254196"
click at [1173, 52] on div "New Clothing Sale Brands Inspiration Live Prom Shouky Hi, Shouky! My Info Order…" at bounding box center [776, 34] width 1552 height 70
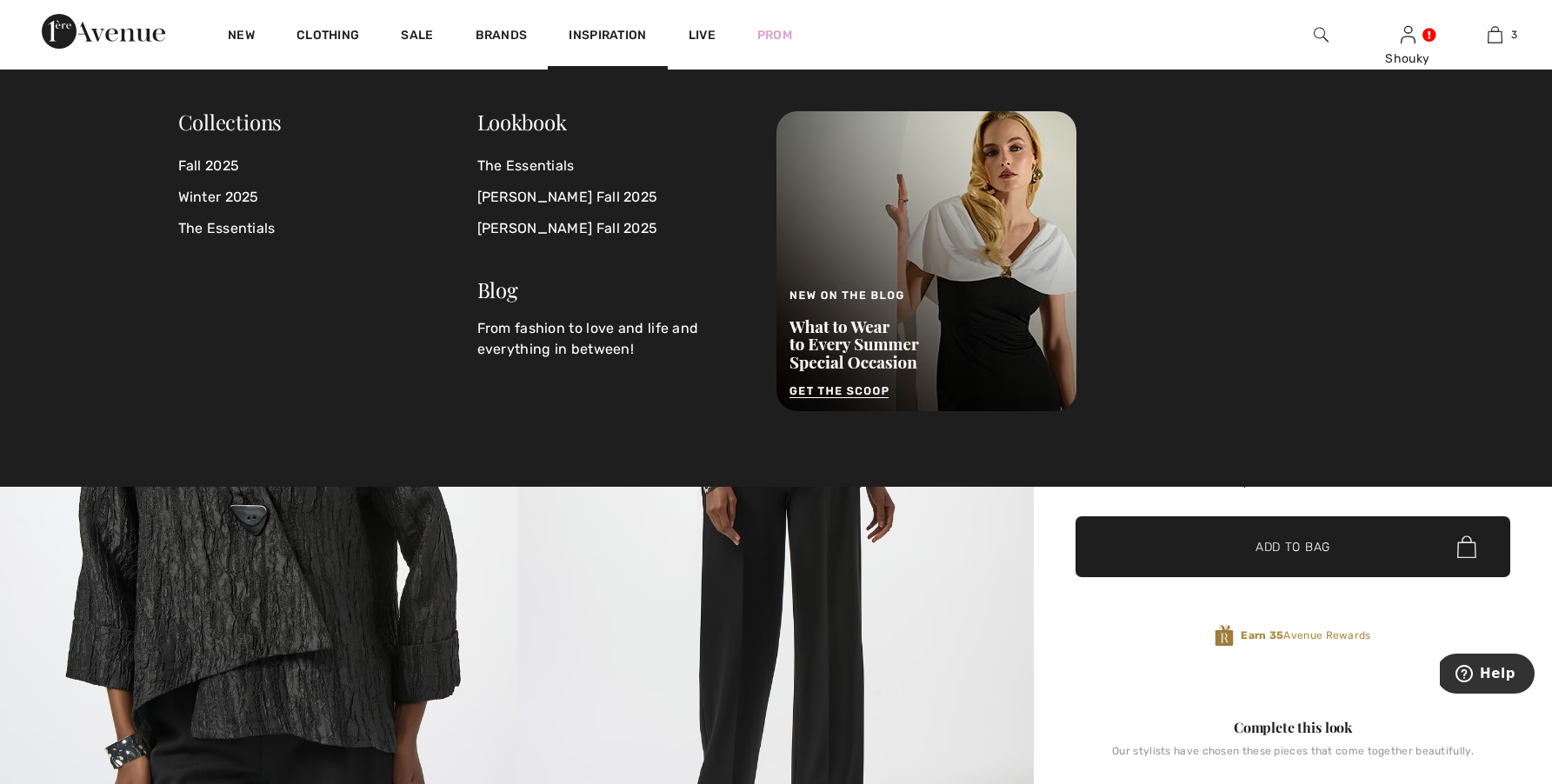
click at [1173, 31] on div "New Clothing Sale Brands Inspiration Live Prom Shouky Hi, Shouky! My Info Order…" at bounding box center [776, 34] width 1552 height 70
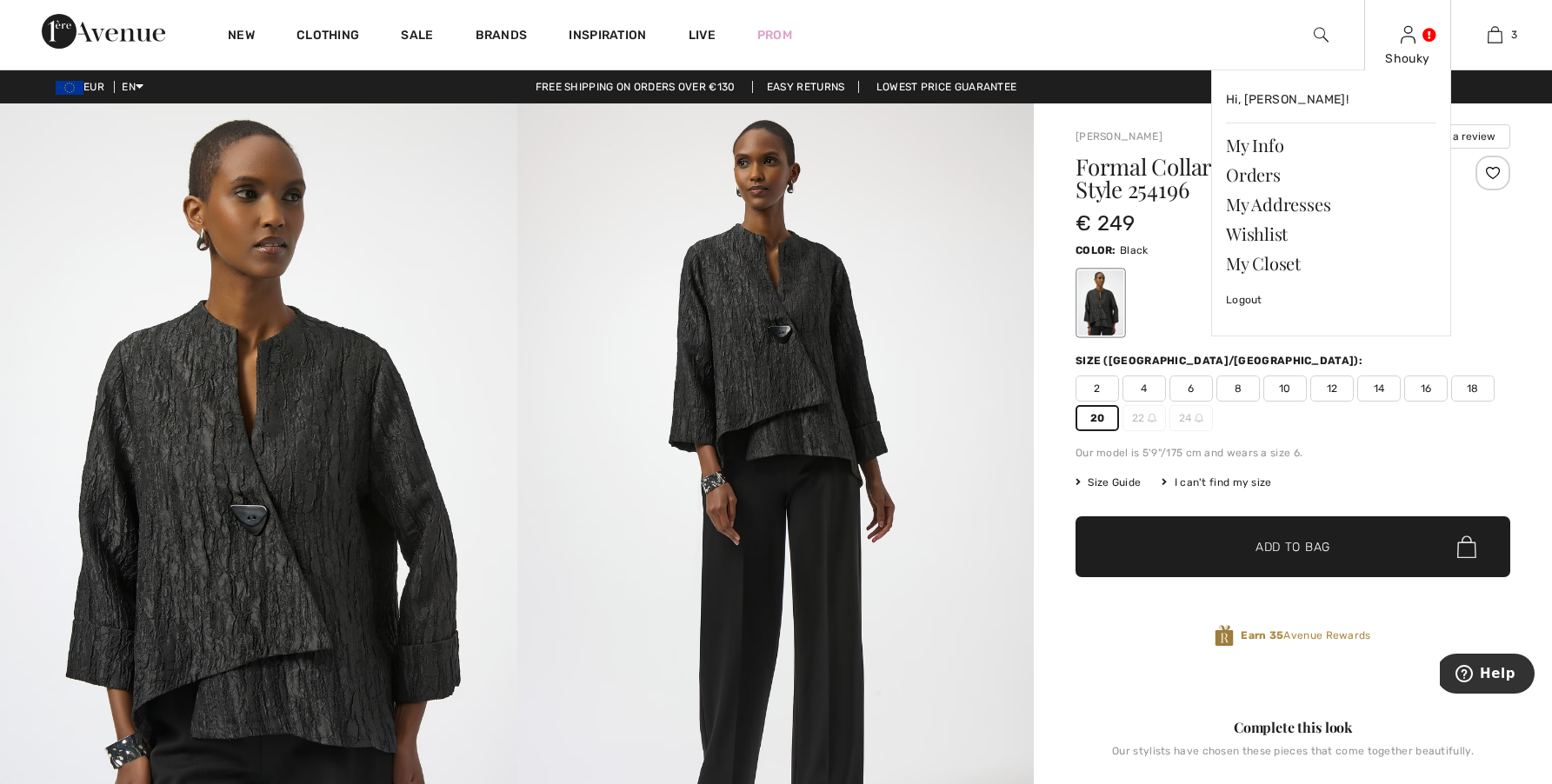
click at [1402, 39] on img at bounding box center [1407, 35] width 15 height 21
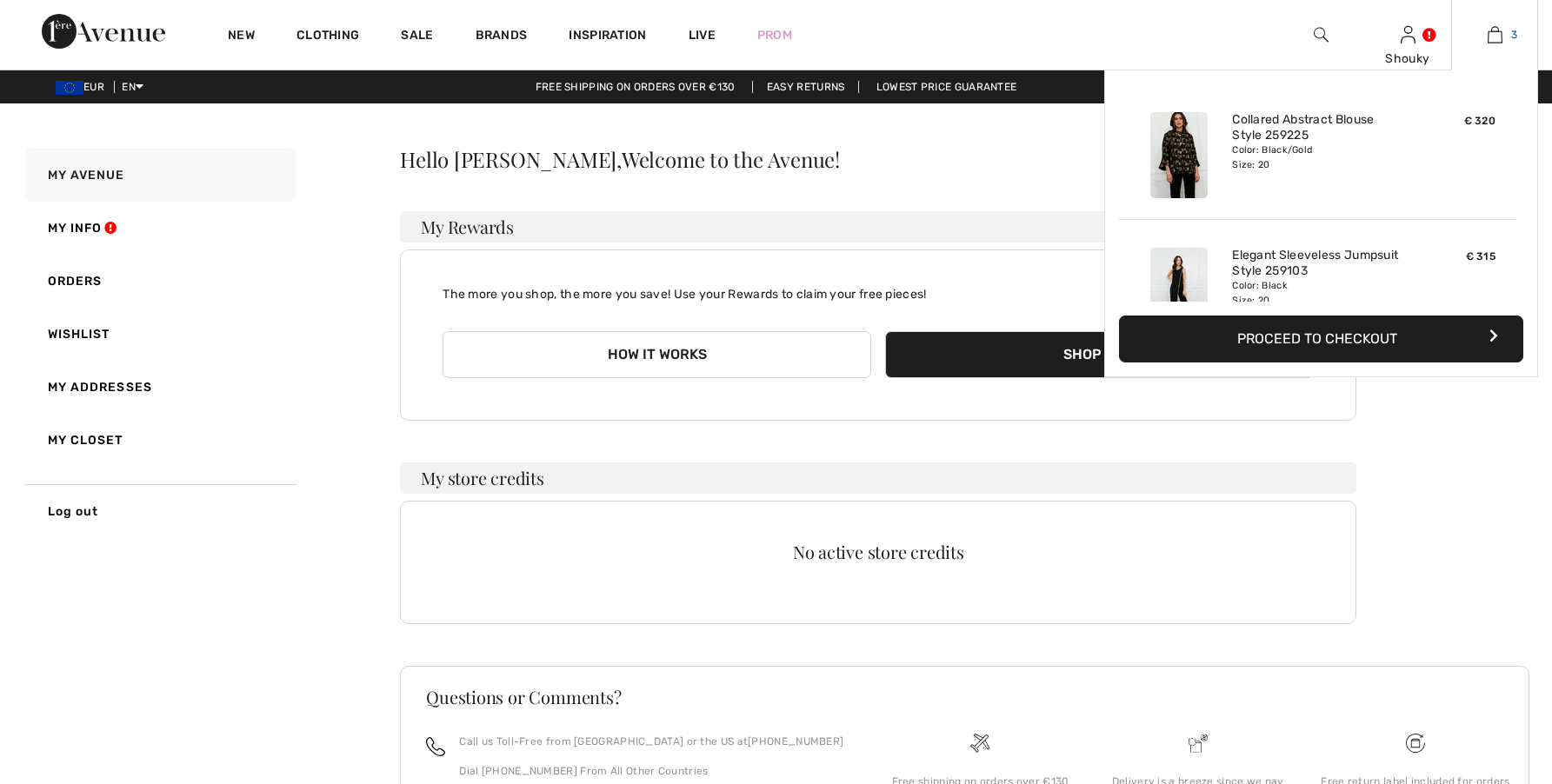
click at [1509, 39] on link "3" at bounding box center [1494, 35] width 85 height 21
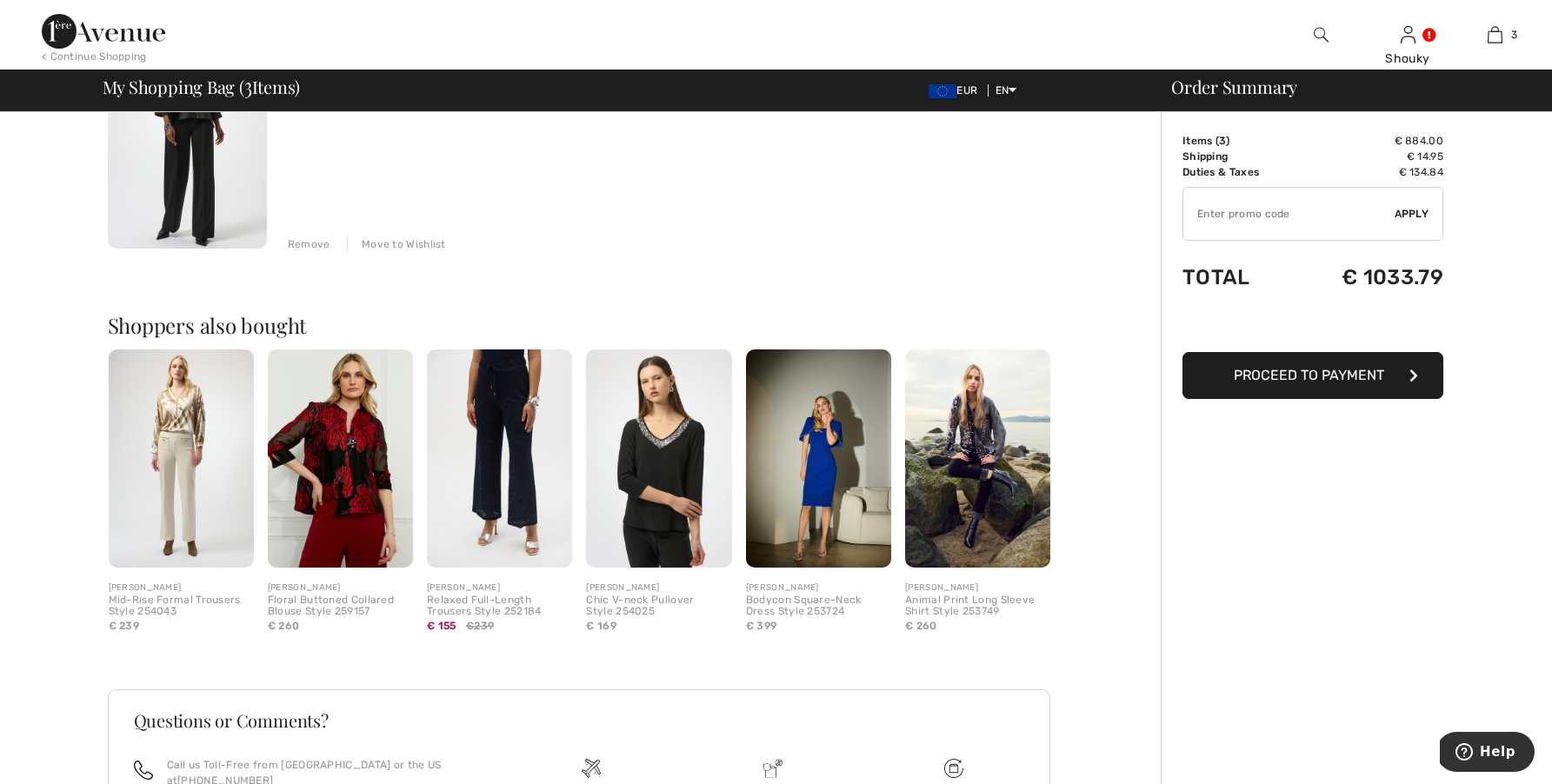
scroll to position [950, 0]
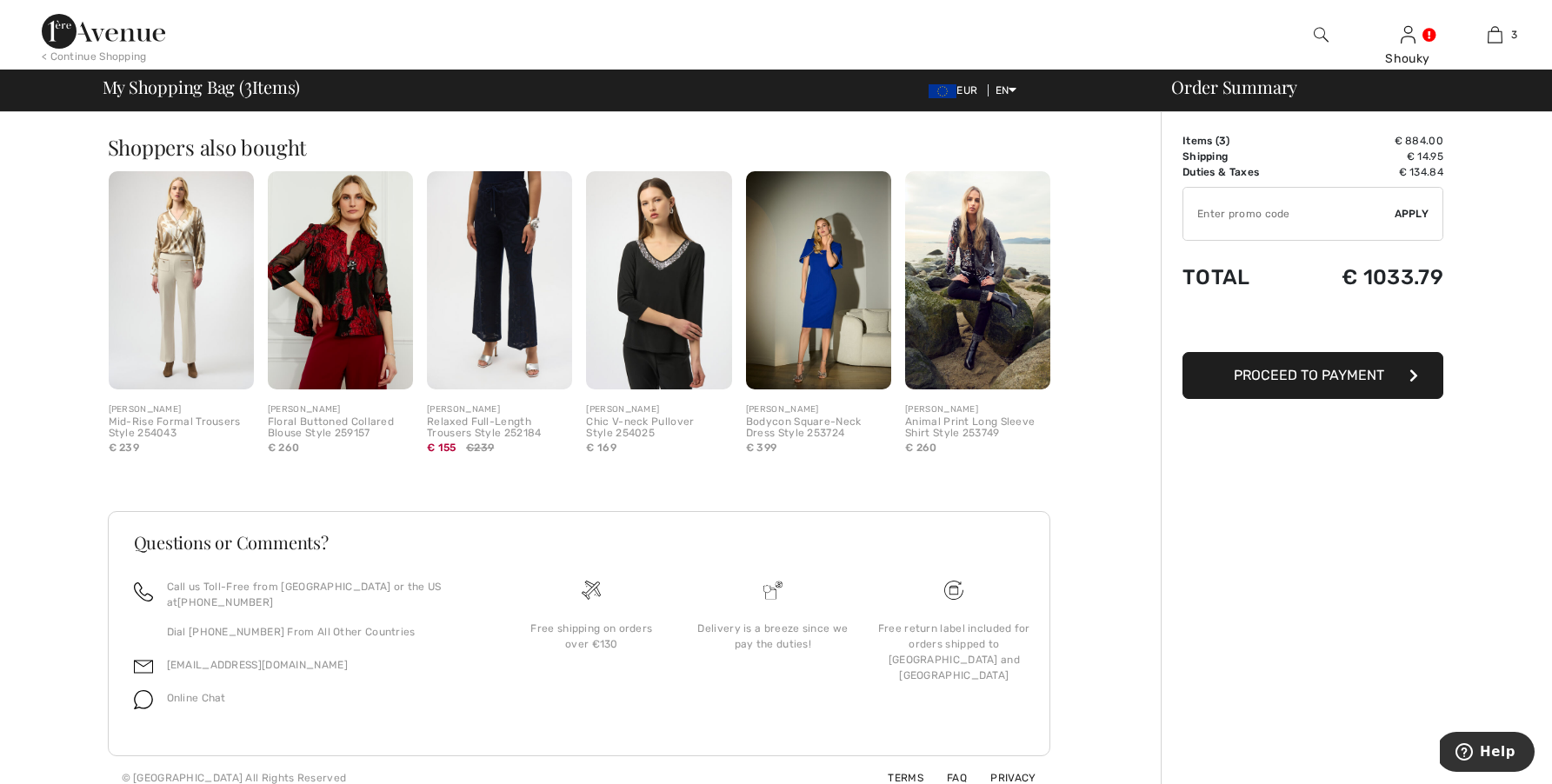
click at [219, 692] on span "Online Chat" at bounding box center [196, 698] width 59 height 12
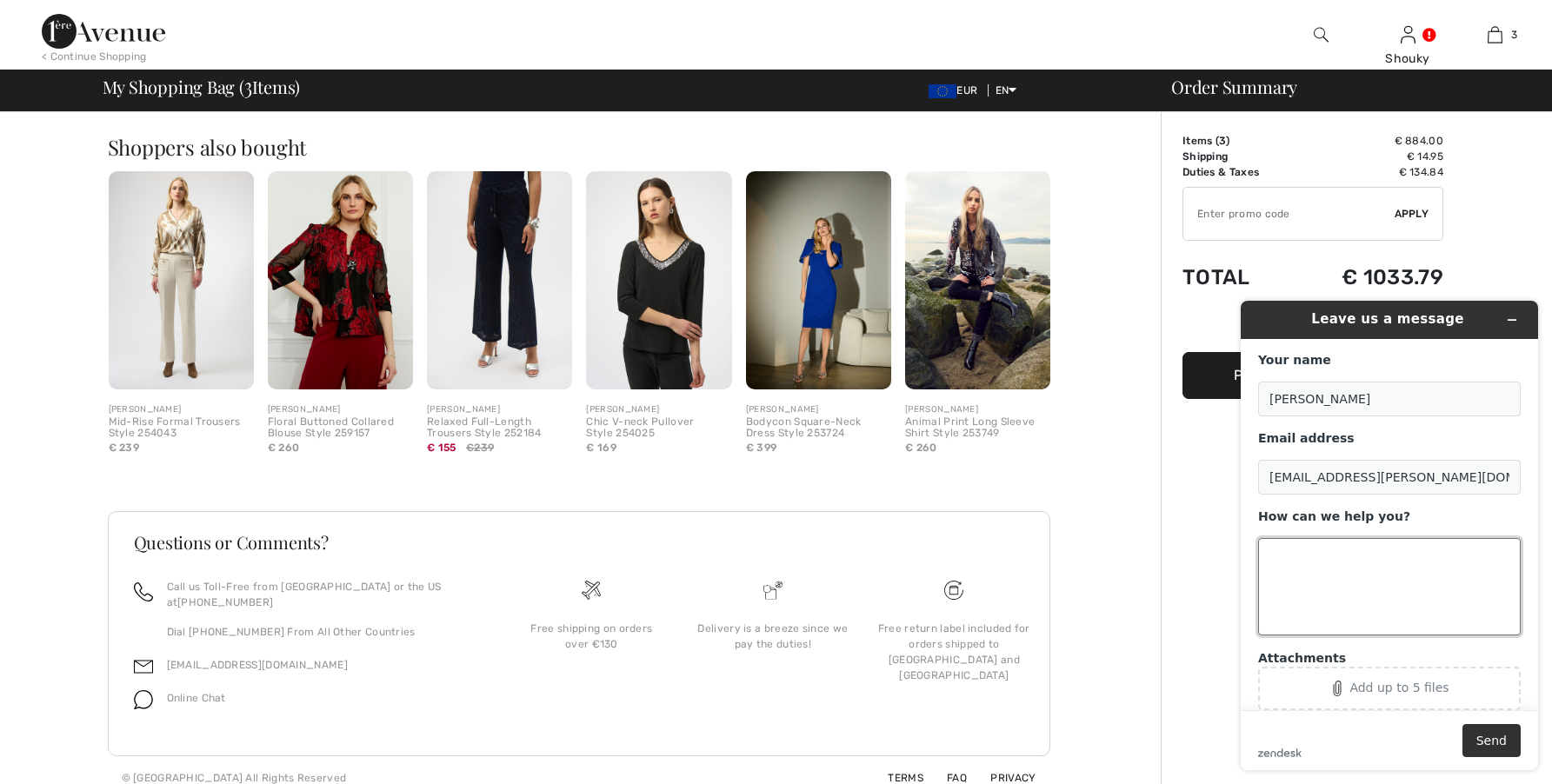
click at [1388, 569] on textarea "How can we help you?" at bounding box center [1389, 587] width 263 height 97
type textarea "Hi, what is the return policy from Israel?"
click at [1485, 742] on button "Send" at bounding box center [1491, 740] width 58 height 33
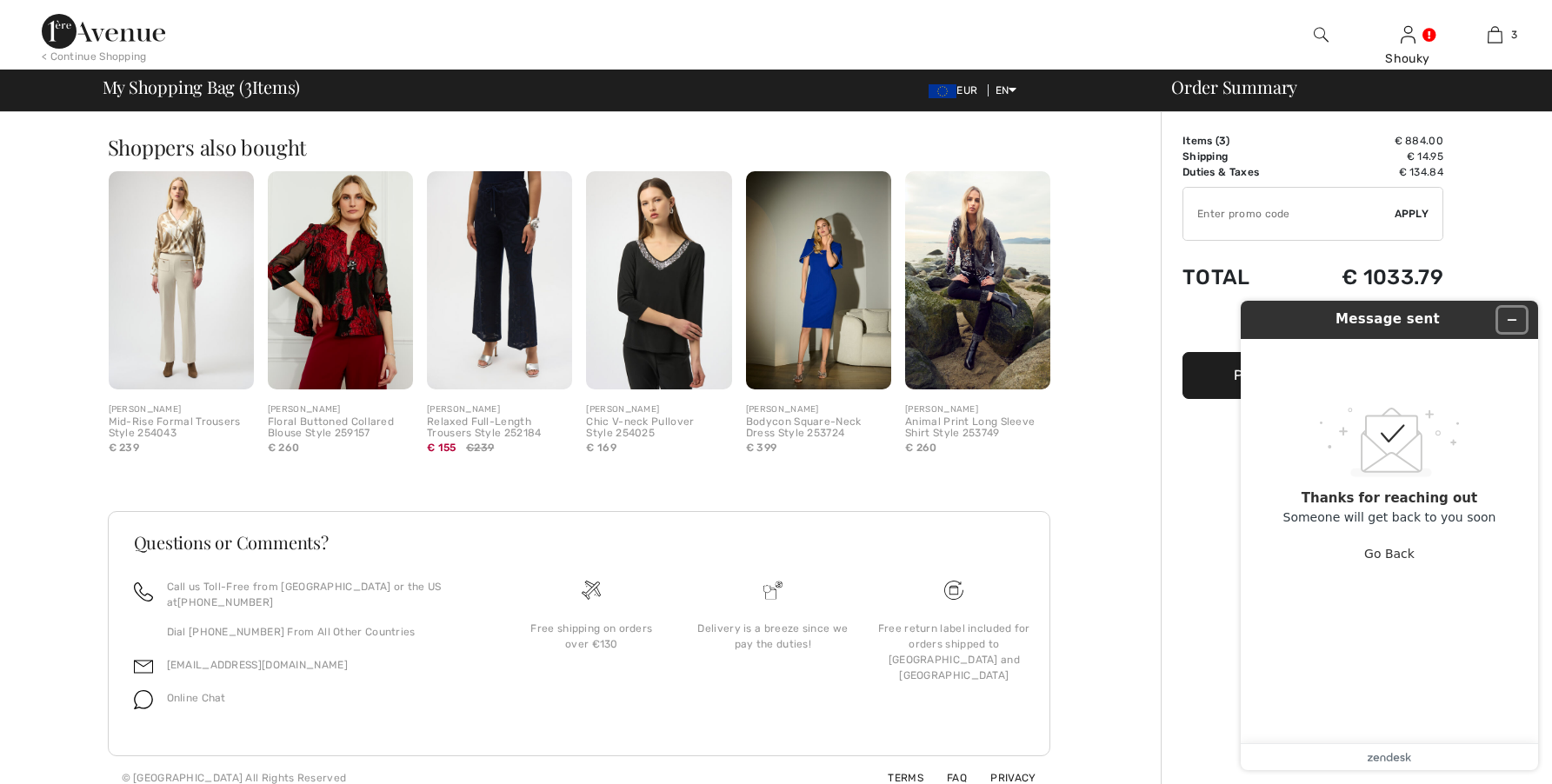
click at [1506, 326] on button "Minimize widget" at bounding box center [1511, 320] width 28 height 25
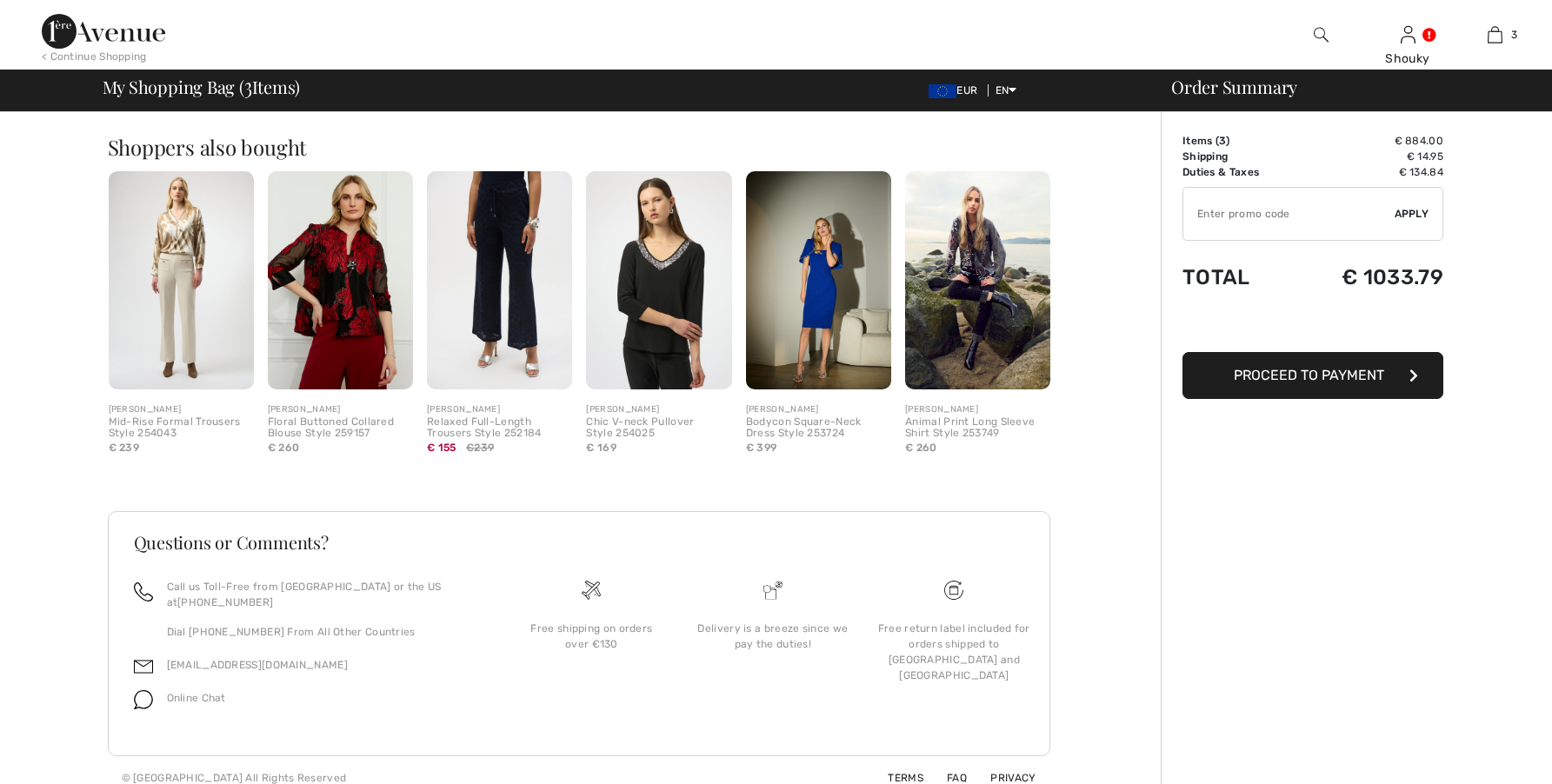
click at [938, 631] on div "Free return label included for orders shipped to [GEOGRAPHIC_DATA] and [GEOGRAP…" at bounding box center [954, 651] width 153 height 63
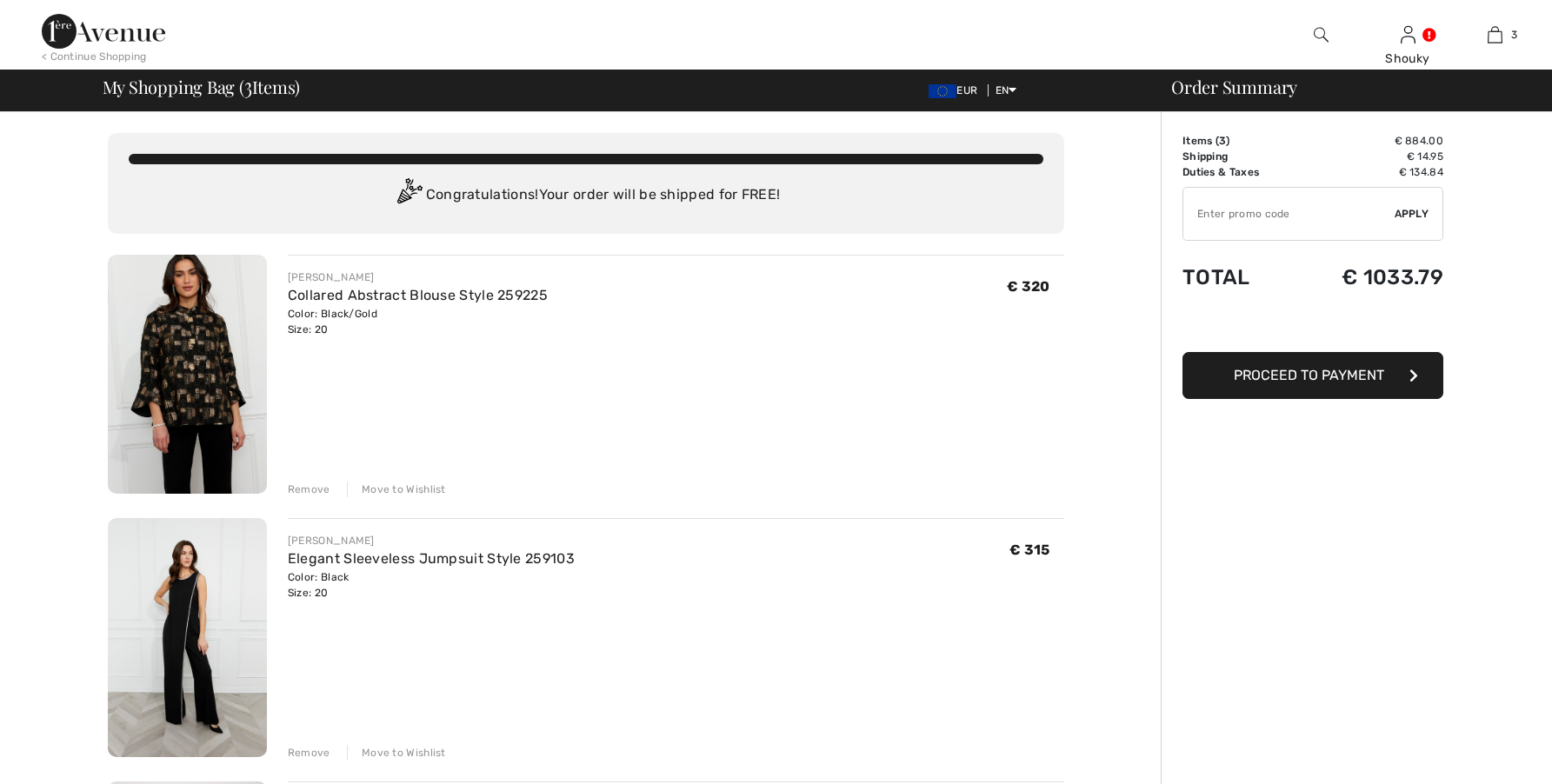
click at [1327, 383] on button "Proceed to Payment" at bounding box center [1312, 374] width 261 height 47
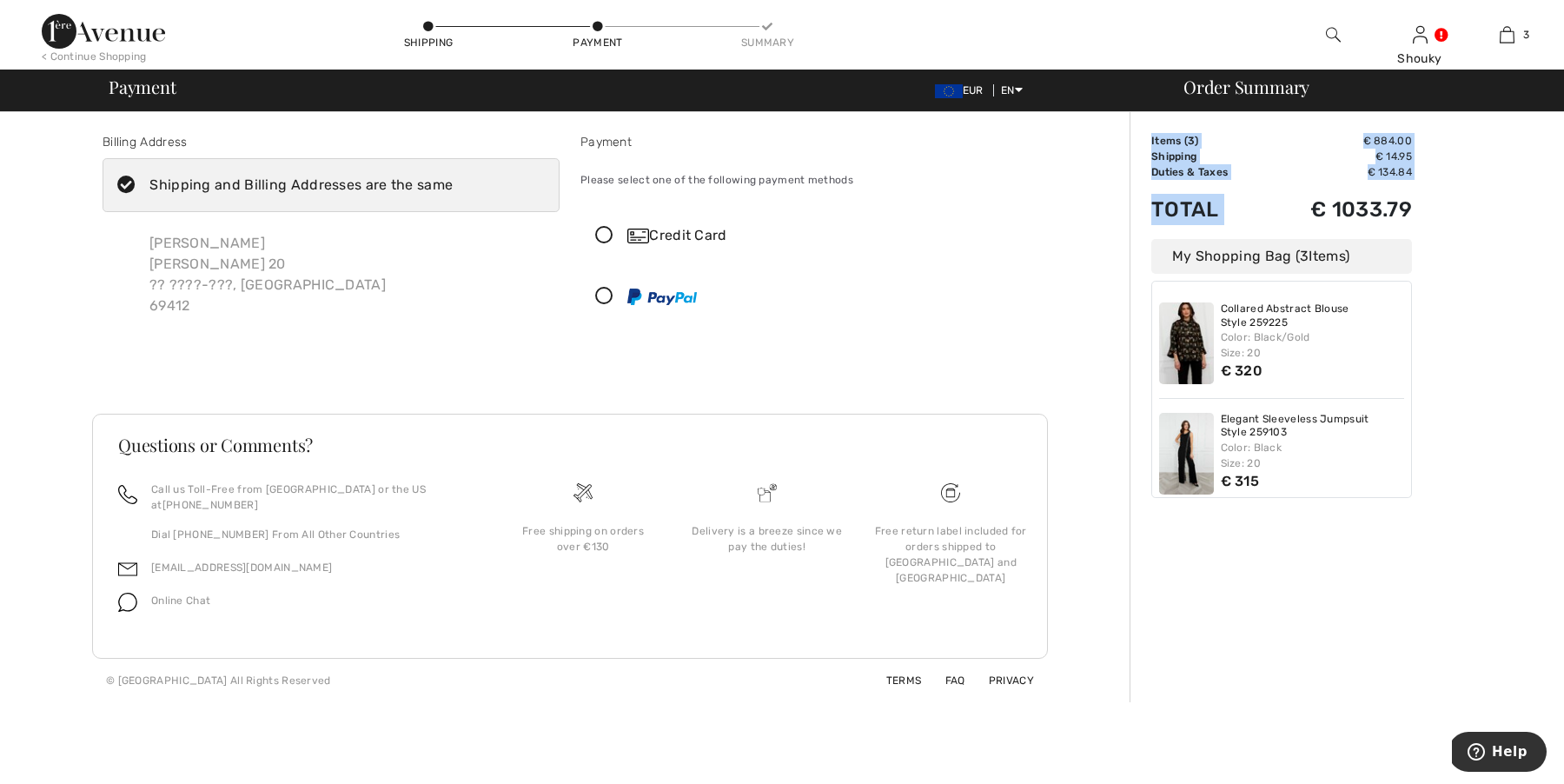
drag, startPoint x: 1415, startPoint y: 208, endPoint x: 1307, endPoint y: 211, distance: 108.0
click at [1307, 211] on div "Order Summary Details Items ( 3 ) € 884.00 Promo code € 0.00 Shipping € 14.95 T…" at bounding box center [1346, 407] width 434 height 590
click at [1447, 281] on div "Order Summary Details Items ( 3 ) € 884.00 Promo code € 0.00 Shipping € 14.95 T…" at bounding box center [1346, 407] width 434 height 590
click at [1492, 751] on span "Help" at bounding box center [1480, 751] width 25 height 18
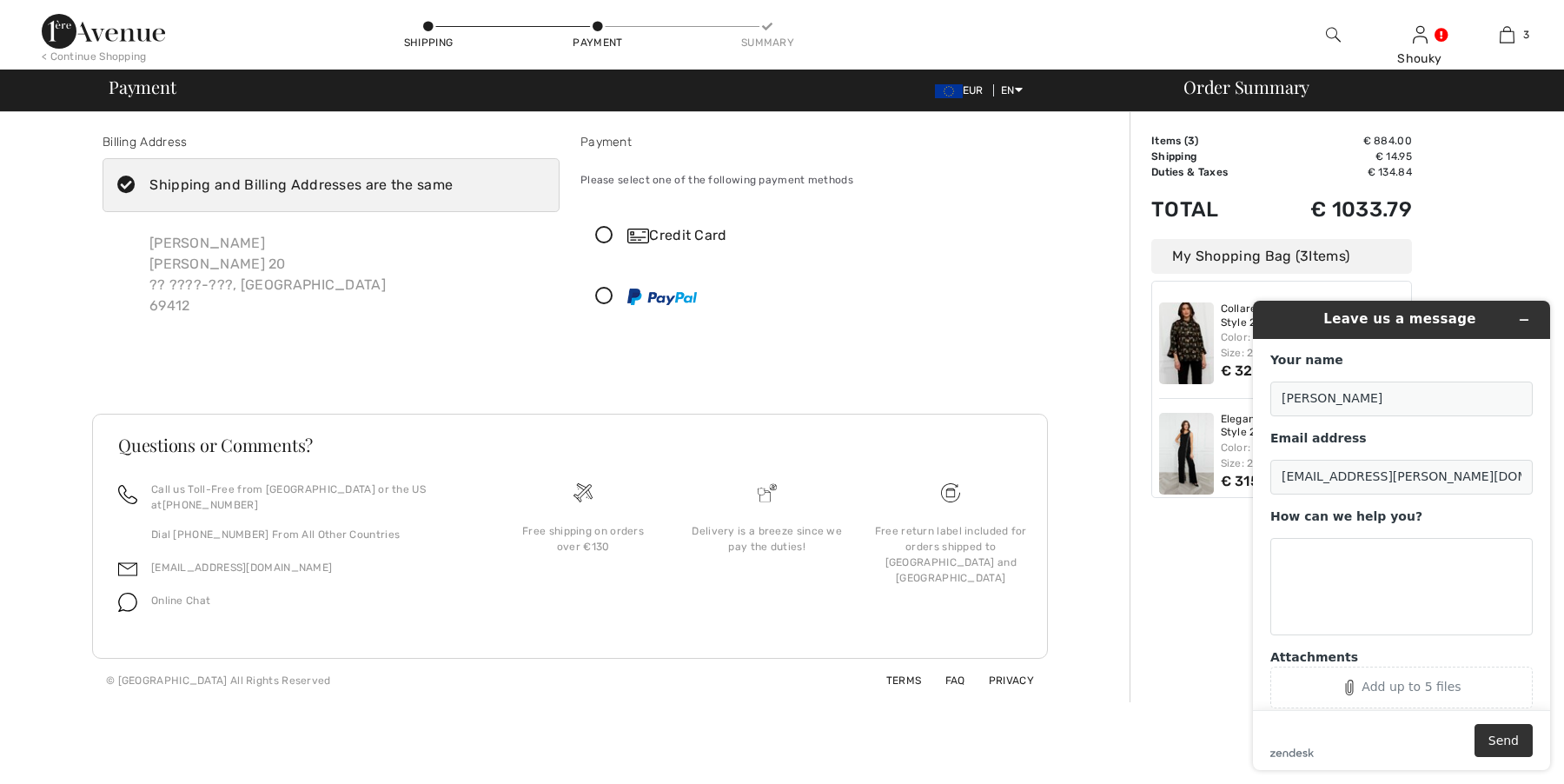
scroll to position [34, 0]
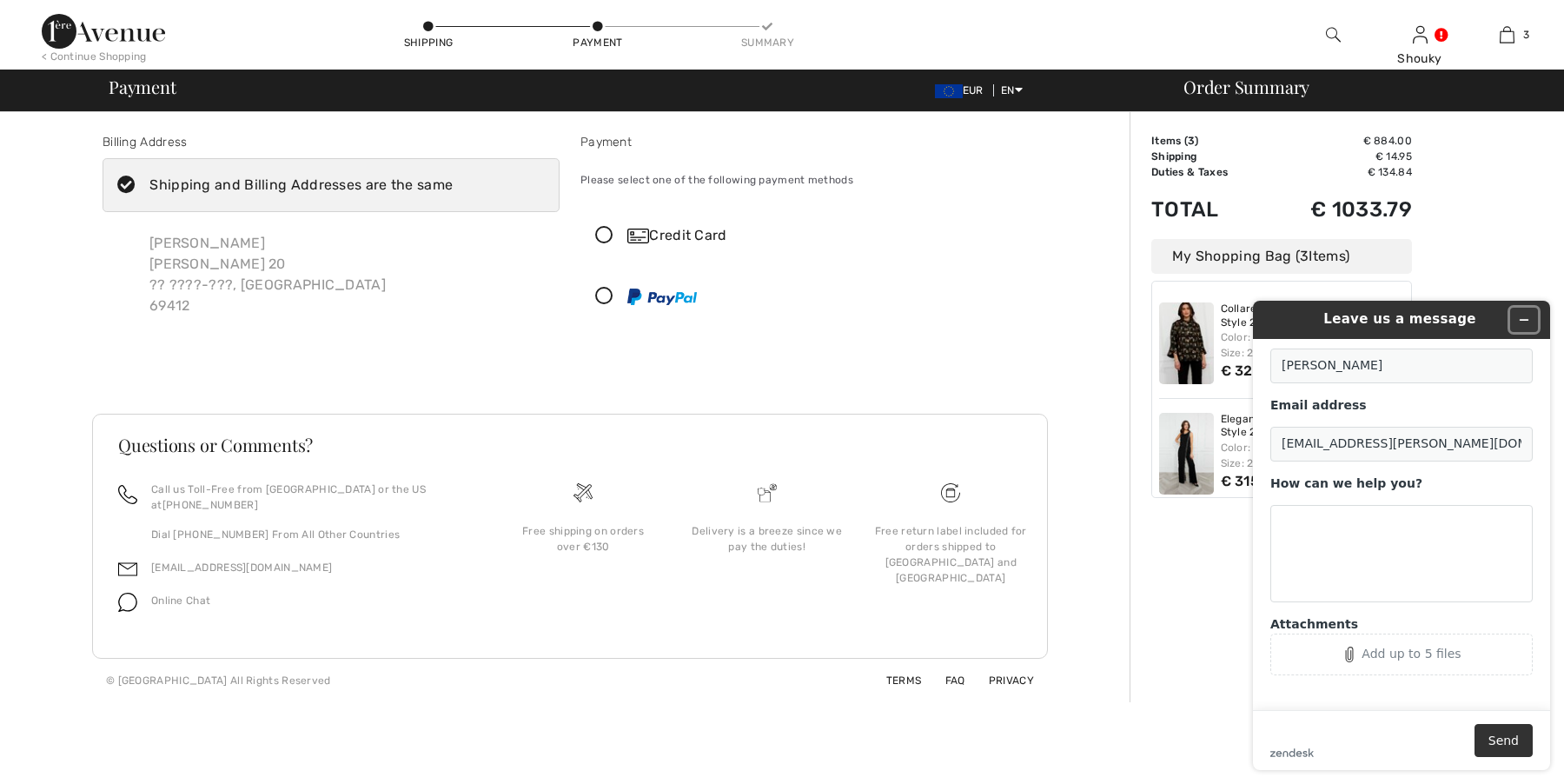
click at [1526, 320] on icon "Minimize widget" at bounding box center [1524, 320] width 8 height 0
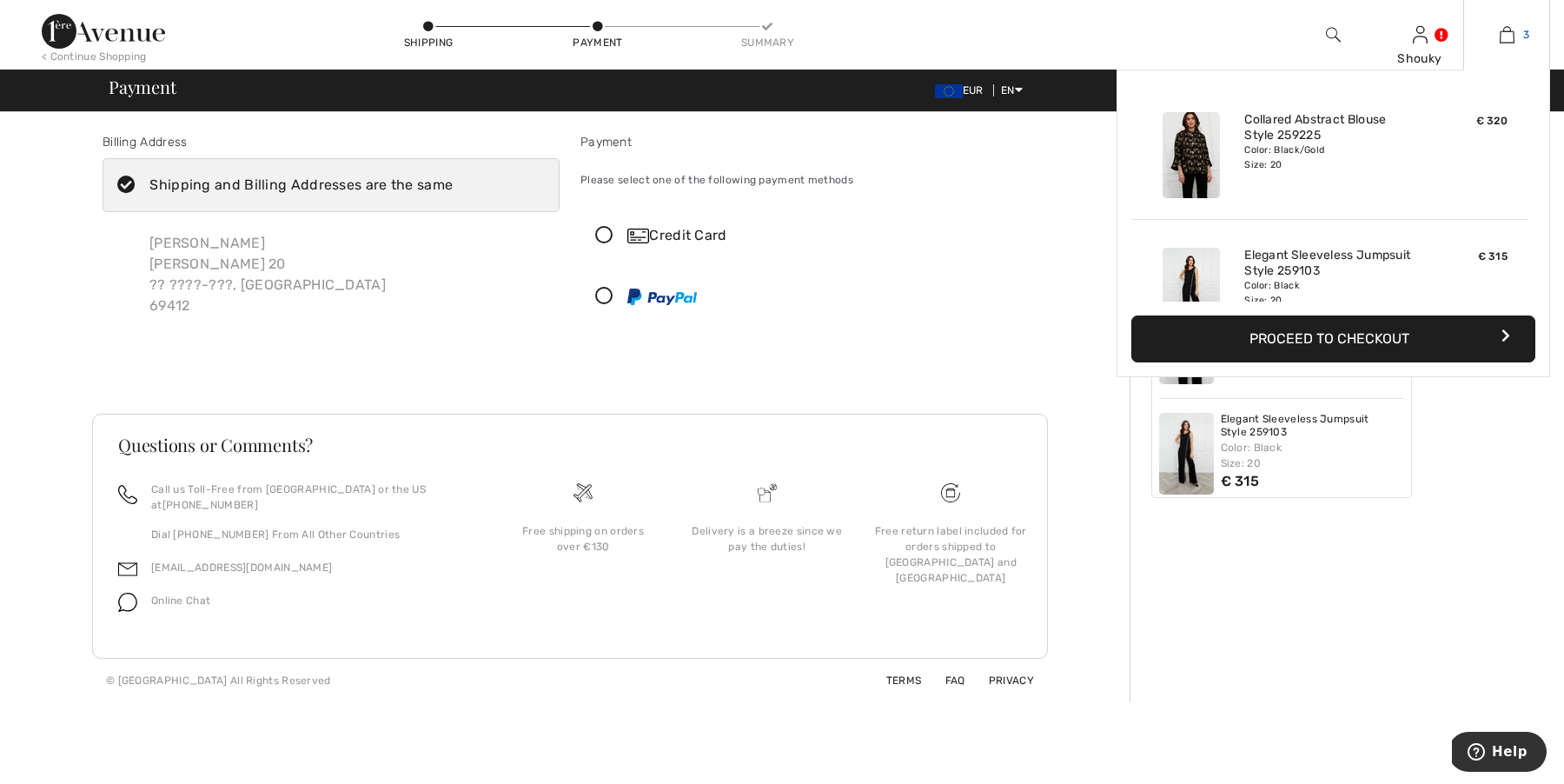
click at [1504, 39] on img at bounding box center [1507, 35] width 15 height 21
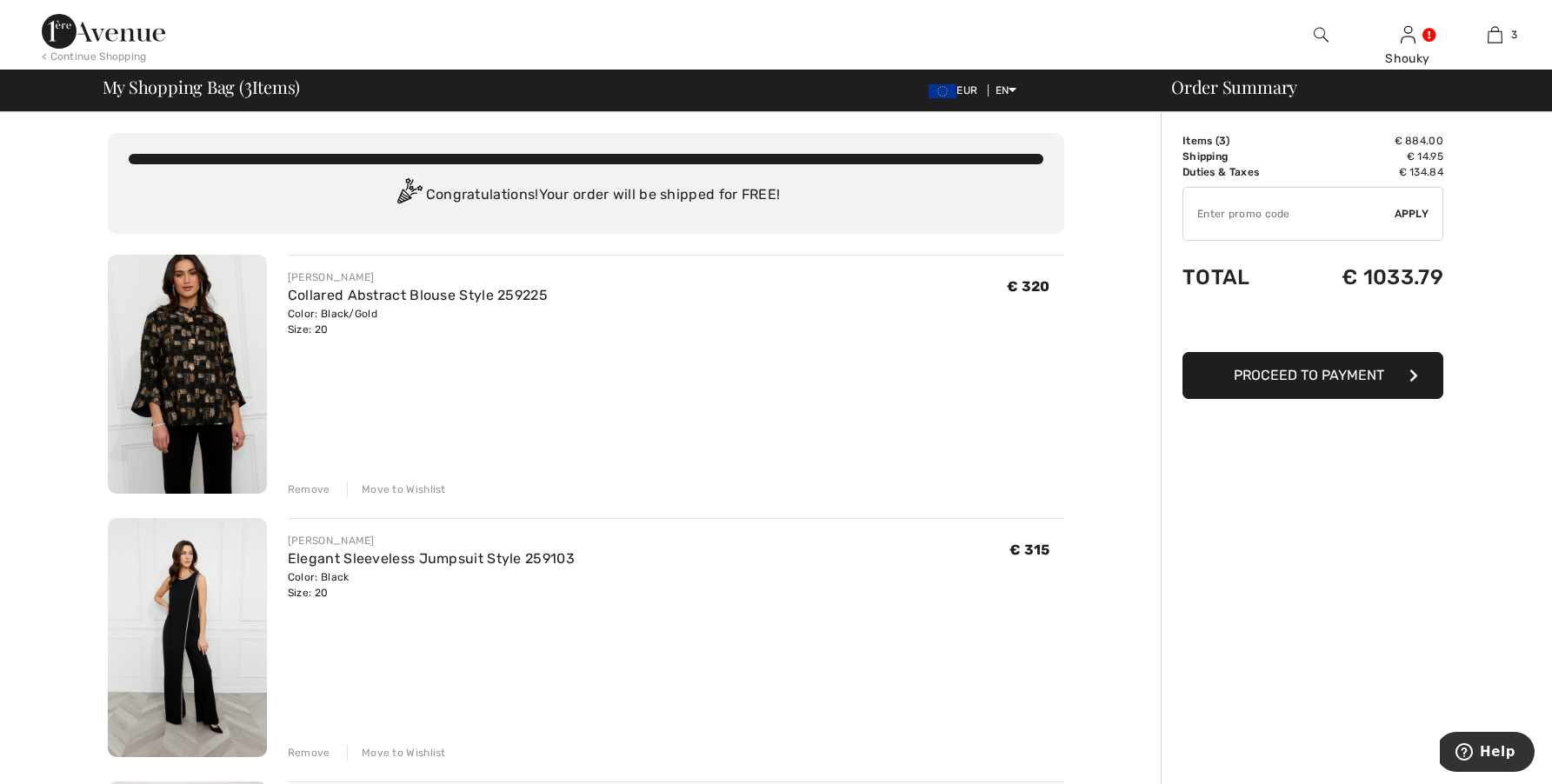
click at [136, 42] on img at bounding box center [103, 31] width 123 height 34
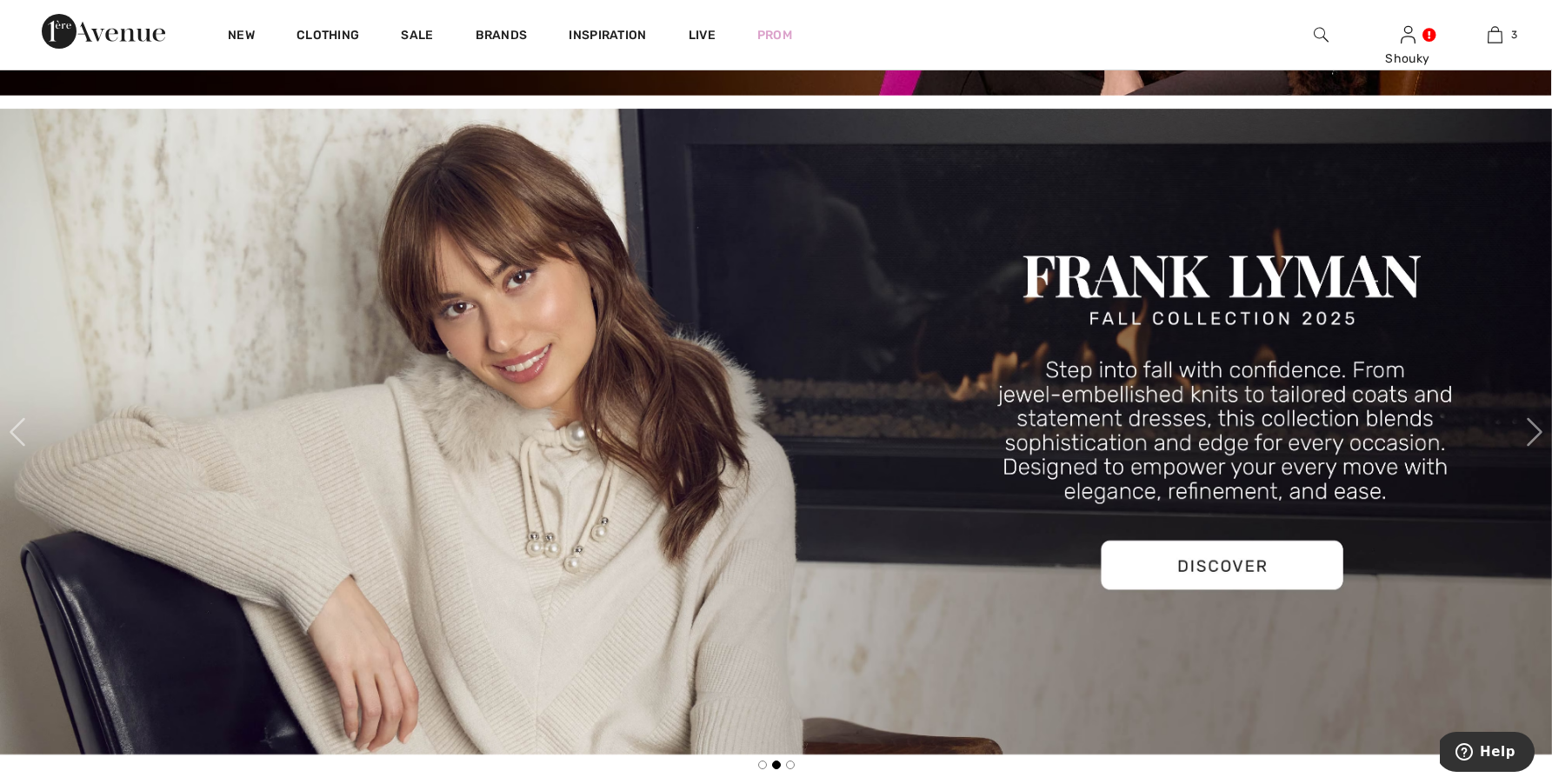
scroll to position [785, 0]
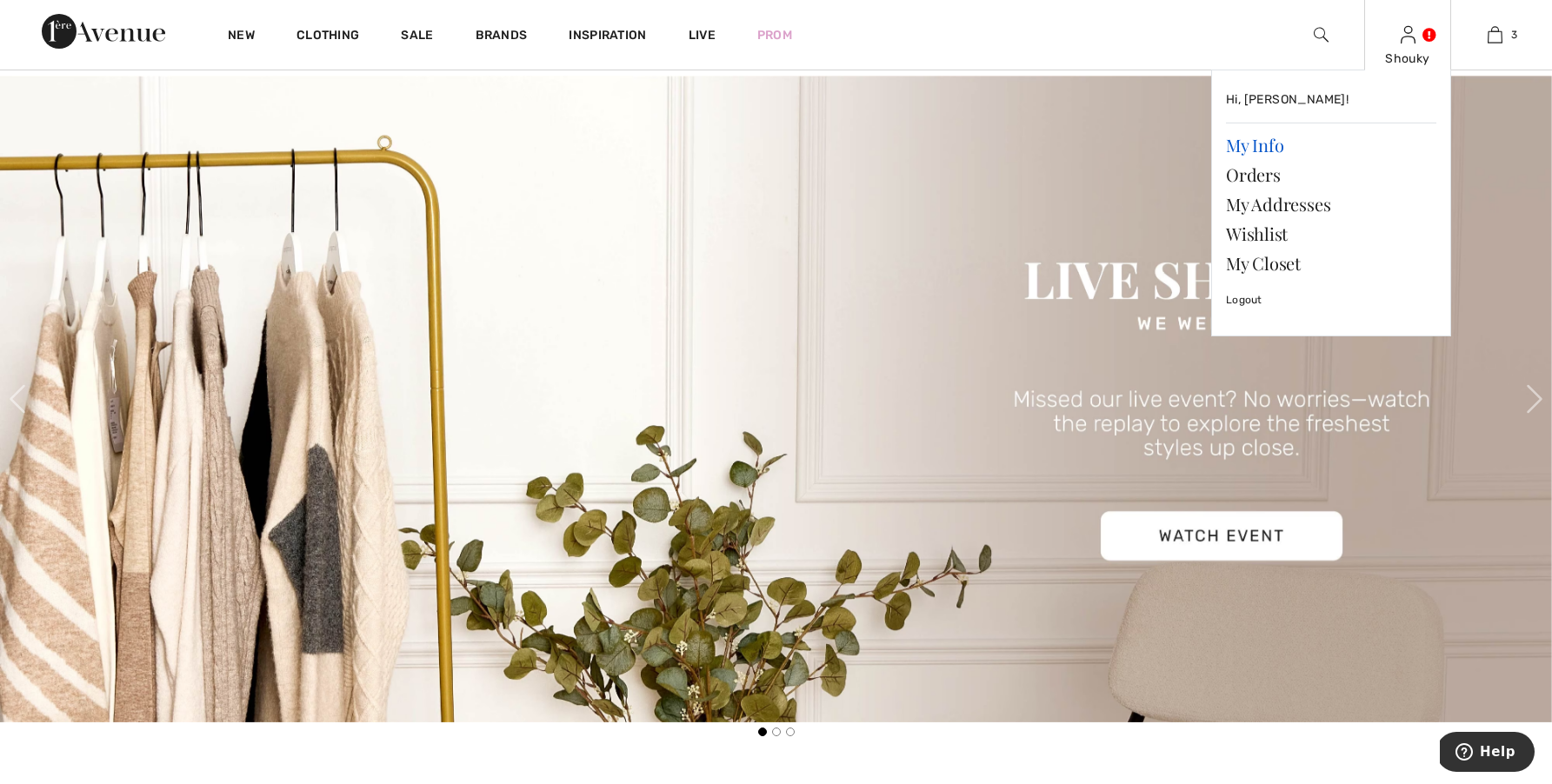
click at [1258, 145] on link "My Info" at bounding box center [1331, 145] width 211 height 30
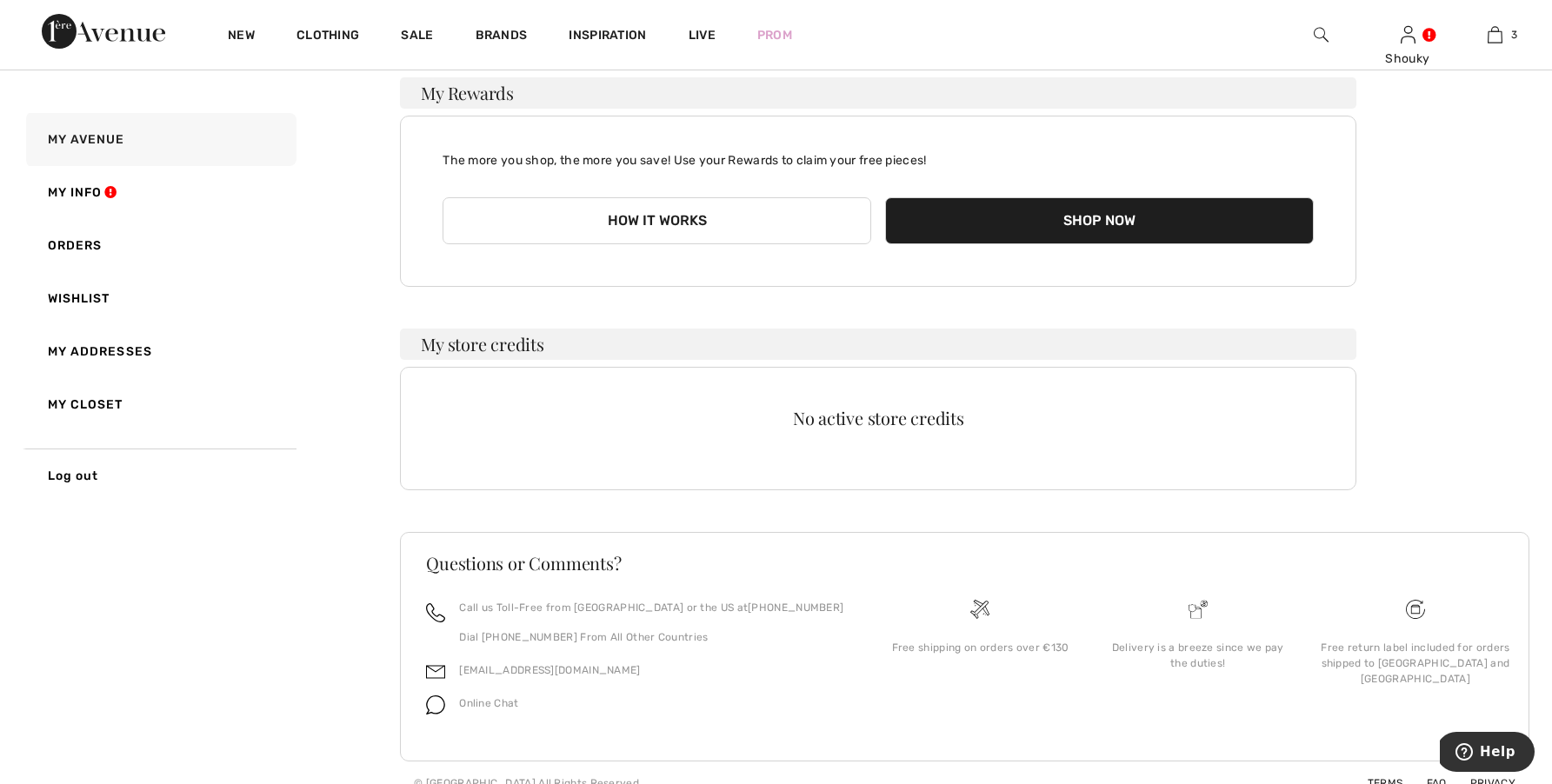
scroll to position [155, 0]
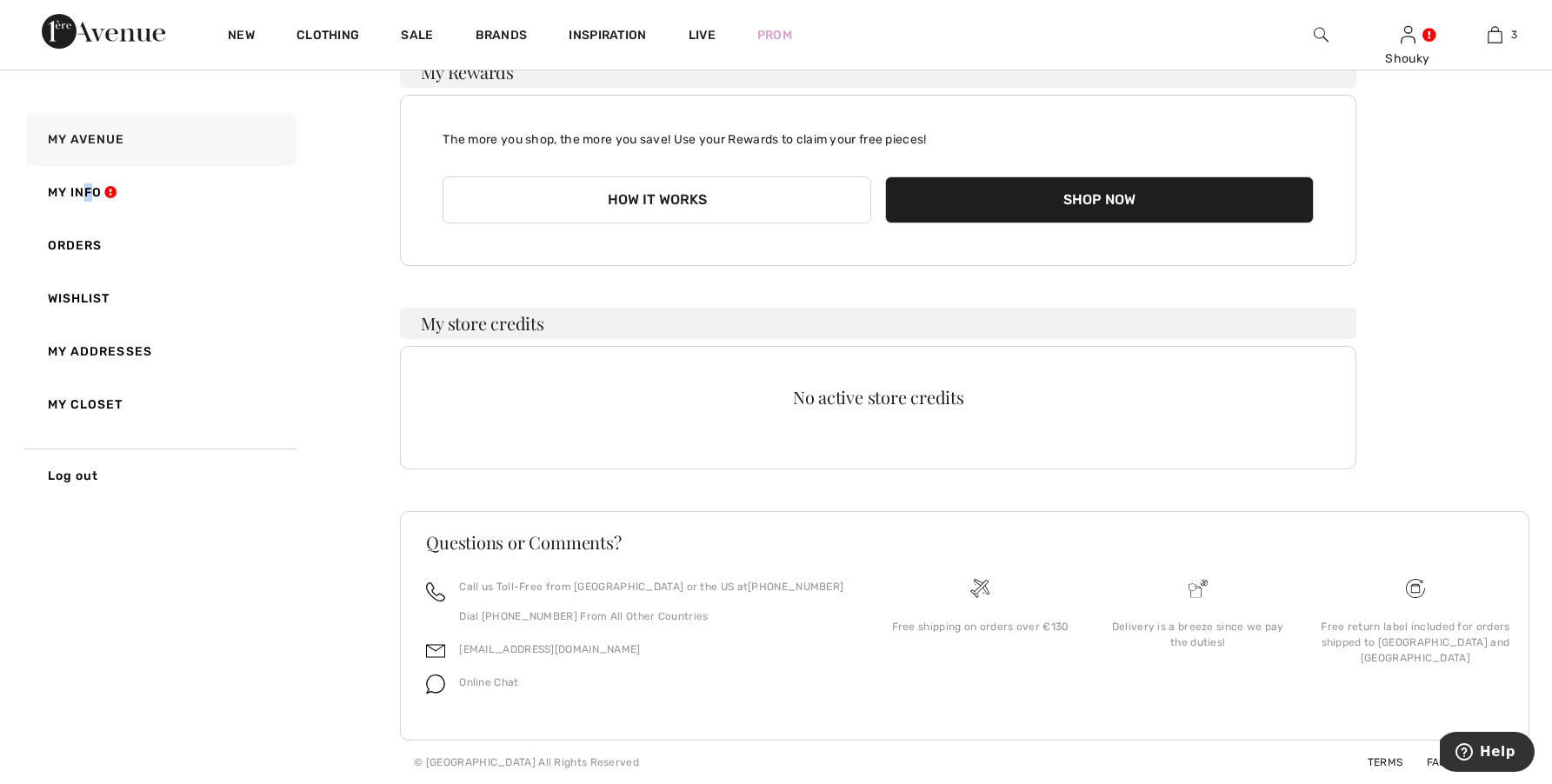
click at [91, 195] on link "My Info" at bounding box center [160, 192] width 274 height 53
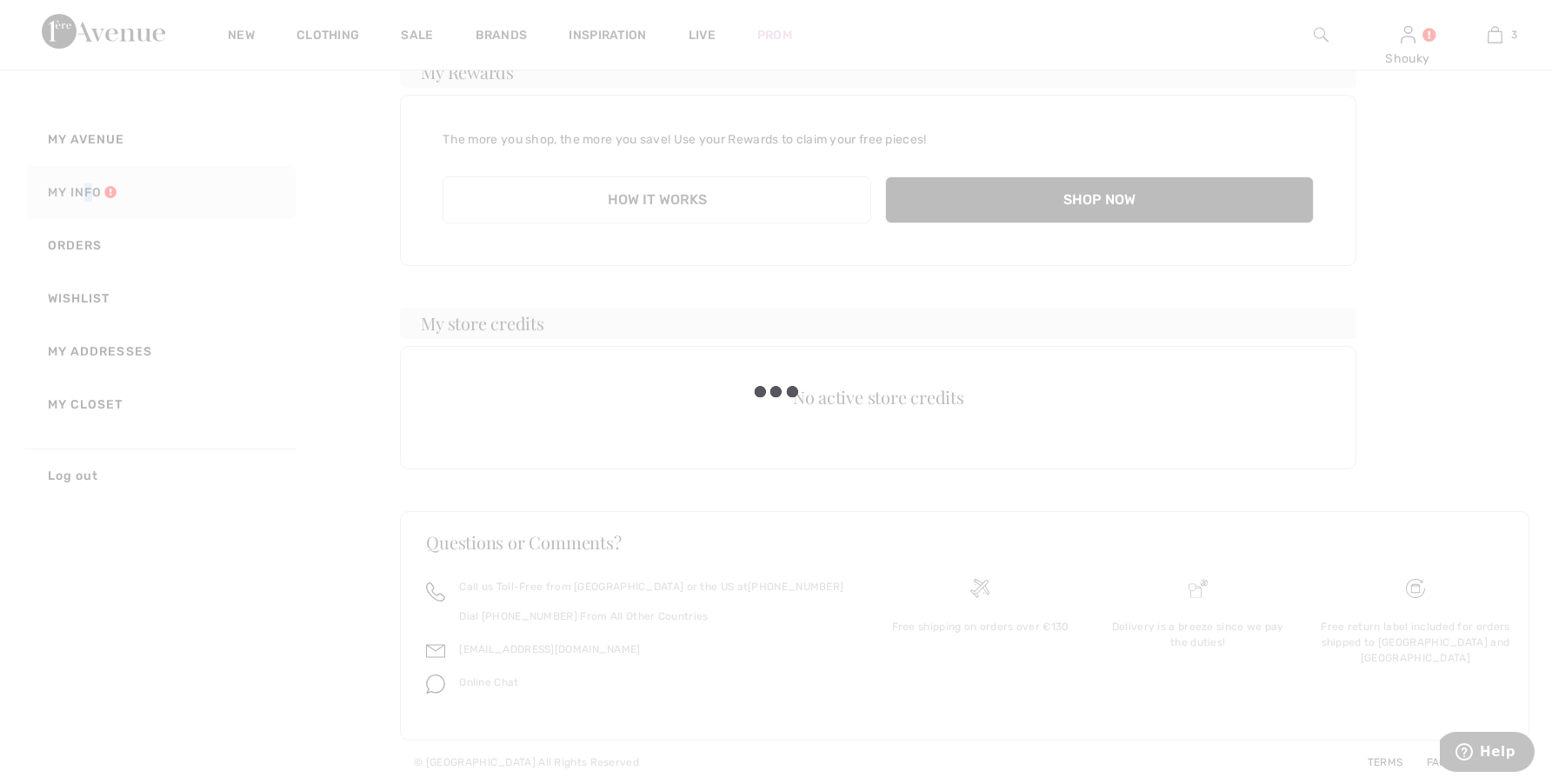
scroll to position [90, 0]
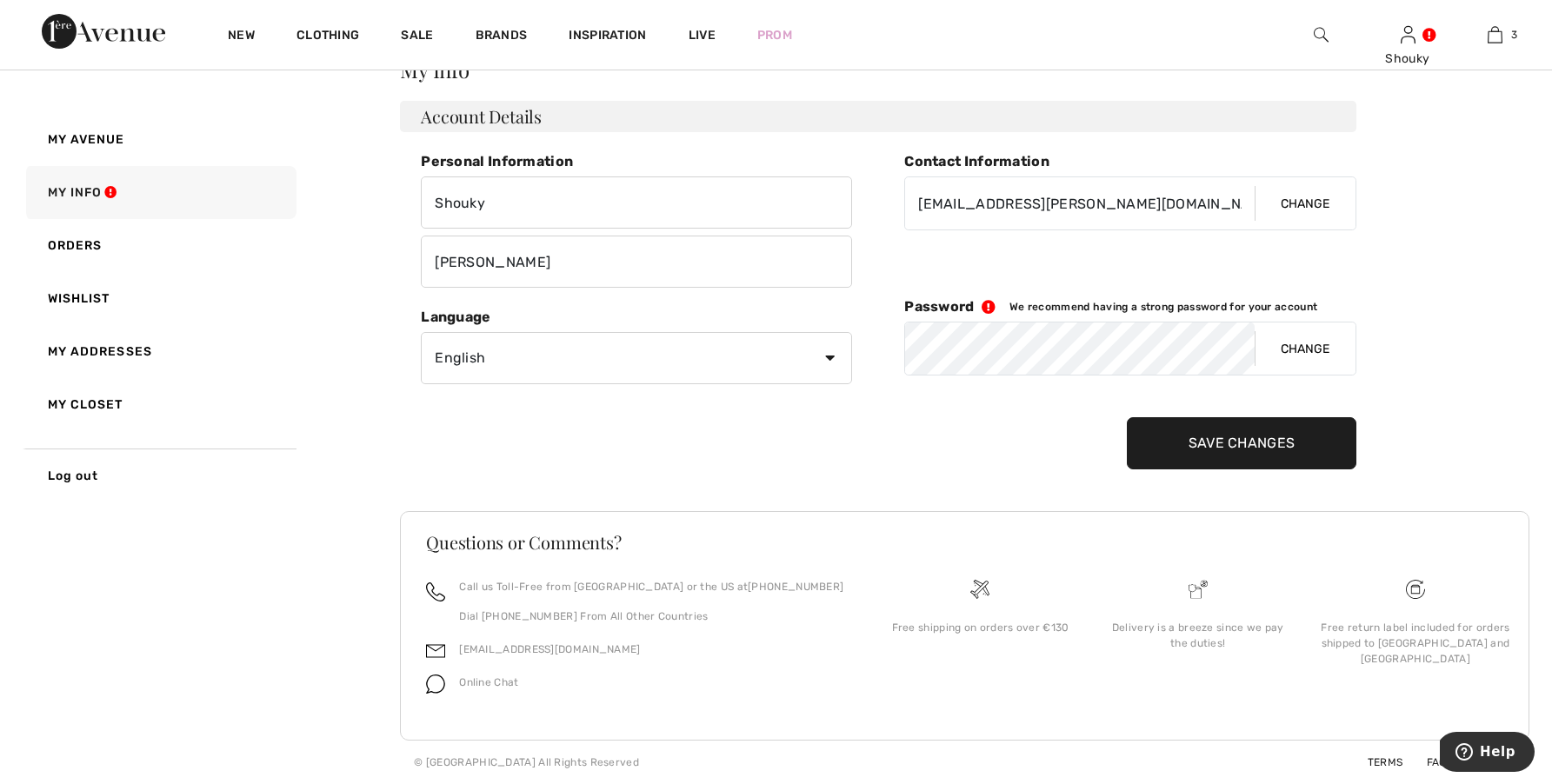
click at [1254, 322] on div at bounding box center [1254, 322] width 0 height 0
click at [1282, 352] on button "Change" at bounding box center [1304, 348] width 100 height 52
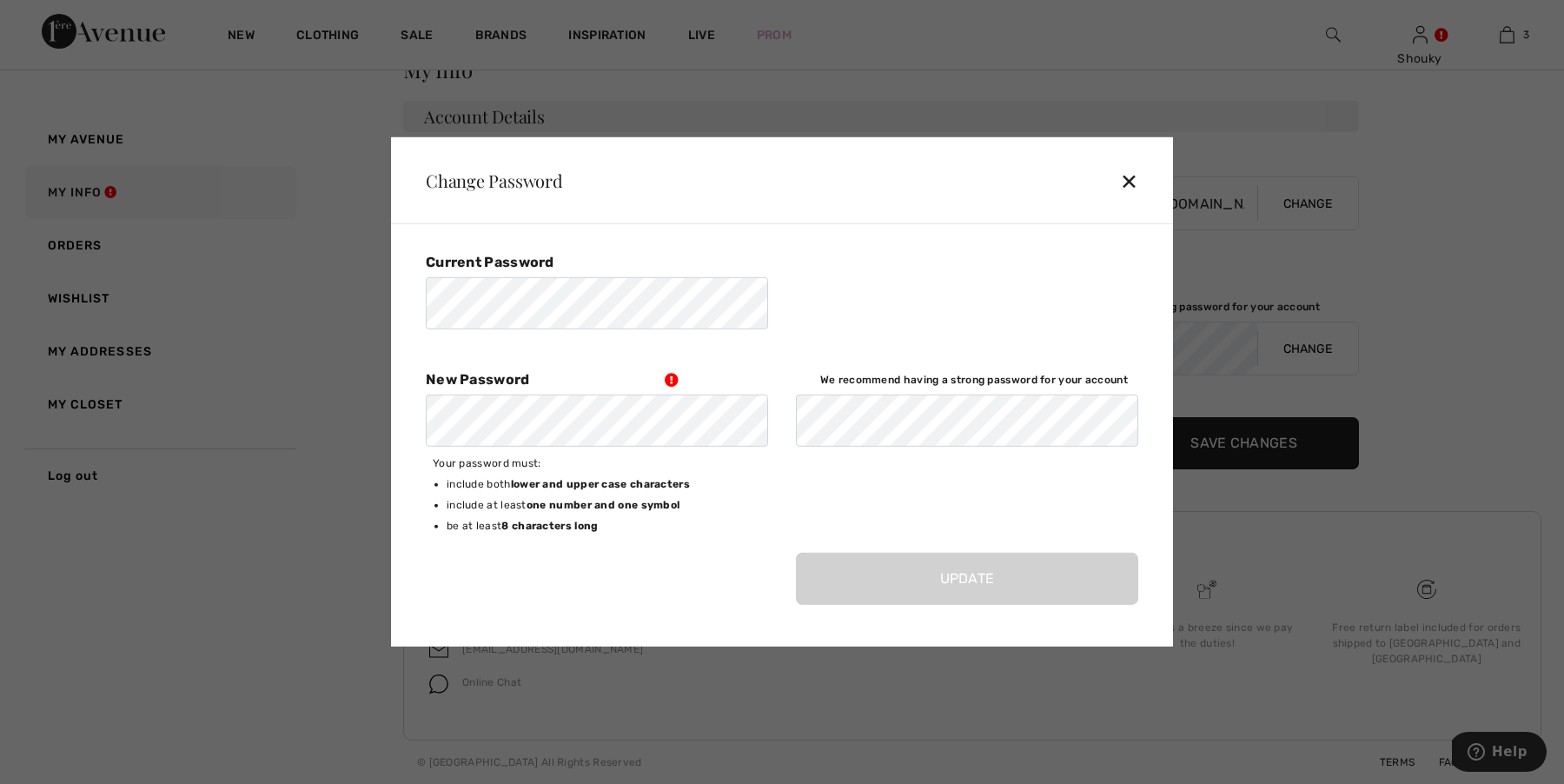
click at [1134, 182] on div "✕" at bounding box center [1136, 180] width 32 height 36
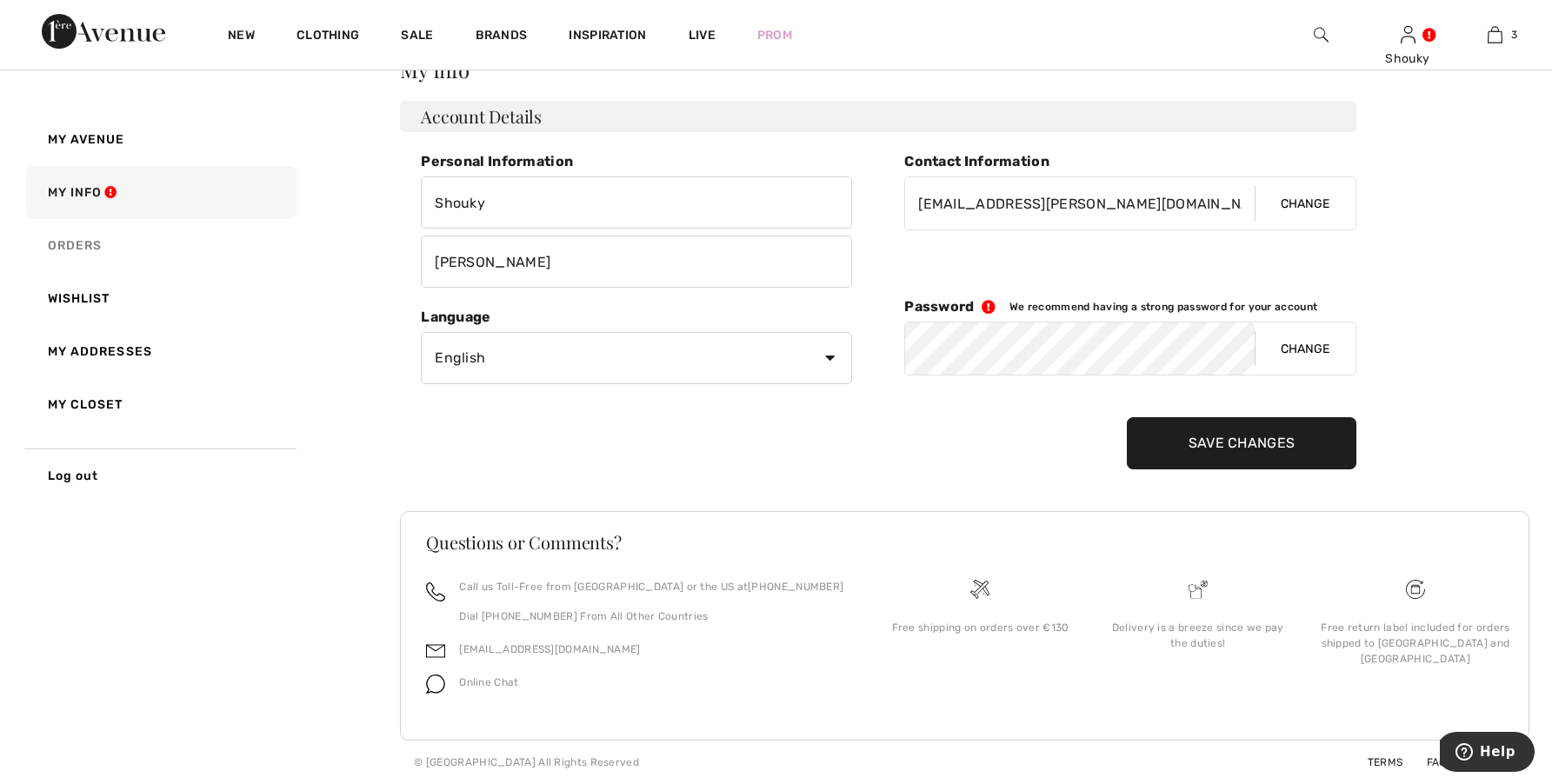
click at [84, 246] on link "Orders" at bounding box center [160, 246] width 274 height 53
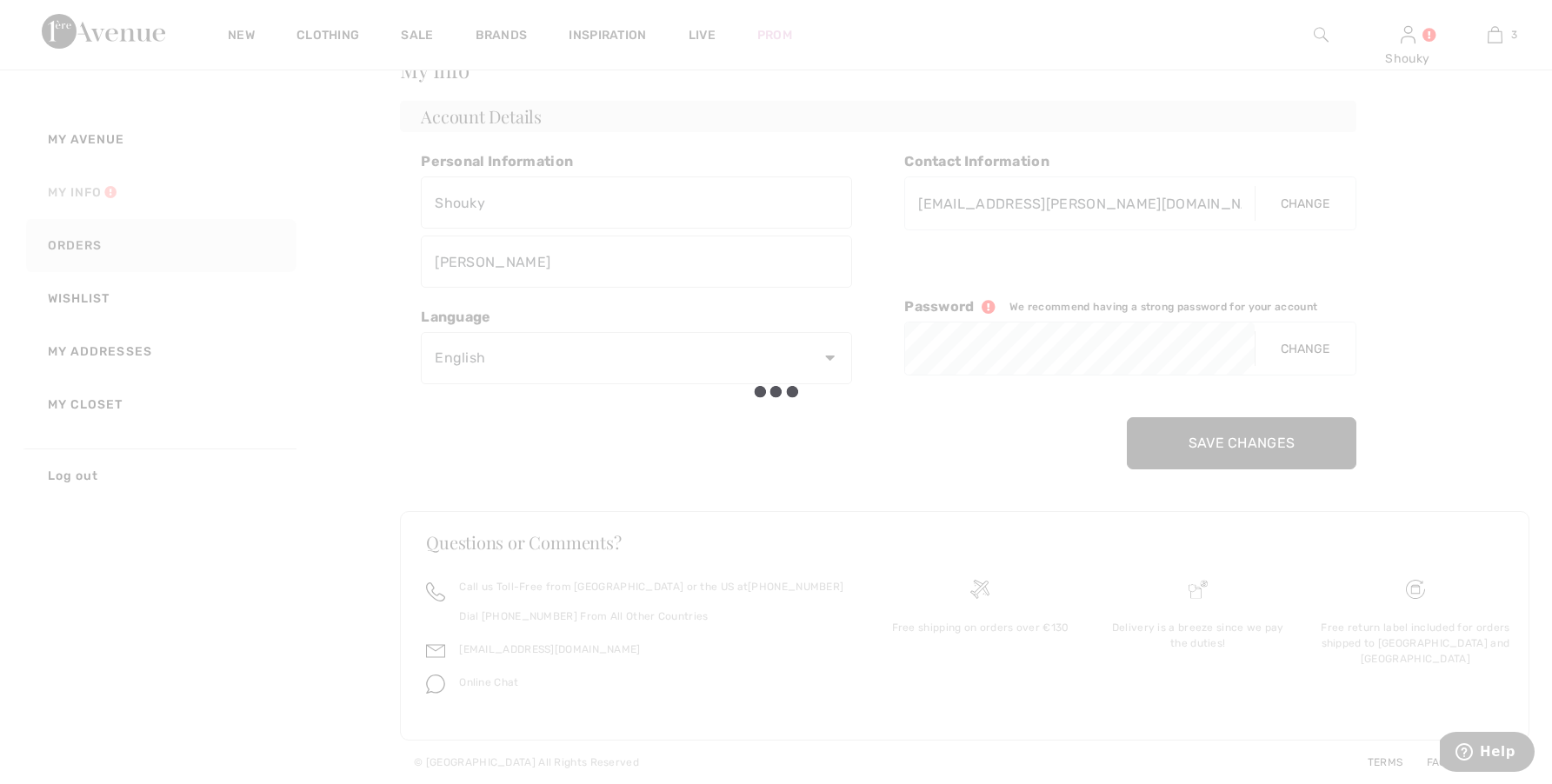
scroll to position [0, 0]
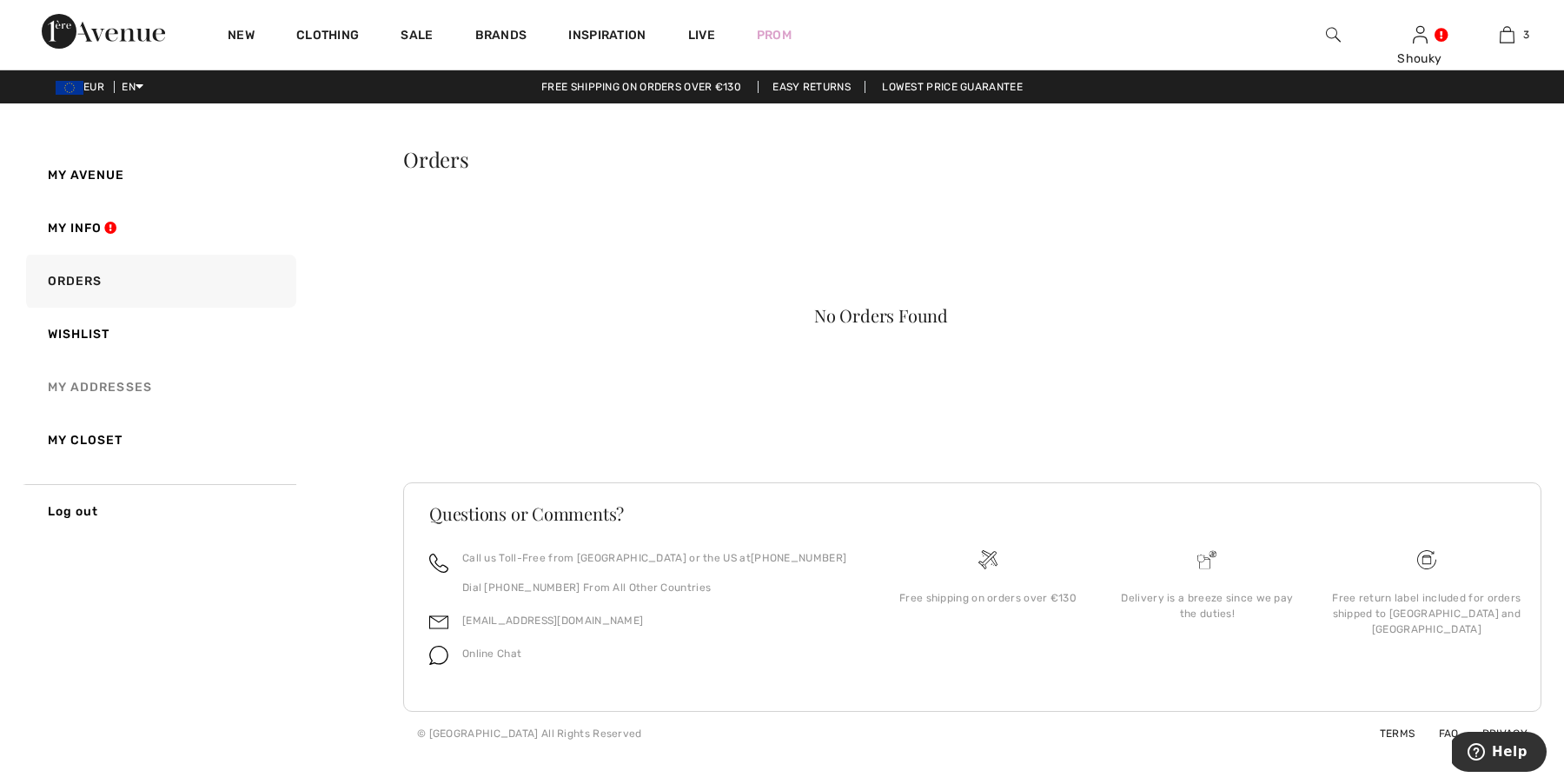
click at [112, 394] on link "My Addresses" at bounding box center [159, 387] width 274 height 53
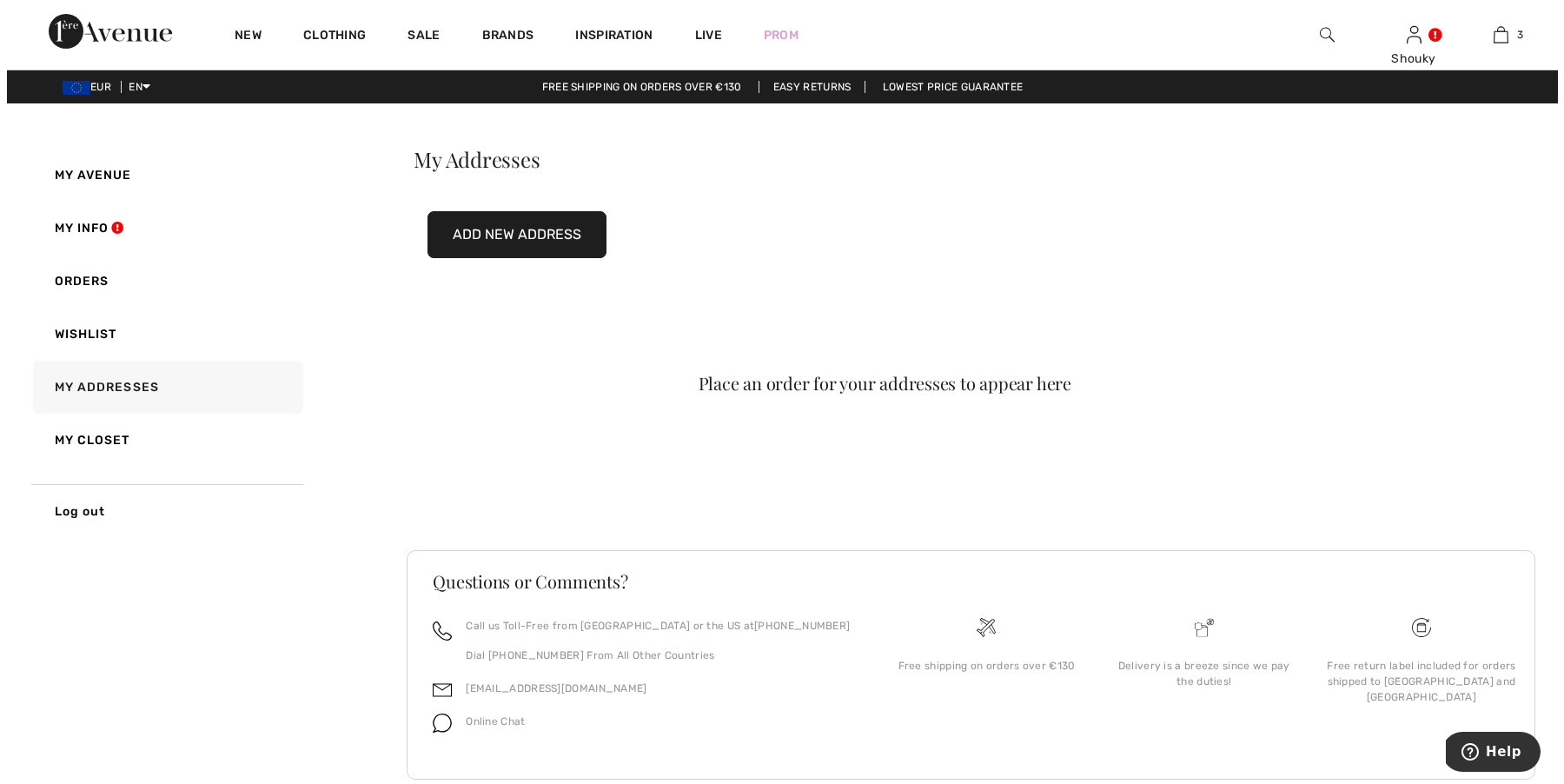
scroll to position [39, 0]
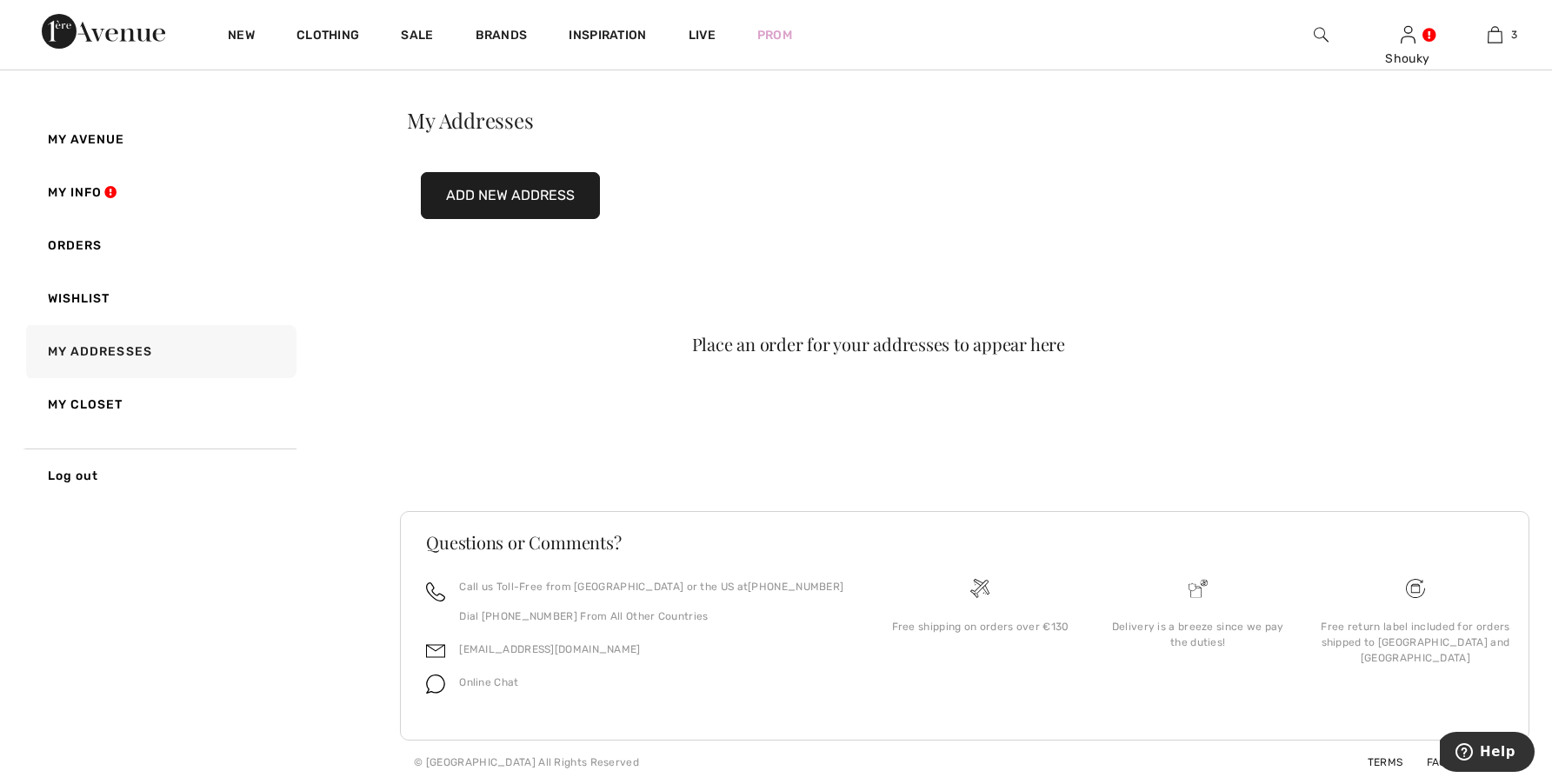
click at [488, 197] on button "Add New Address" at bounding box center [509, 195] width 179 height 47
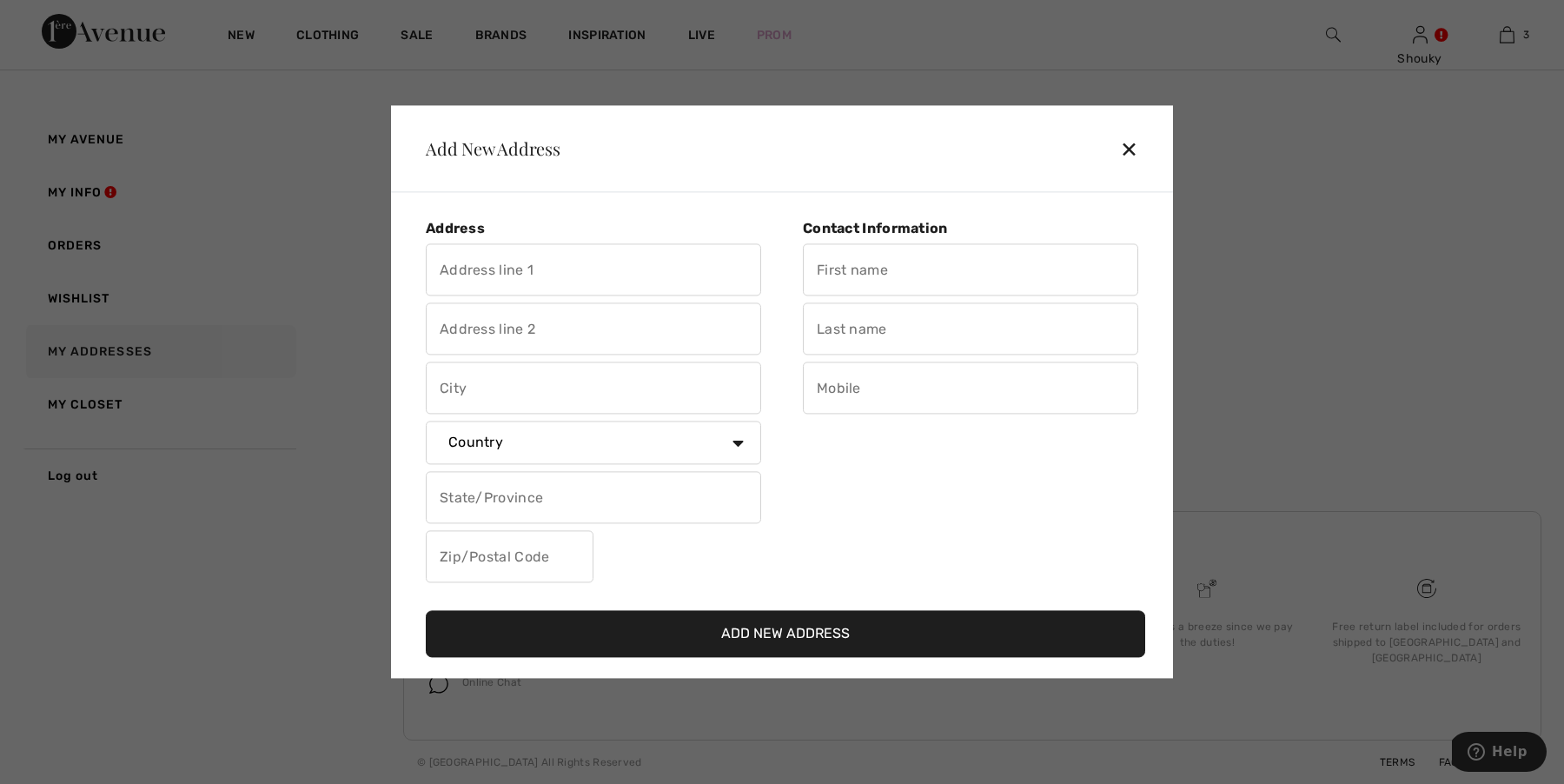
click at [522, 281] on input "text" at bounding box center [593, 270] width 336 height 52
type input "Lea Goldberg"
type input "20"
type input "תל אביב - יפו"
select select "IL"
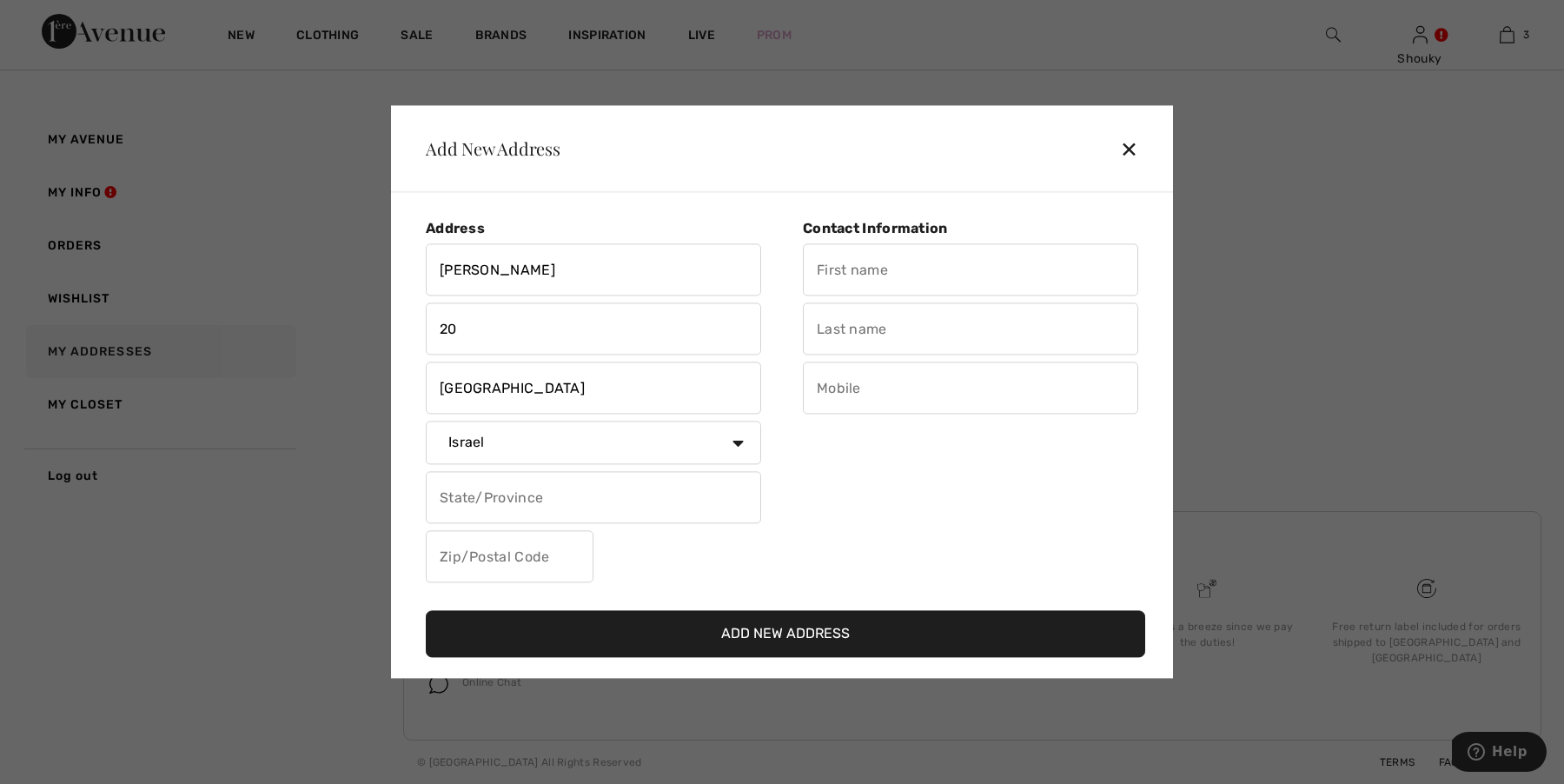
type input "69412"
type input "Shouky"
type input "Dan"
type input "0545422579"
type input "Lea Goldberg 20"
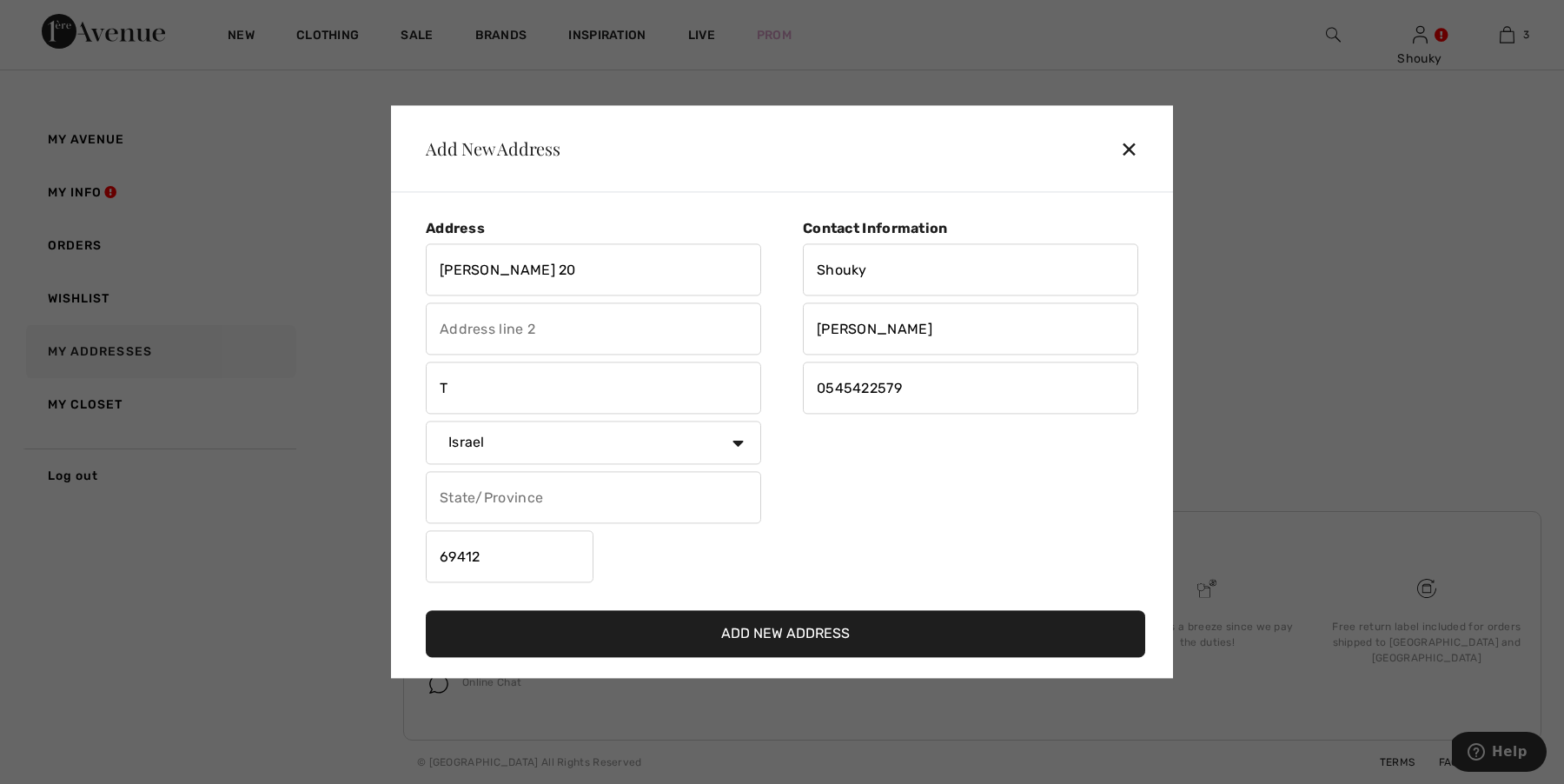
type input "Tel-Aviv"
click at [885, 483] on div "Contact Information Shouky Dan 0545422579" at bounding box center [960, 404] width 356 height 369
click at [634, 498] on input "text" at bounding box center [593, 498] width 336 height 52
click at [638, 498] on input "text" at bounding box center [593, 498] width 336 height 52
click at [905, 499] on div "Contact Information Shouky Dan 0545422579" at bounding box center [960, 404] width 356 height 369
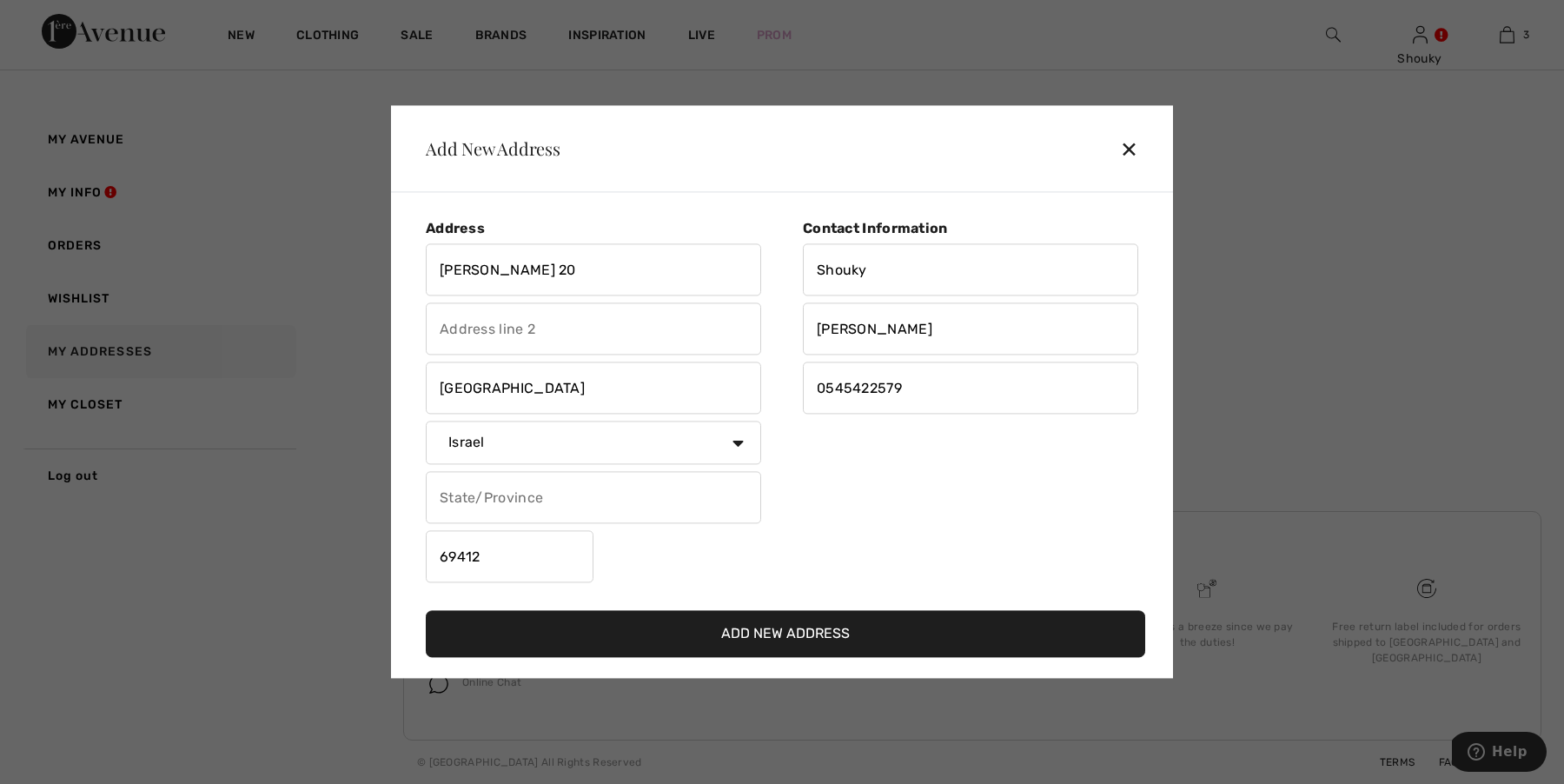
click at [753, 632] on button "Add New Address" at bounding box center [785, 633] width 720 height 47
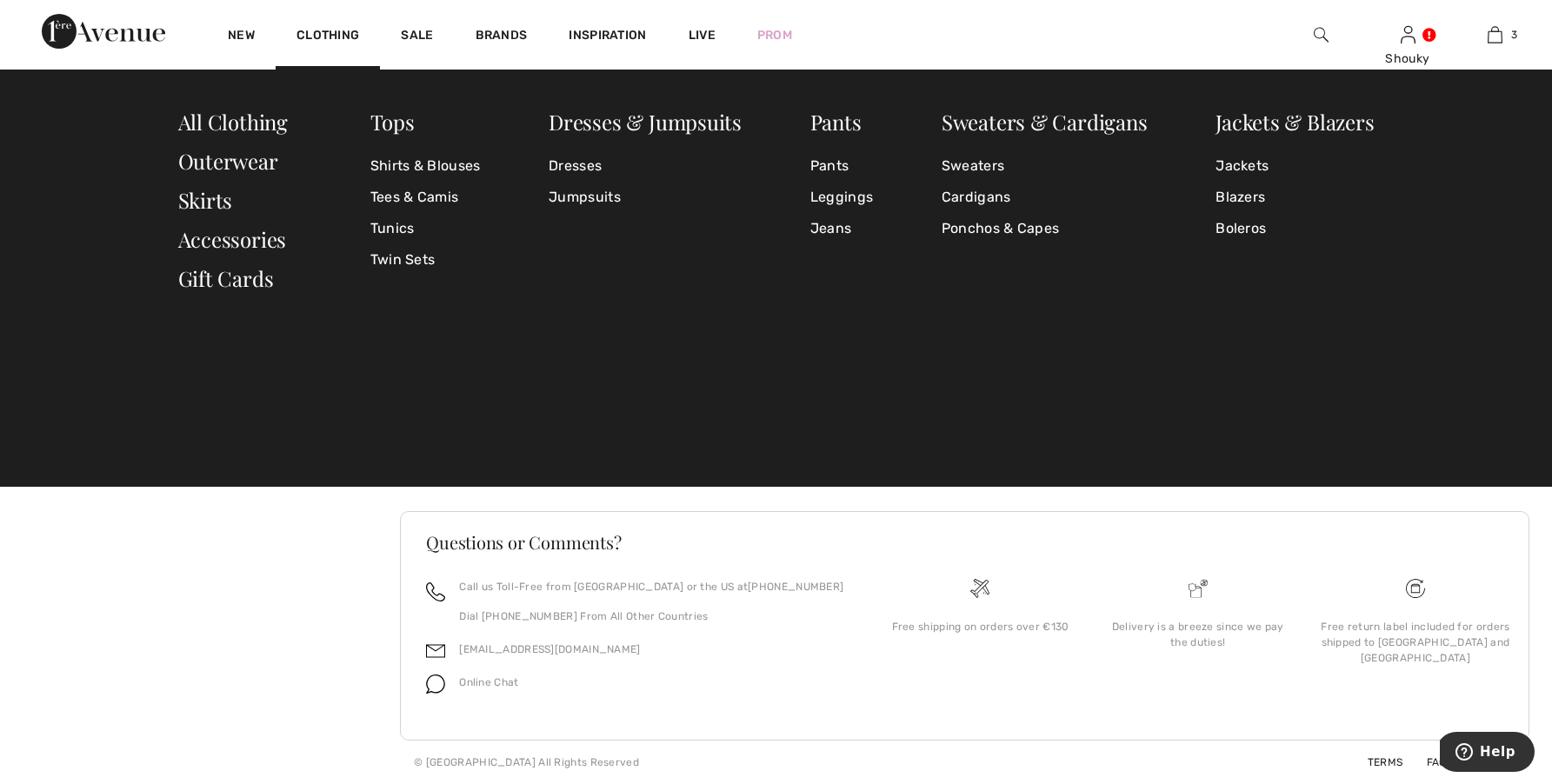
scroll to position [0, 0]
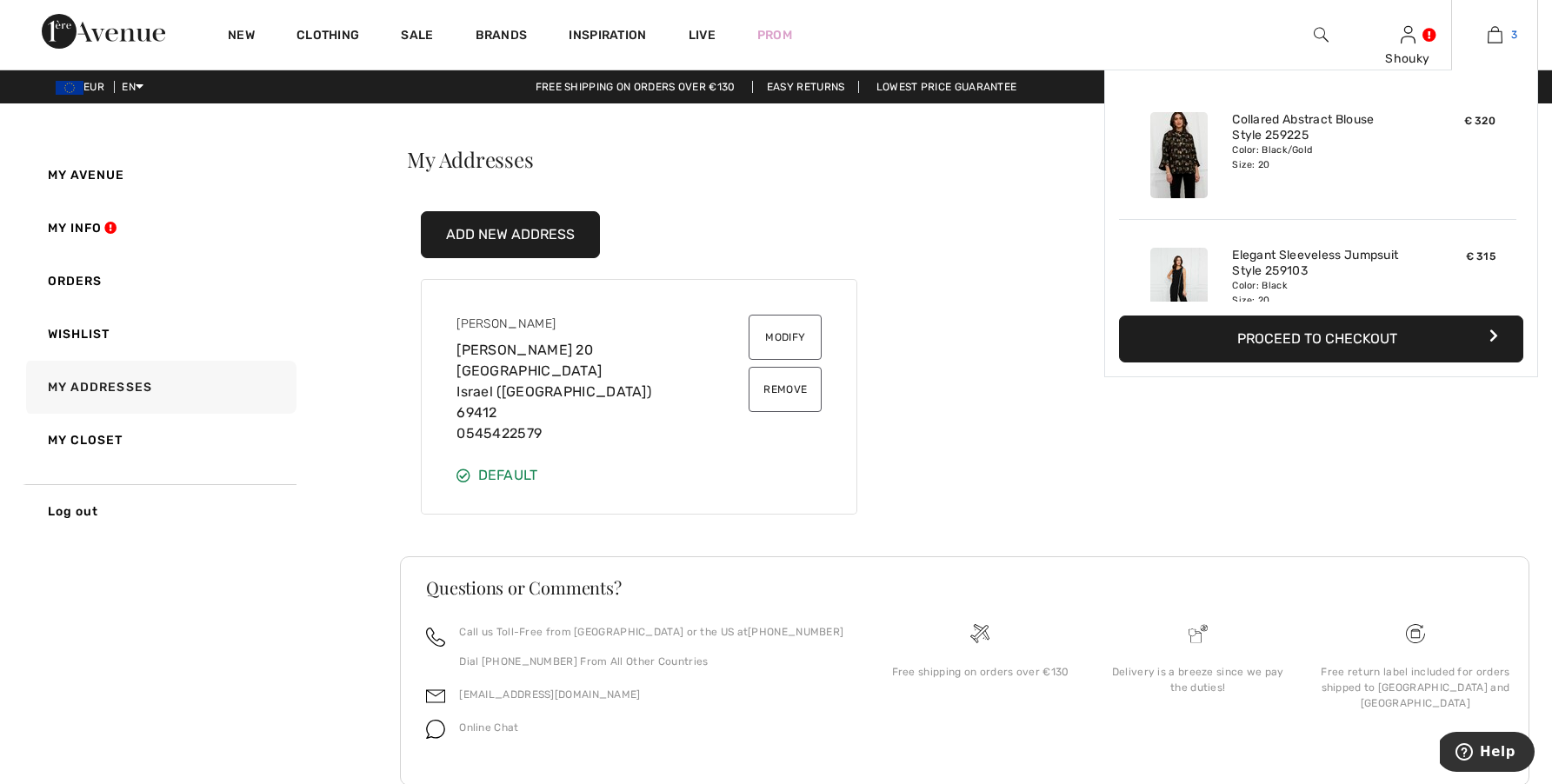
click at [1501, 39] on img at bounding box center [1495, 35] width 15 height 21
